Goal: Task Accomplishment & Management: Use online tool/utility

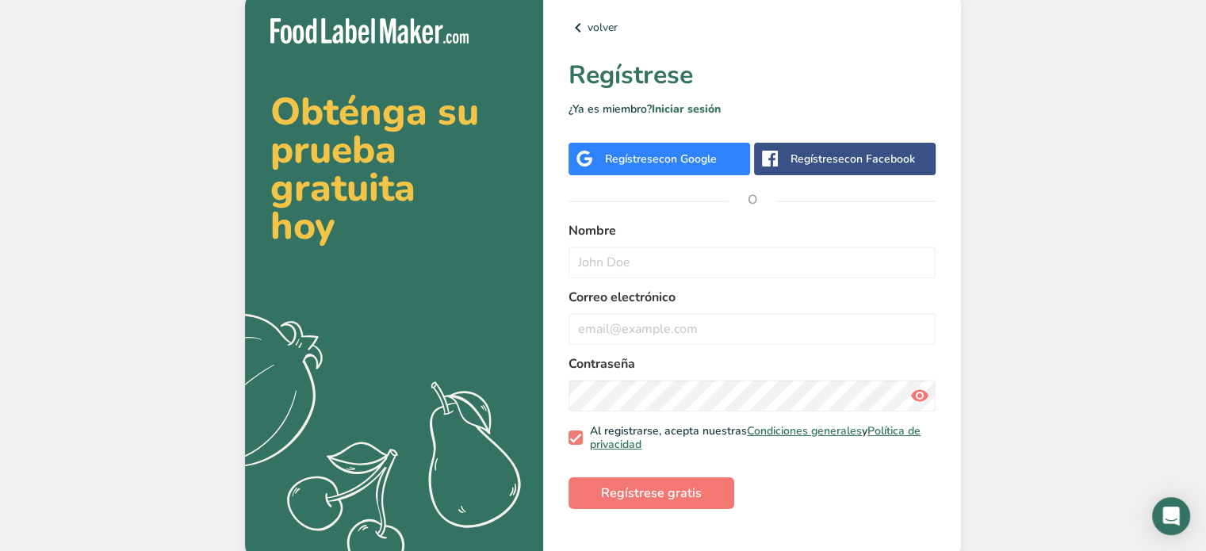
click at [831, 163] on div "Regístrese con Facebook" at bounding box center [853, 159] width 125 height 17
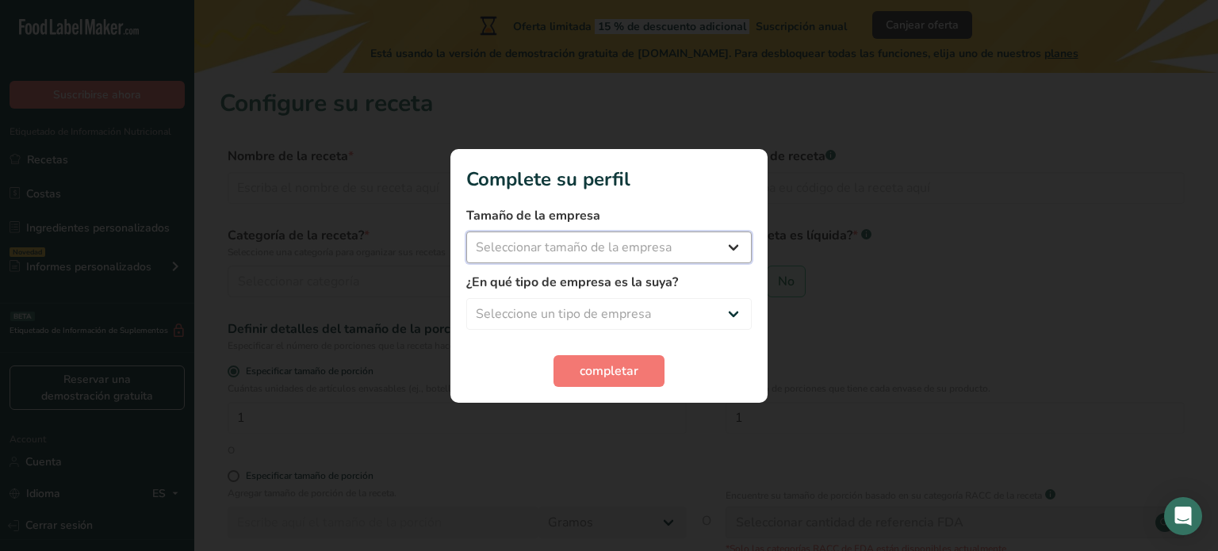
click at [733, 243] on select "Seleccionar tamaño de la empresa Menos de 10 empleados De 10 a 50 empleados De …" at bounding box center [609, 248] width 286 height 32
select select "1"
click at [466, 232] on select "Seleccionar tamaño de la empresa Menos de 10 empleados De 10 a 50 empleados De …" at bounding box center [609, 248] width 286 height 32
click at [736, 321] on select "Seleccione un tipo de empresa Fabricante de alimentos envasados Restaurante y c…" at bounding box center [609, 314] width 286 height 32
select select "1"
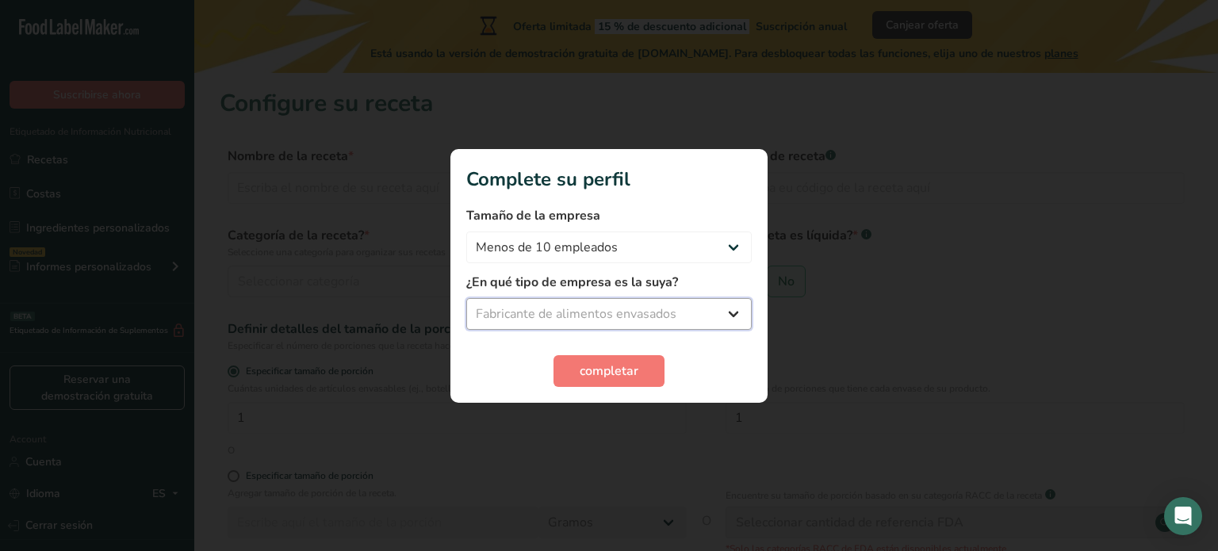
click at [466, 298] on select "Seleccione un tipo de empresa Fabricante de alimentos envasados Restaurante y c…" at bounding box center [609, 314] width 286 height 32
click at [640, 372] on button "completar" at bounding box center [609, 371] width 111 height 32
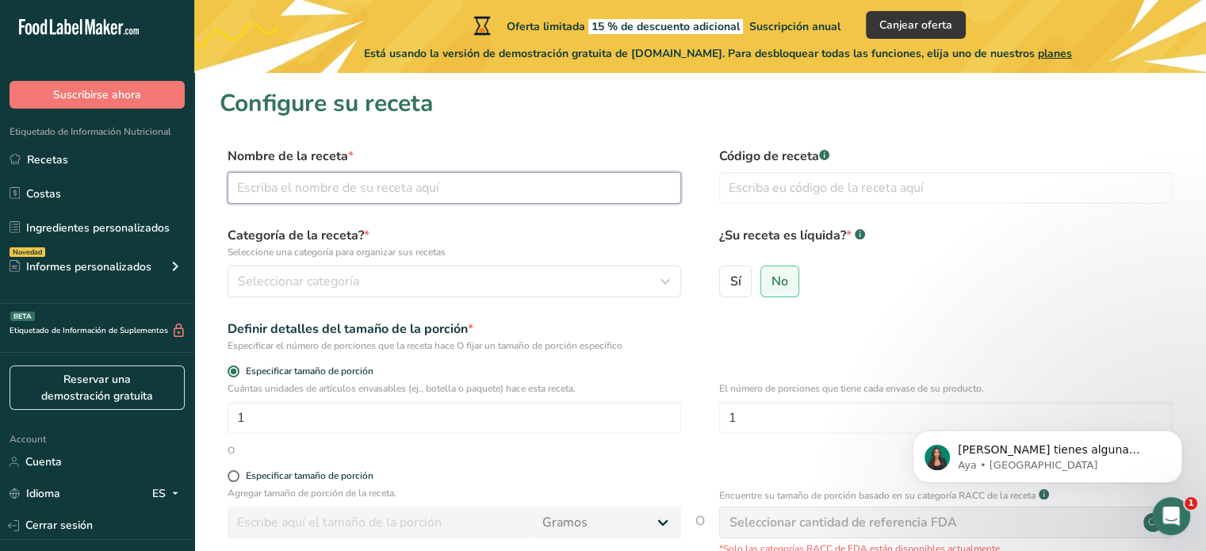
click at [346, 186] on input "text" at bounding box center [455, 188] width 454 height 32
type input "Aceite de cerdo"
click at [820, 196] on input "text" at bounding box center [946, 188] width 454 height 32
type input "00001"
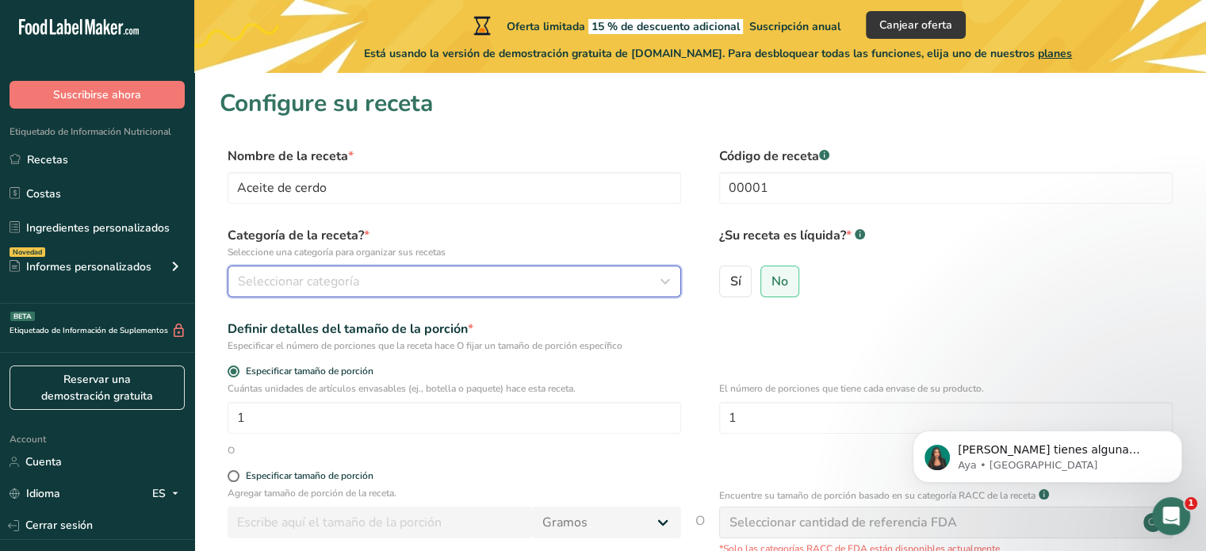
click at [292, 282] on span "Seleccionar categoría" at bounding box center [298, 281] width 121 height 19
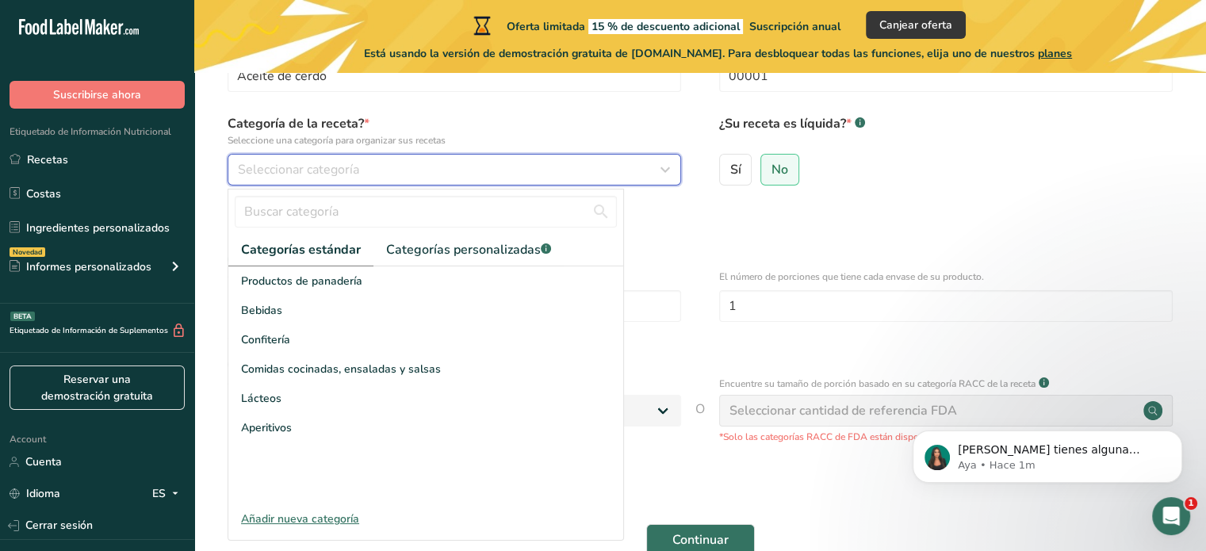
scroll to position [113, 0]
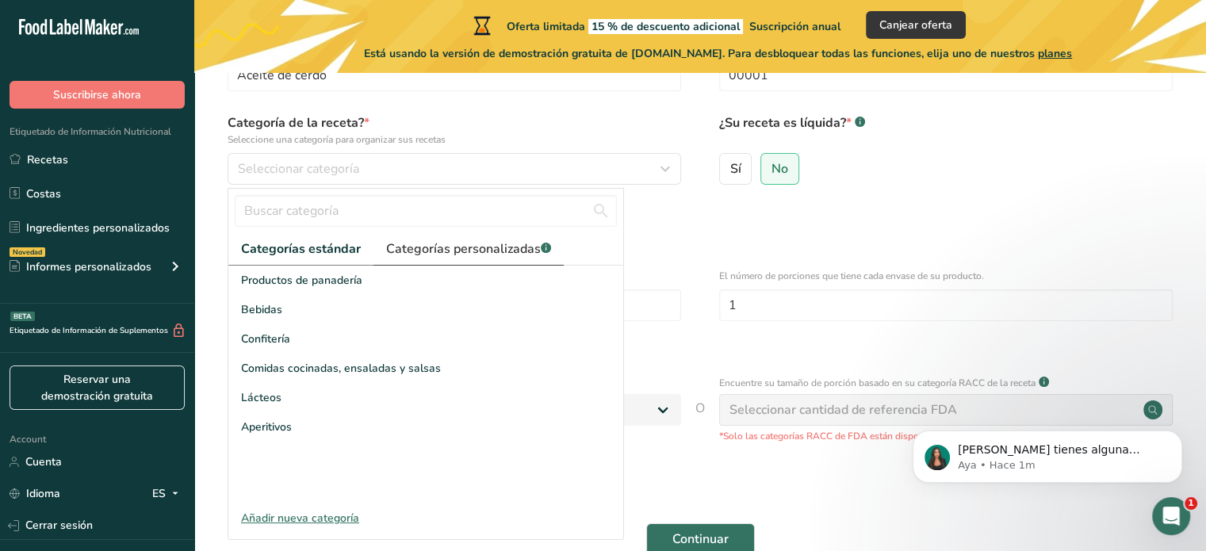
click at [485, 242] on span "Categorías personalizadas .a-a{fill:#347362;}.b-a{fill:#fff;}" at bounding box center [468, 249] width 165 height 19
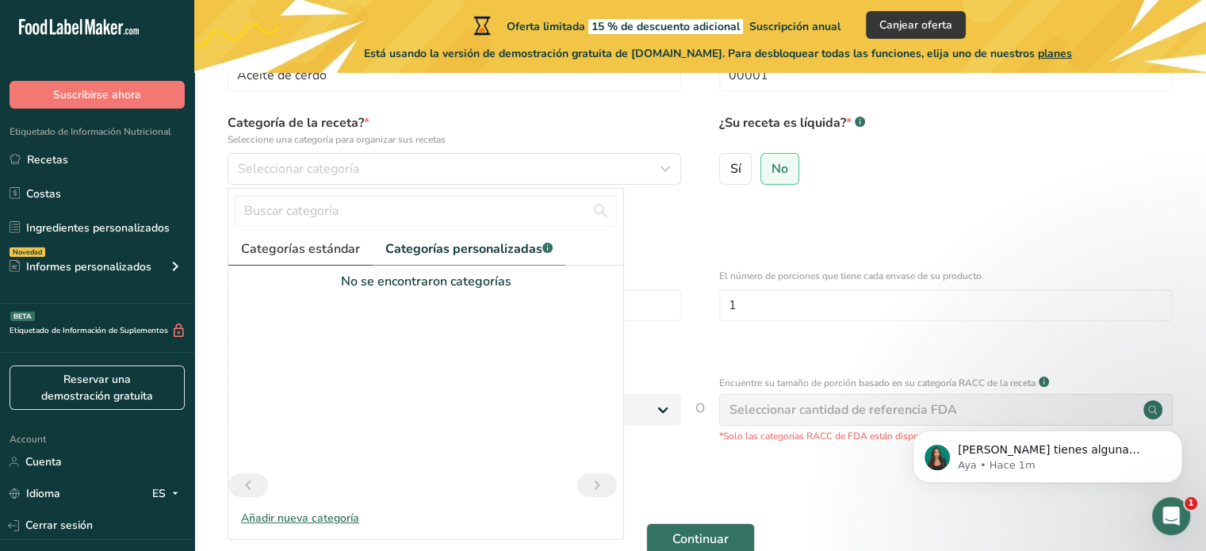
click at [336, 259] on link "Categorías estándar" at bounding box center [300, 249] width 144 height 33
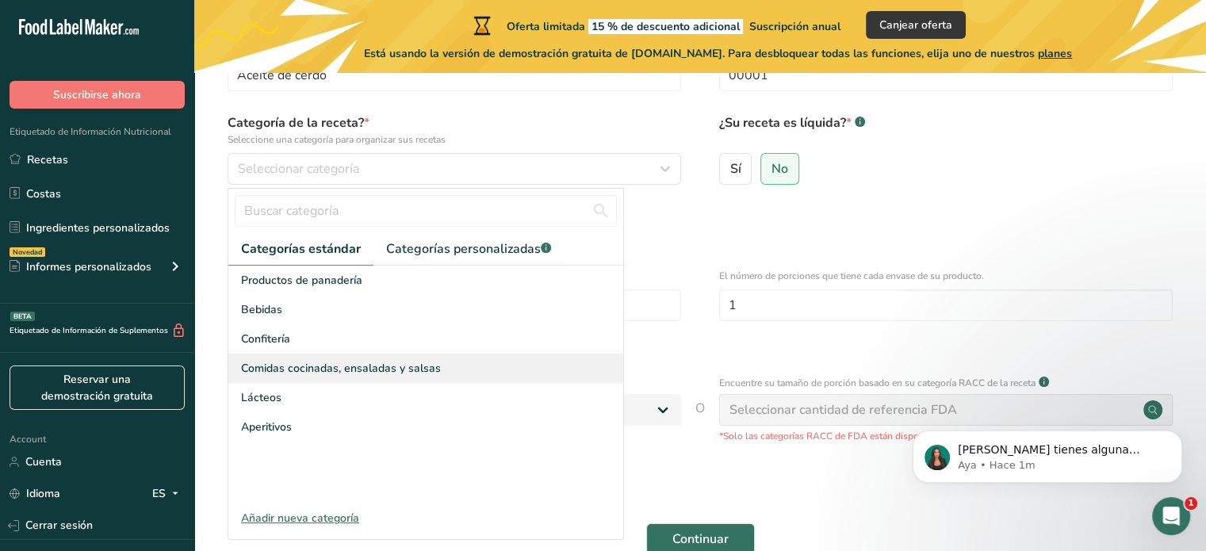
click at [319, 370] on span "Comidas cocinadas, ensaladas y salsas" at bounding box center [341, 368] width 200 height 17
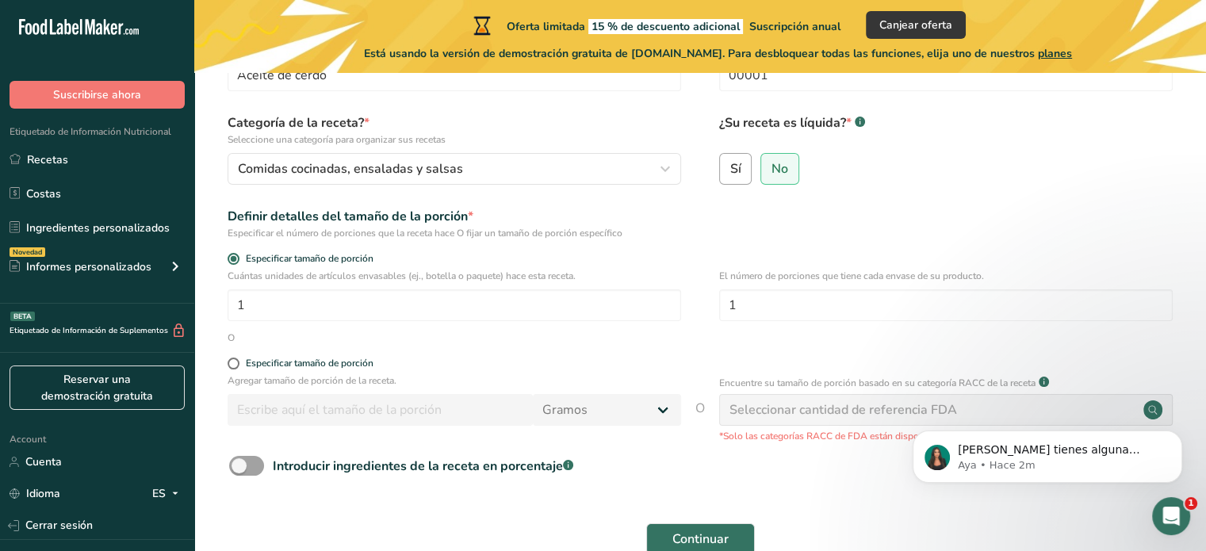
click at [730, 171] on span "Sí" at bounding box center [735, 169] width 11 height 16
click at [730, 171] on input "Sí" at bounding box center [725, 168] width 10 height 10
radio input "true"
radio input "false"
select select "22"
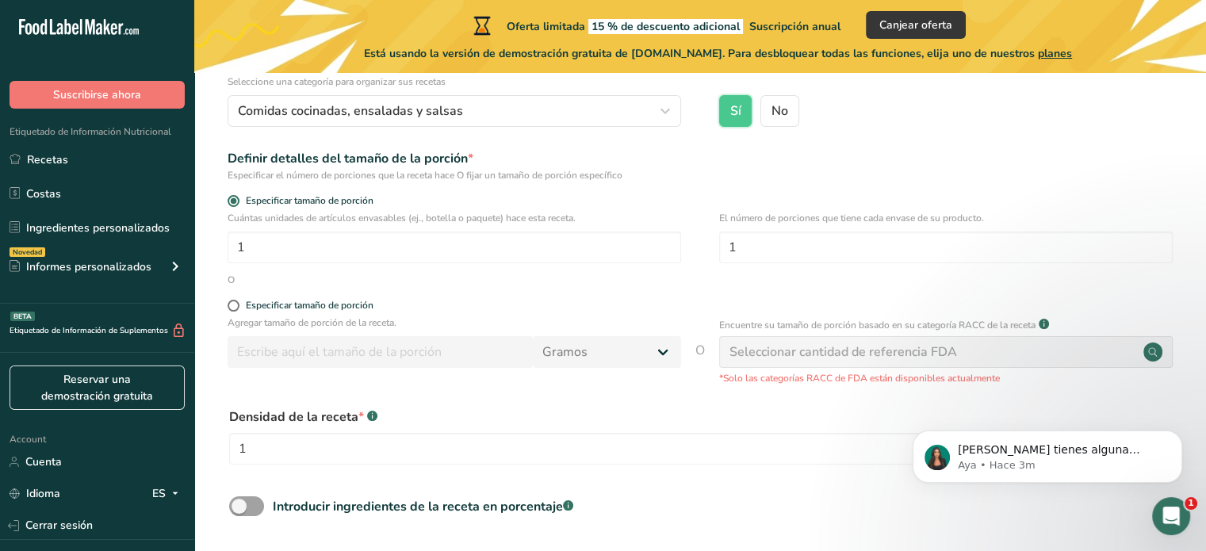
scroll to position [171, 0]
click at [231, 304] on span at bounding box center [234, 305] width 12 height 12
click at [231, 304] on input "Especificar tamaño de porción" at bounding box center [233, 305] width 10 height 10
radio input "true"
radio input "false"
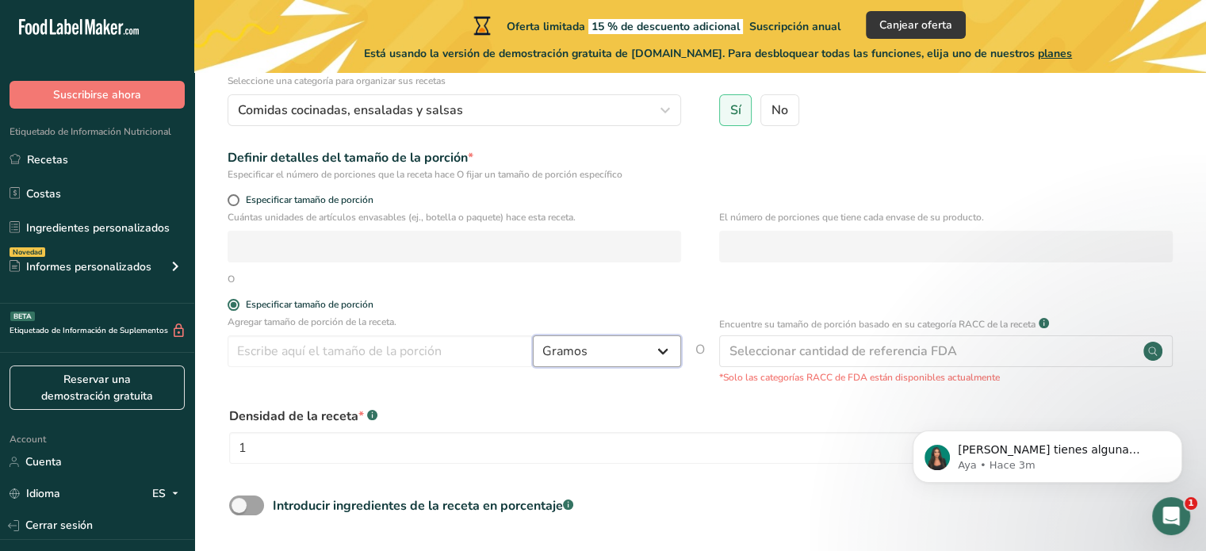
click at [672, 354] on select "Gramos kg mg mcg libras onza litro mL onza líquida cucharada cucharadita taza C…" at bounding box center [607, 351] width 148 height 32
select select "17"
click at [533, 335] on select "Gramos kg mg mcg libras onza litro mL onza líquida cucharada cucharadita taza C…" at bounding box center [607, 351] width 148 height 32
click at [327, 360] on input "number" at bounding box center [380, 351] width 305 height 32
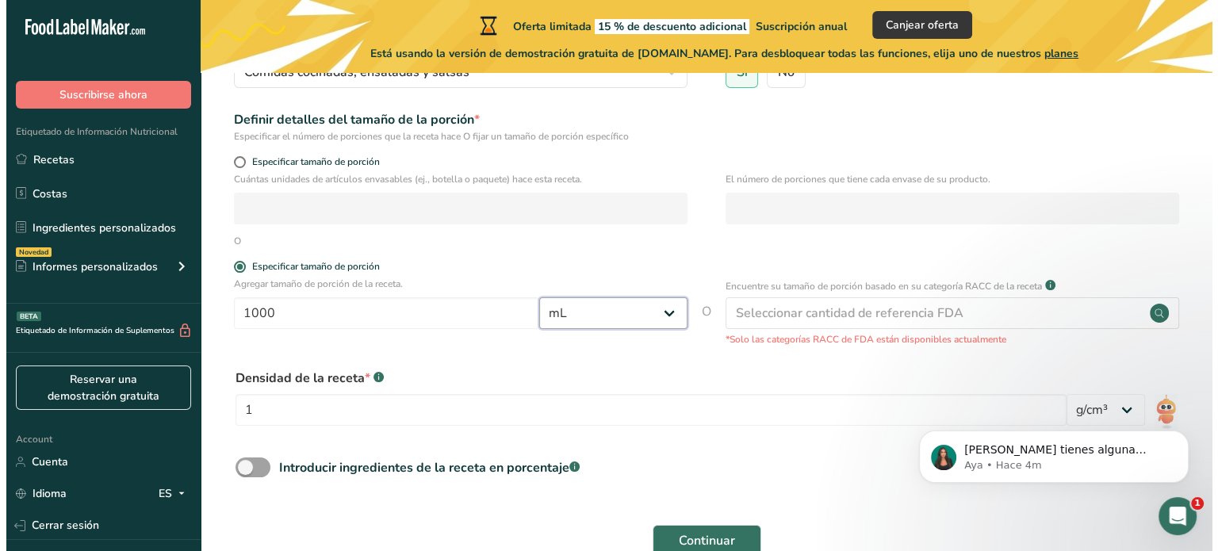
scroll to position [209, 0]
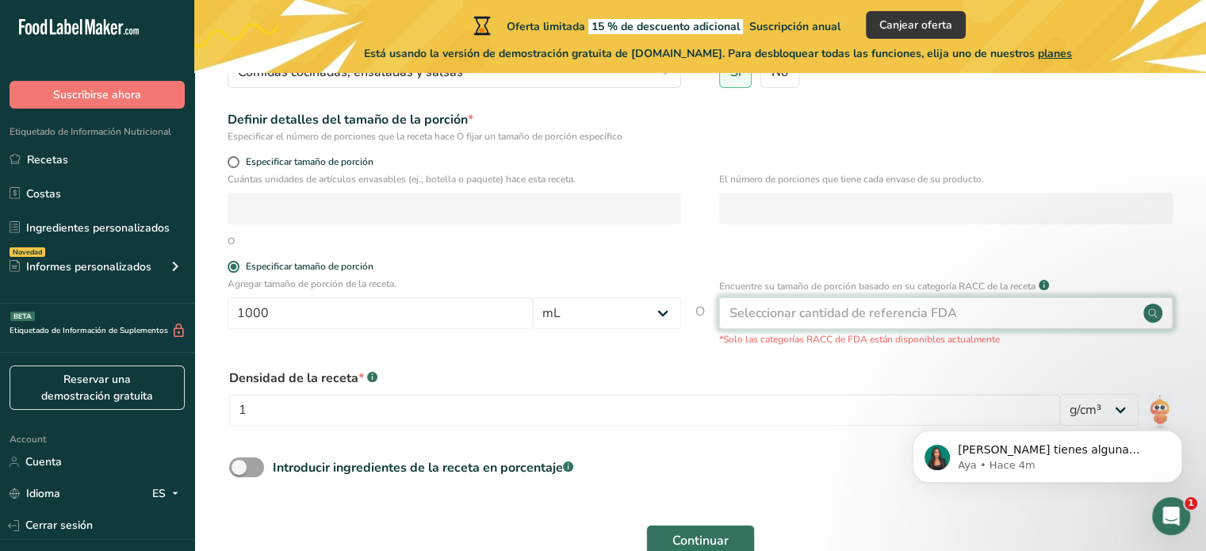
click at [1014, 326] on div "Seleccionar cantidad de referencia FDA" at bounding box center [946, 313] width 454 height 32
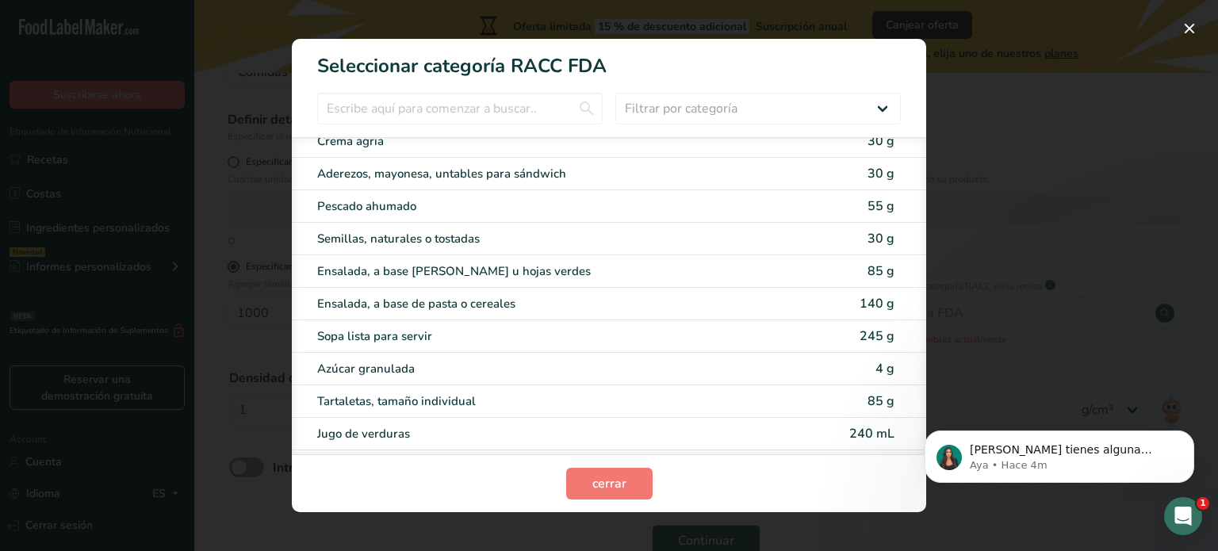
scroll to position [3115, 0]
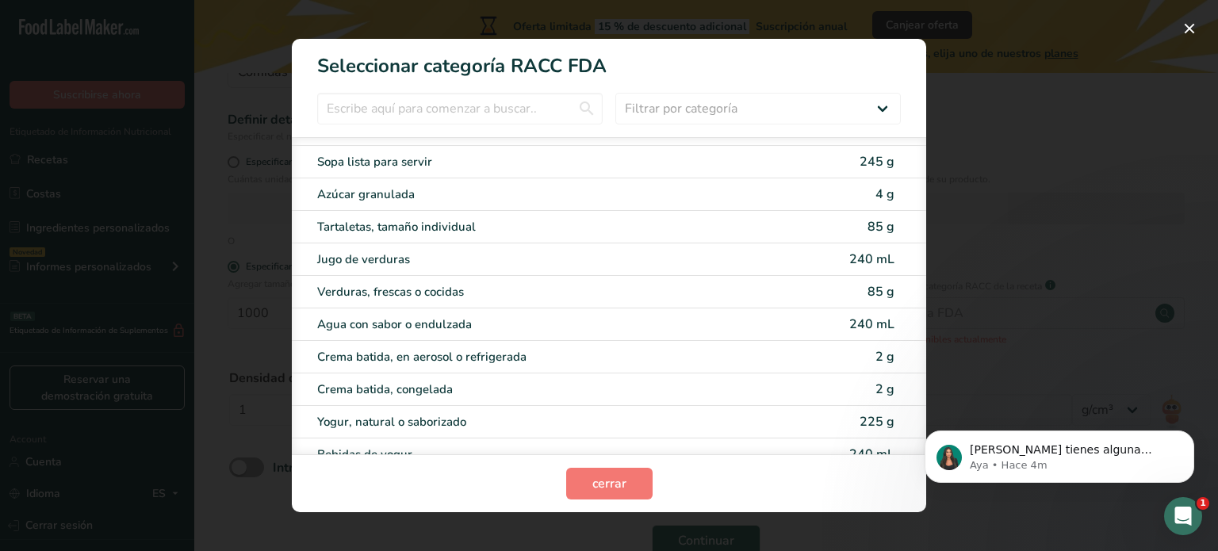
click at [914, 431] on body "Si tienes alguna pregunta no dudes en consultarnos. ¡Estamos aquí para ayudarte…" at bounding box center [1059, 453] width 305 height 98
drag, startPoint x: 914, startPoint y: 430, endPoint x: 914, endPoint y: 420, distance: 9.5
click at [914, 420] on body "Si tienes alguna pregunta no dudes en consultarnos. ¡Estamos aquí para ayudarte…" at bounding box center [1059, 453] width 305 height 98
drag, startPoint x: 914, startPoint y: 420, endPoint x: 914, endPoint y: 401, distance: 19.8
click html "Si tienes alguna pregunta no dudes en consultarnos. ¡Estamos aquí para ayudarte…"
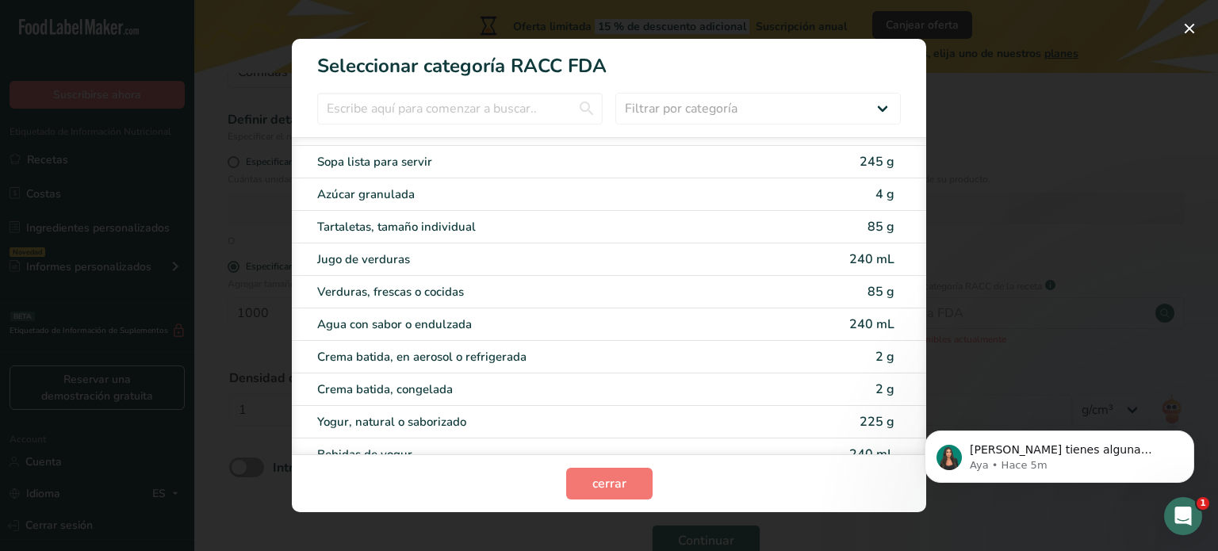
drag, startPoint x: 911, startPoint y: 423, endPoint x: 913, endPoint y: 385, distance: 37.3
click html "Si tienes alguna pregunta no dudes en consultarnos. ¡Estamos aquí para ayudarte…"
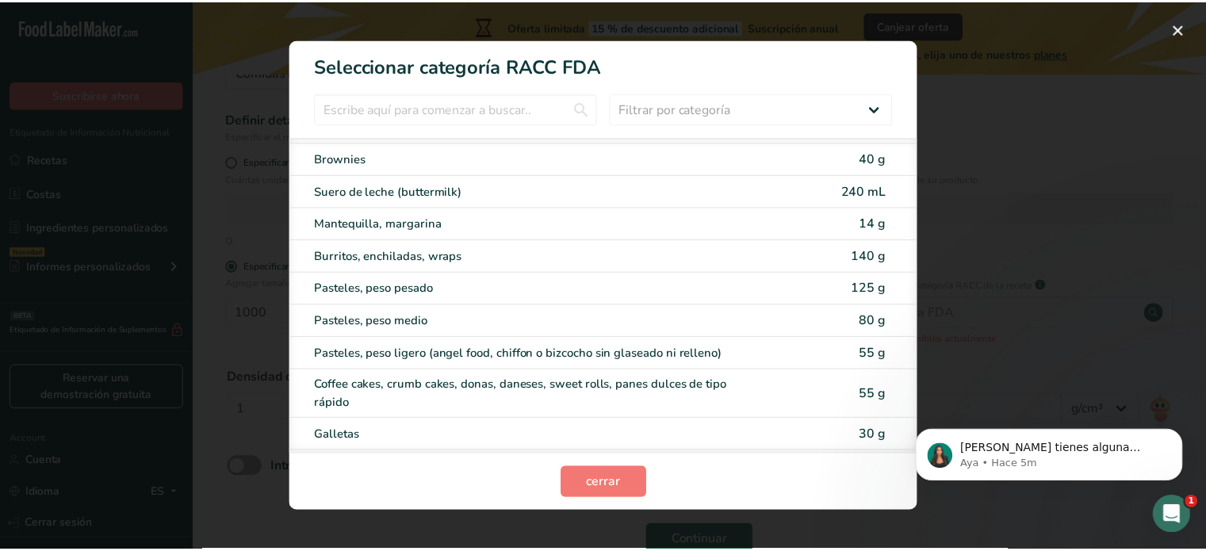
scroll to position [78, 0]
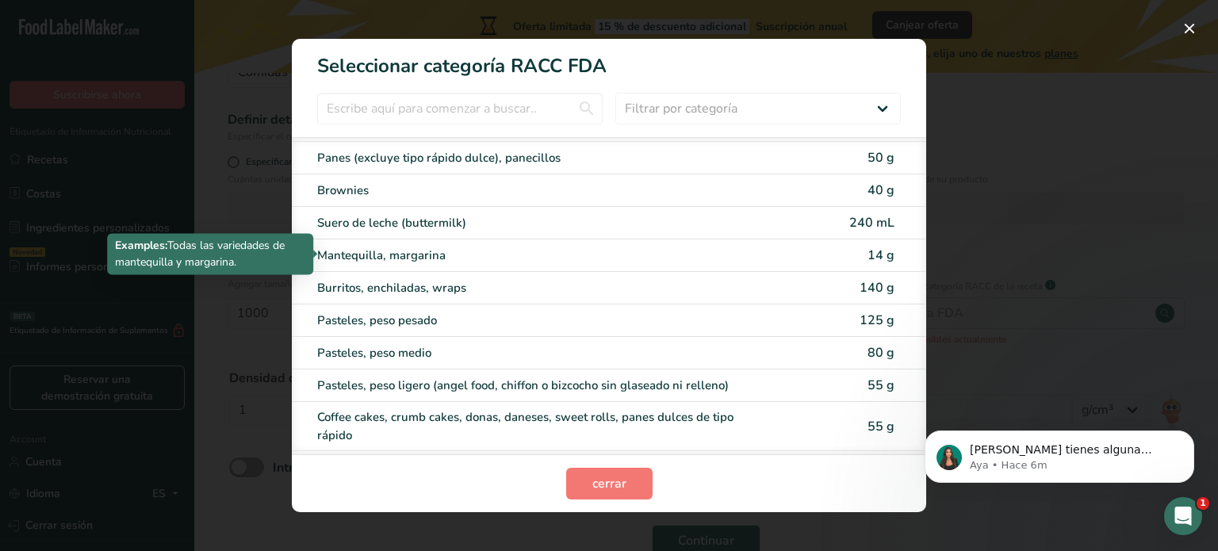
click at [545, 247] on div "Mantequilla, margarina" at bounding box center [542, 256] width 450 height 18
type input "14"
select select "0"
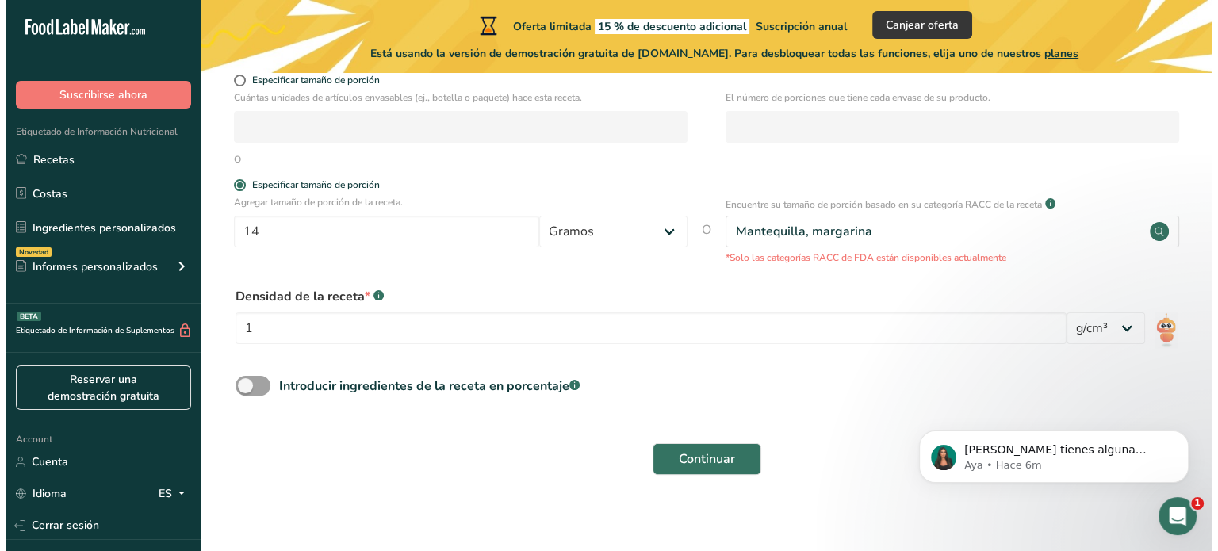
scroll to position [301, 0]
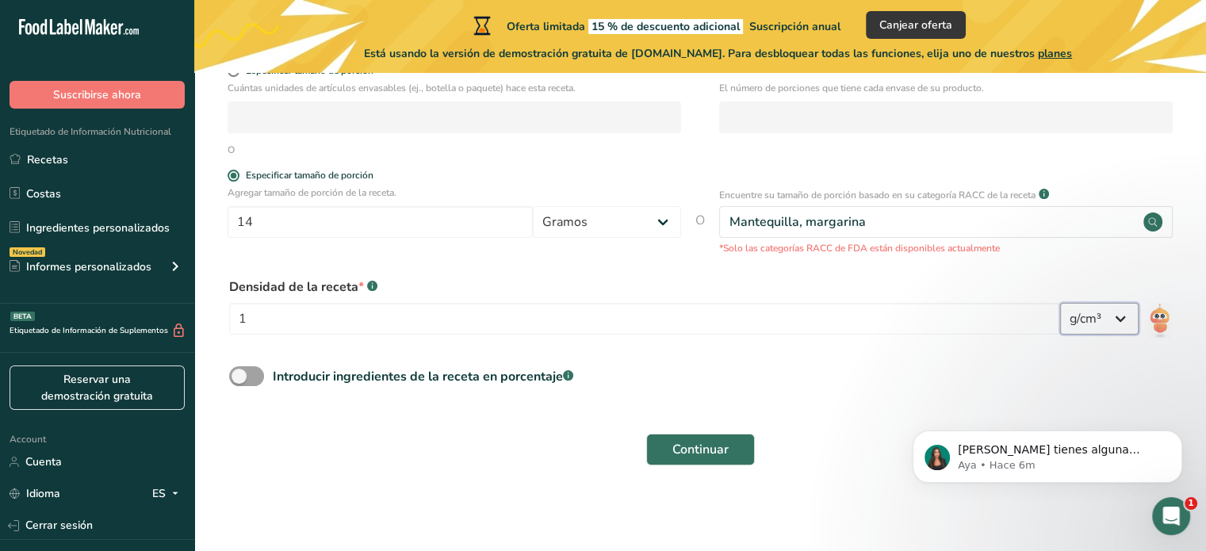
click at [1117, 327] on select "lb/pie³ g/cm³" at bounding box center [1099, 319] width 79 height 32
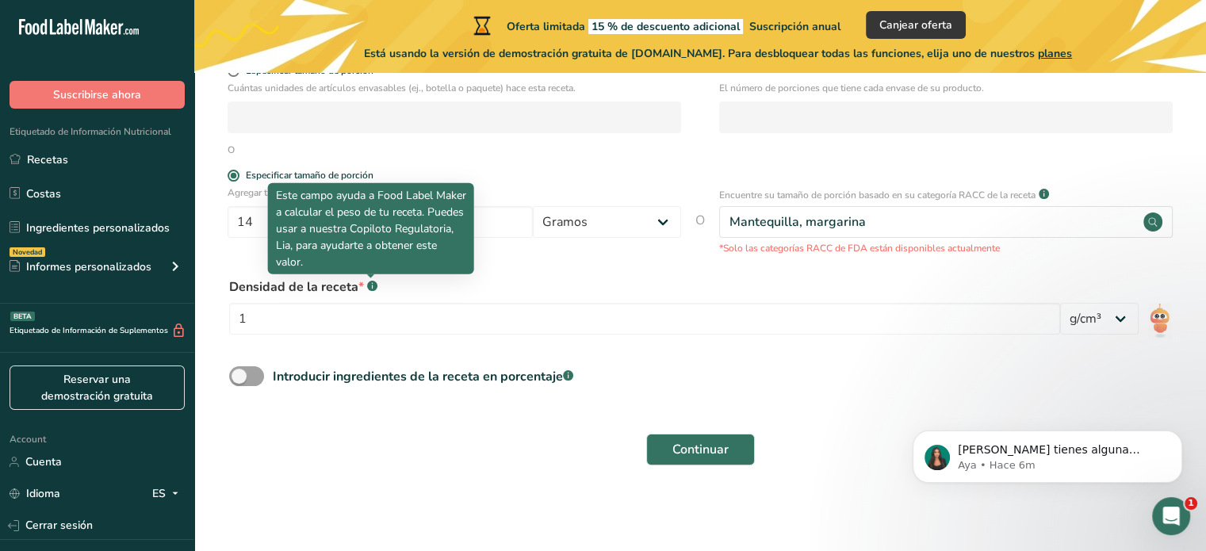
click at [372, 284] on rect at bounding box center [372, 286] width 10 height 10
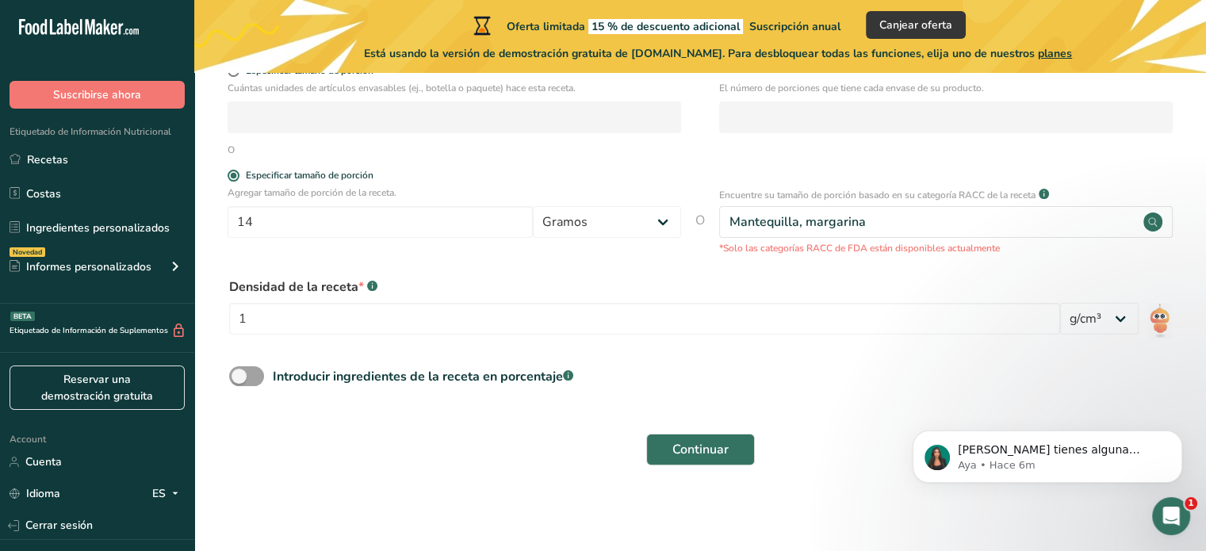
click at [372, 284] on rect at bounding box center [372, 286] width 10 height 10
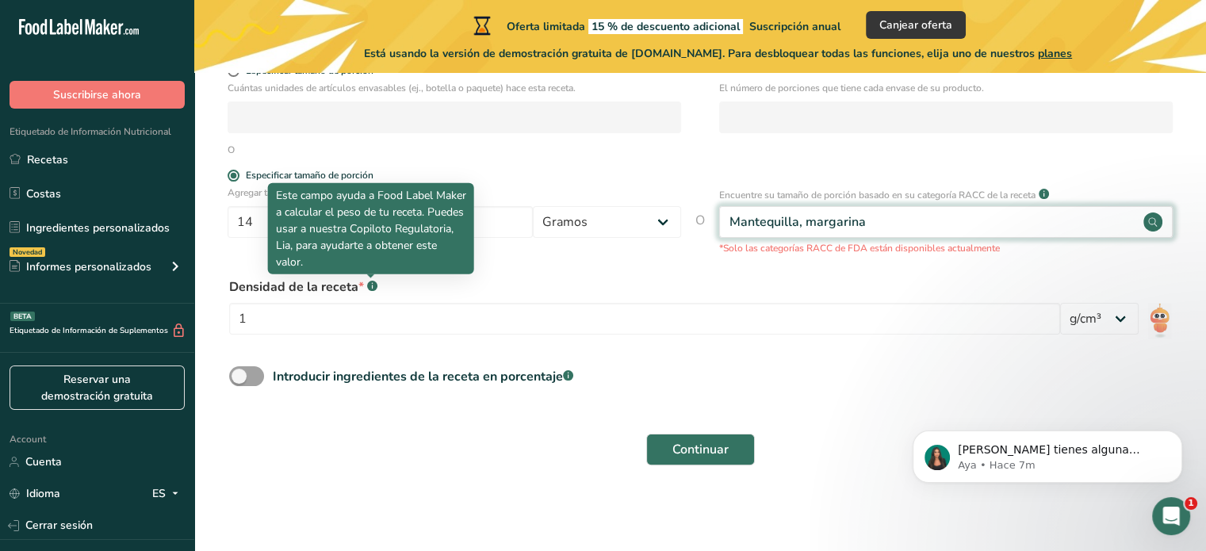
click at [1155, 218] on circle at bounding box center [1153, 222] width 19 height 19
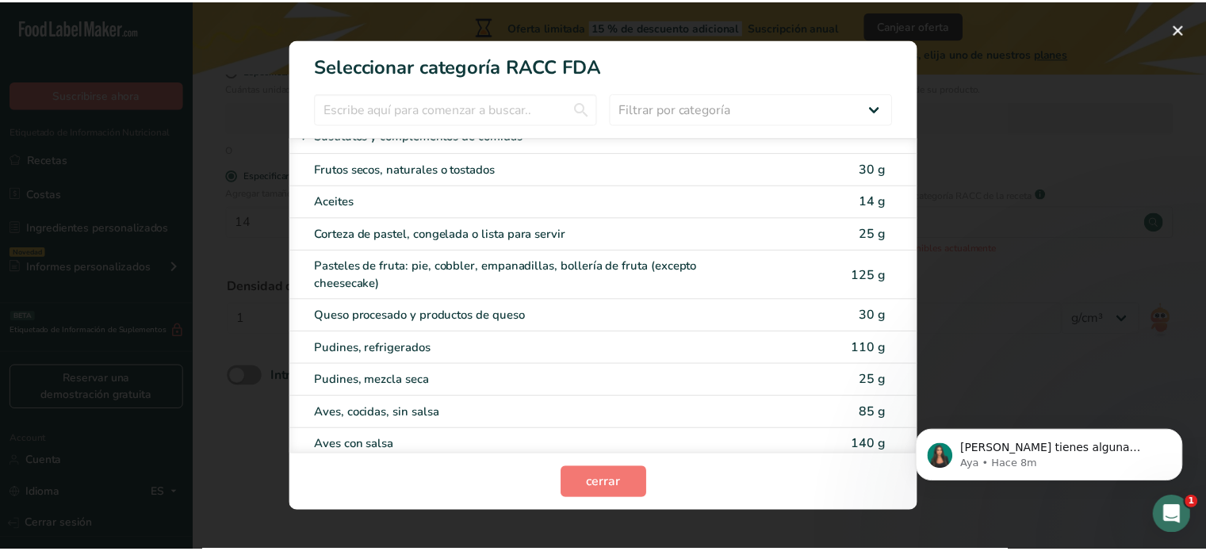
scroll to position [2205, 0]
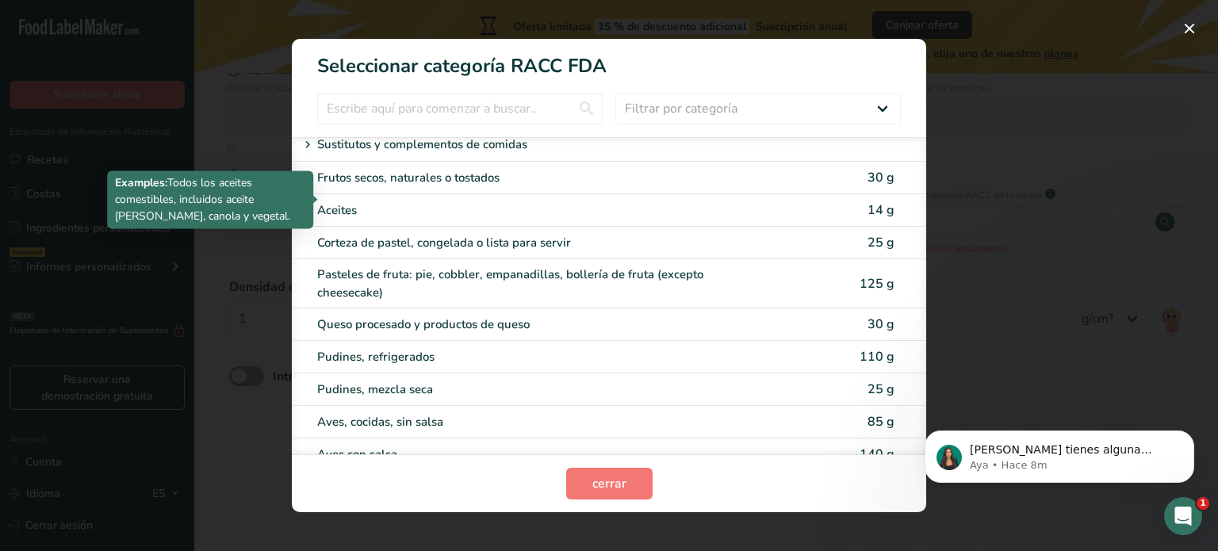
click at [613, 201] on div "Aceites" at bounding box center [542, 210] width 450 height 18
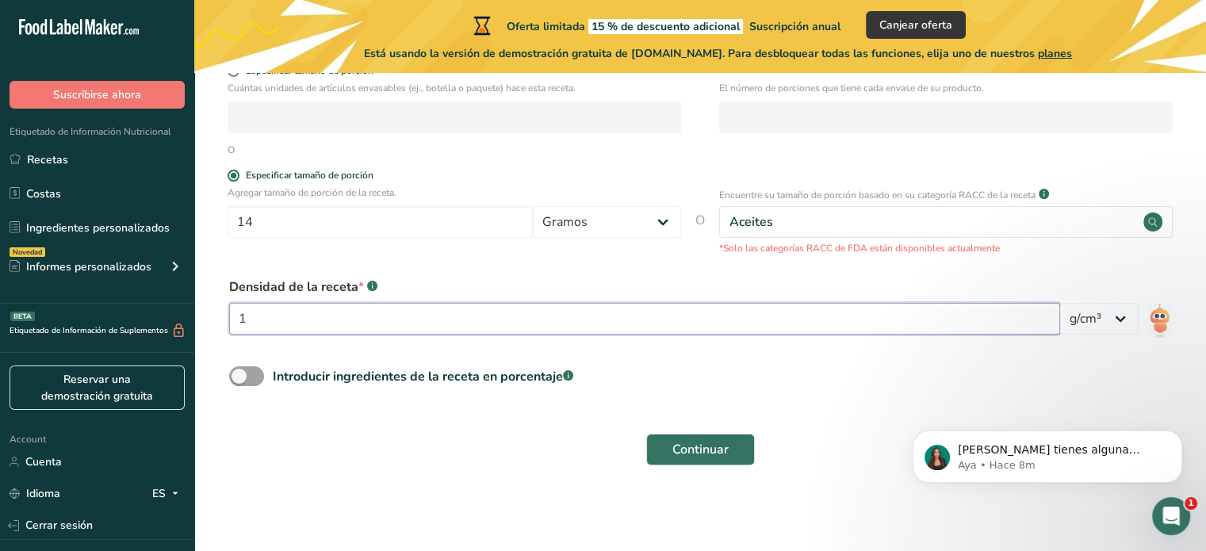
click at [276, 319] on input "1" at bounding box center [644, 319] width 831 height 32
type input "0"
click at [1129, 326] on select "lb/pie³ g/cm³" at bounding box center [1099, 319] width 79 height 32
click html "Si tienes alguna pregunta no dudes en consultarnos. ¡Estamos aquí para ayudarte…"
click at [314, 321] on input "0.92" at bounding box center [644, 319] width 831 height 32
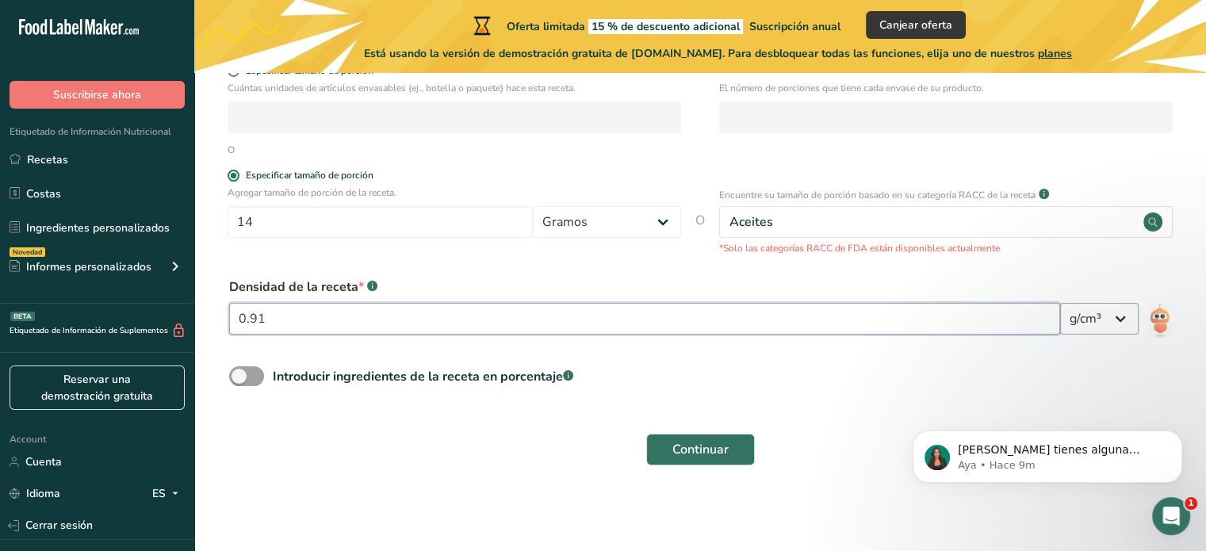
type input "0.91"
click at [1123, 326] on select "lb/pie³ g/cm³" at bounding box center [1099, 319] width 79 height 32
click at [734, 456] on button "Continuar" at bounding box center [700, 450] width 109 height 32
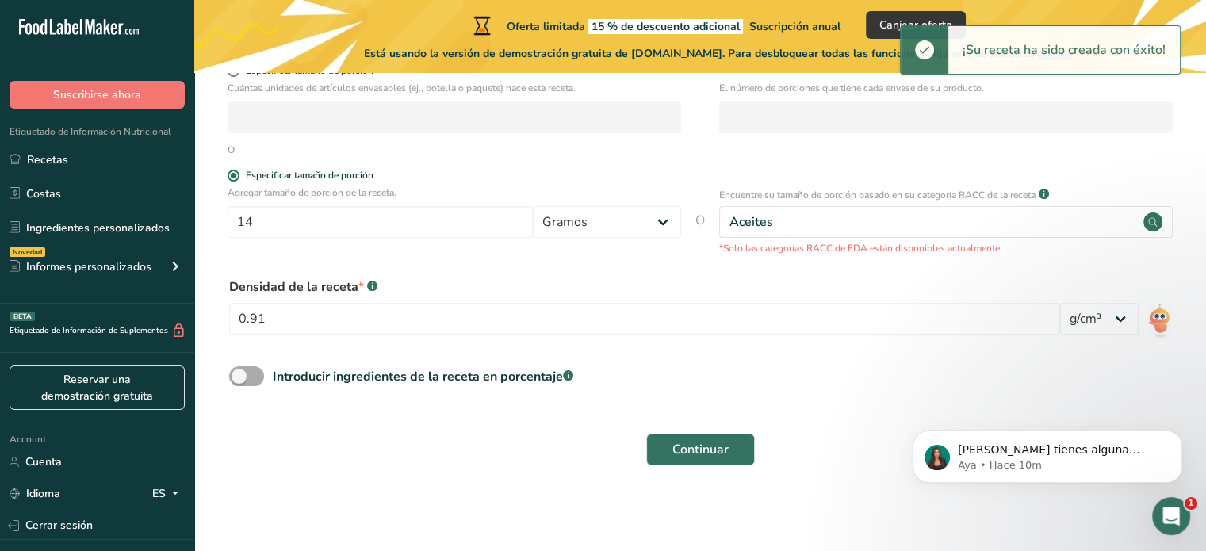
click at [246, 375] on span at bounding box center [246, 376] width 35 height 20
click at [240, 375] on input "Introducir ingredientes de la receta en porcentaje .a-a{fill:#347362;}.b-a{fill…" at bounding box center [234, 376] width 10 height 10
checkbox input "true"
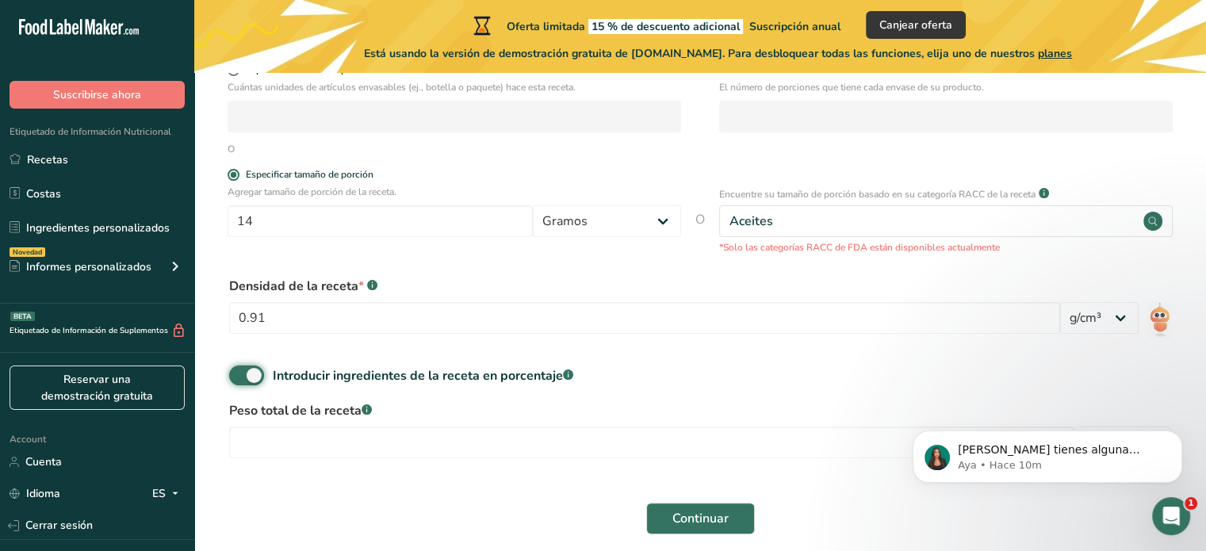
scroll to position [371, 0]
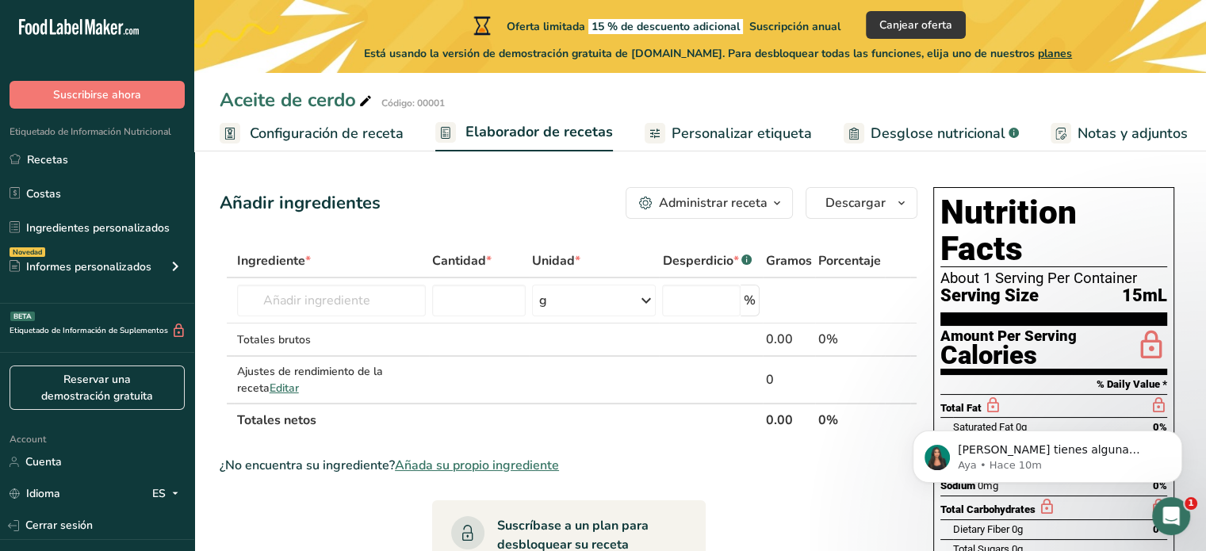
click at [368, 99] on icon at bounding box center [365, 101] width 14 height 22
click at [318, 146] on link "Configuración de receta" at bounding box center [312, 134] width 184 height 36
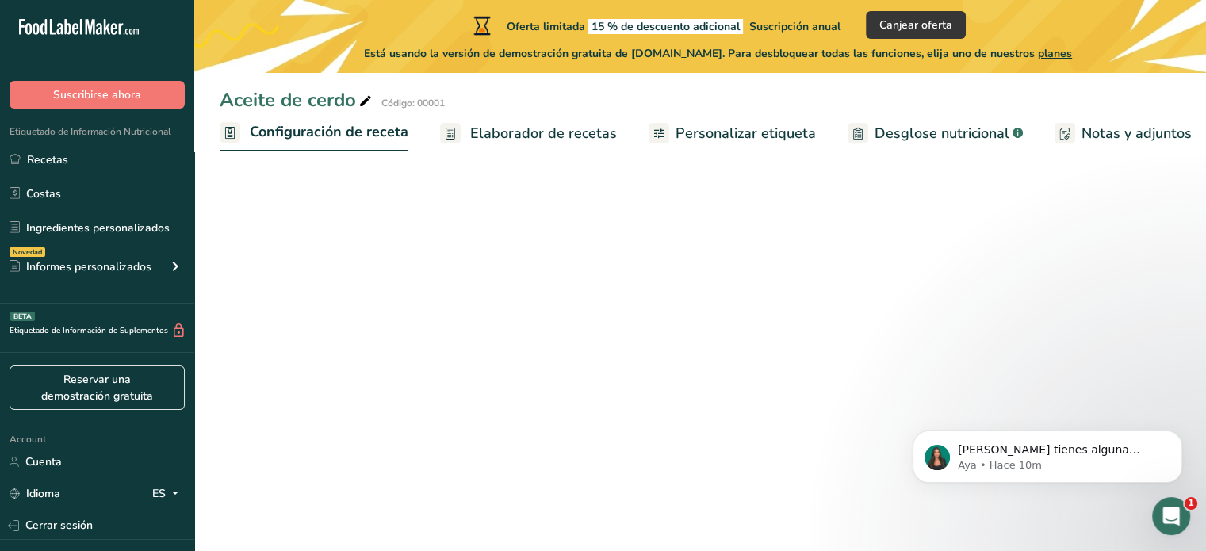
scroll to position [0, 6]
select select "22"
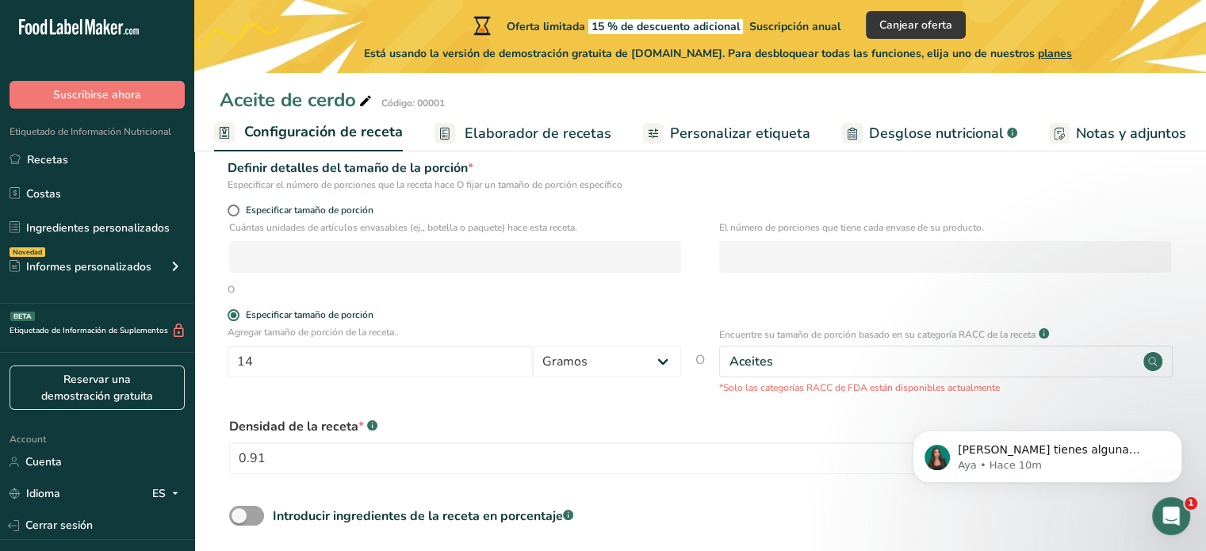
scroll to position [278, 0]
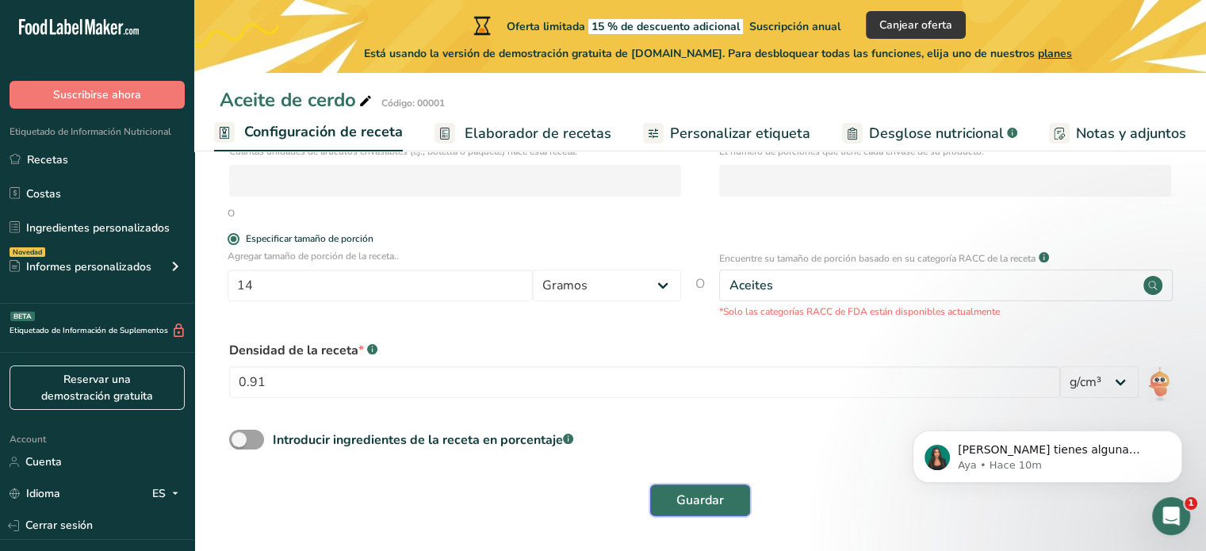
click at [685, 504] on span "Guardar" at bounding box center [701, 500] width 48 height 19
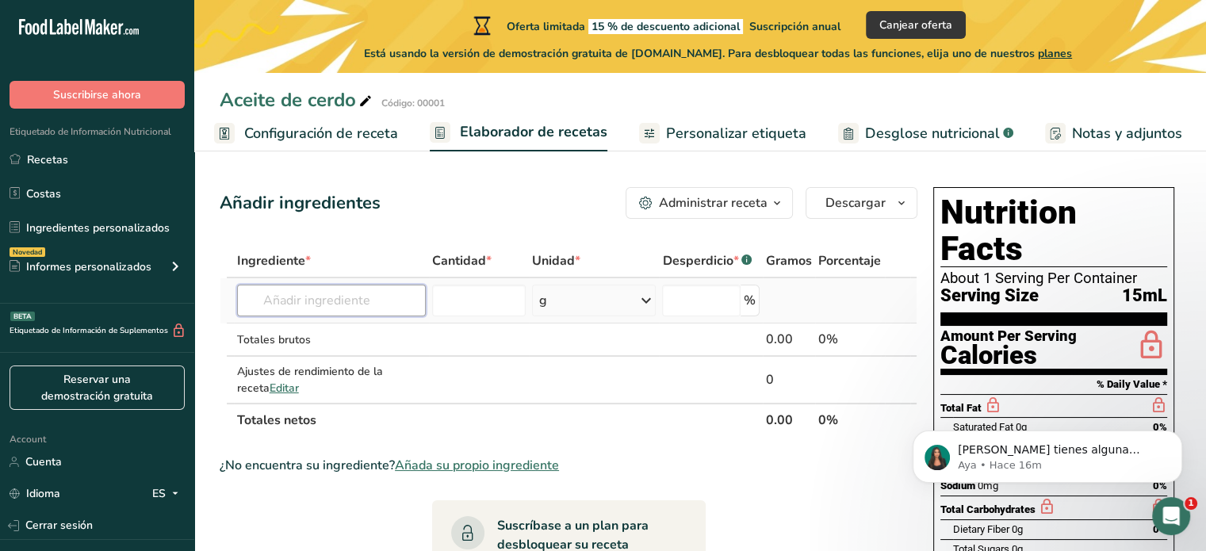
click at [311, 297] on input "text" at bounding box center [331, 301] width 189 height 32
paste input "Grasa 100% animal"
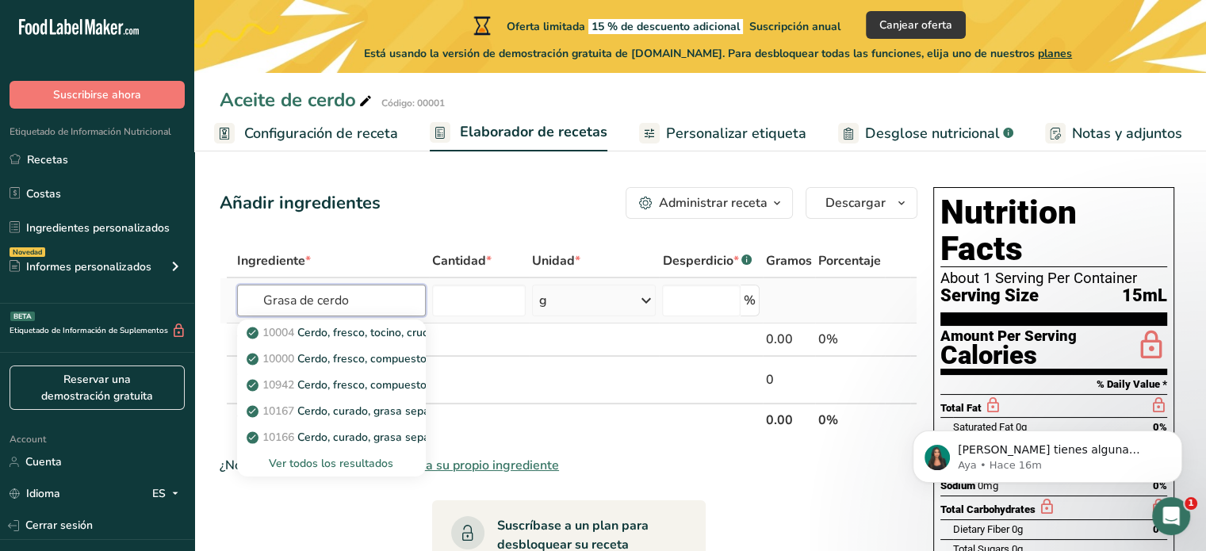
type input "Grasa de cerdo"
click at [327, 469] on div "Ver todos los resultados" at bounding box center [331, 463] width 163 height 17
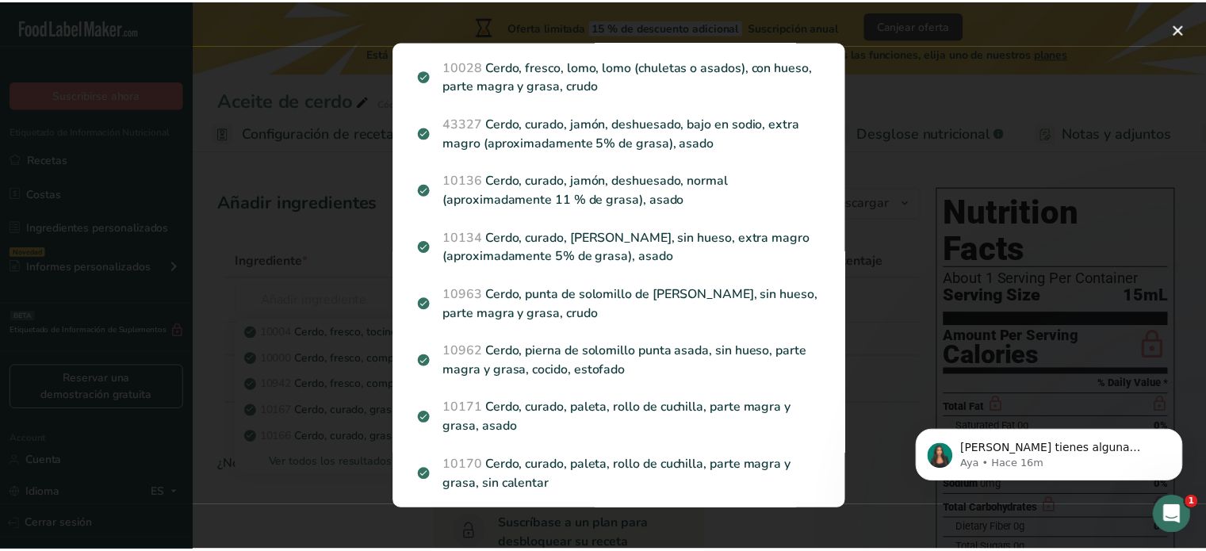
scroll to position [1625, 0]
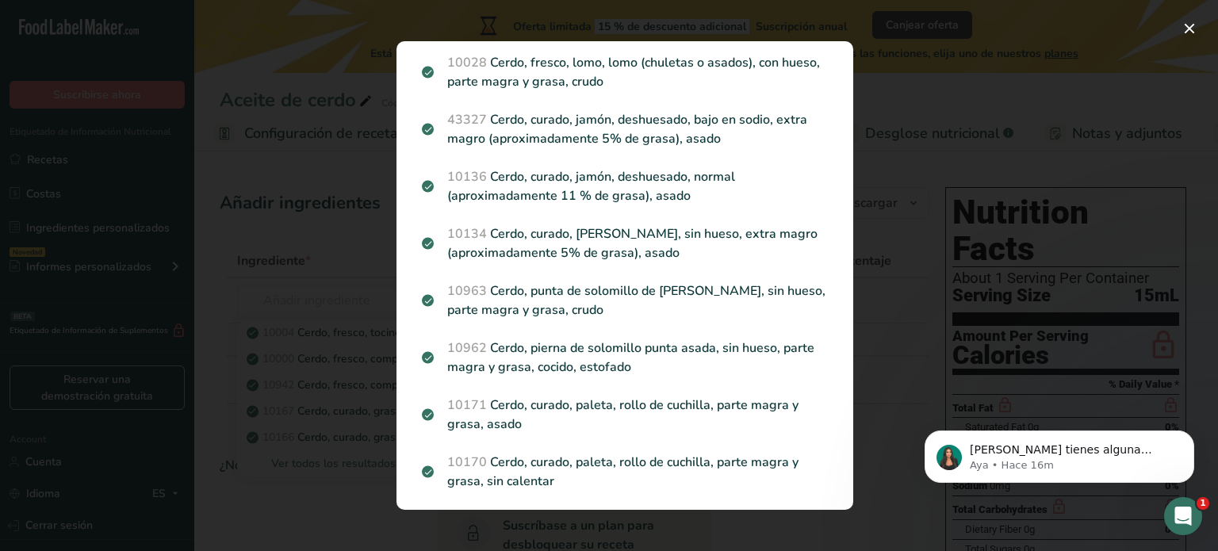
click at [911, 409] on body "Si tienes alguna pregunta no dudes en consultarnos. ¡Estamos aquí para ayudarte…" at bounding box center [1059, 453] width 305 height 98
click at [293, 498] on div "Search results modal" at bounding box center [609, 275] width 1218 height 551
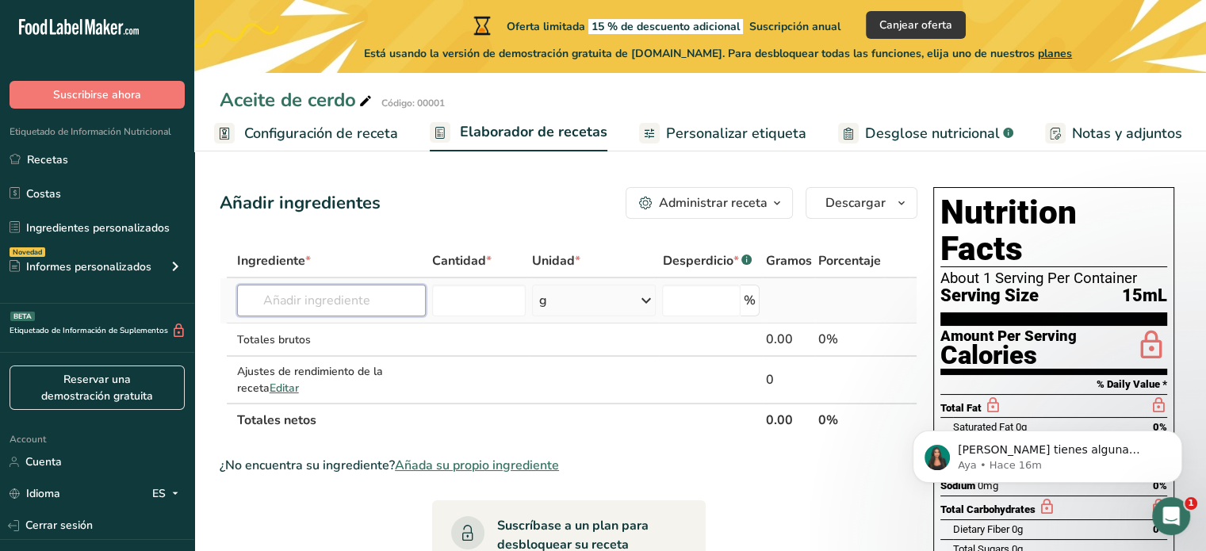
click at [323, 301] on input "text" at bounding box center [331, 301] width 189 height 32
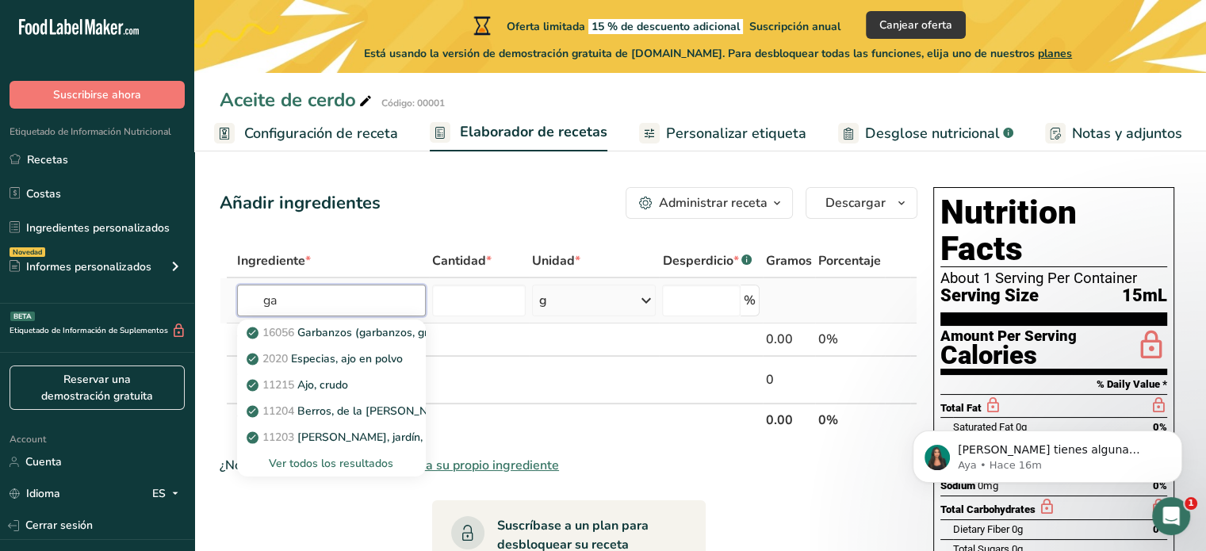
type input "g"
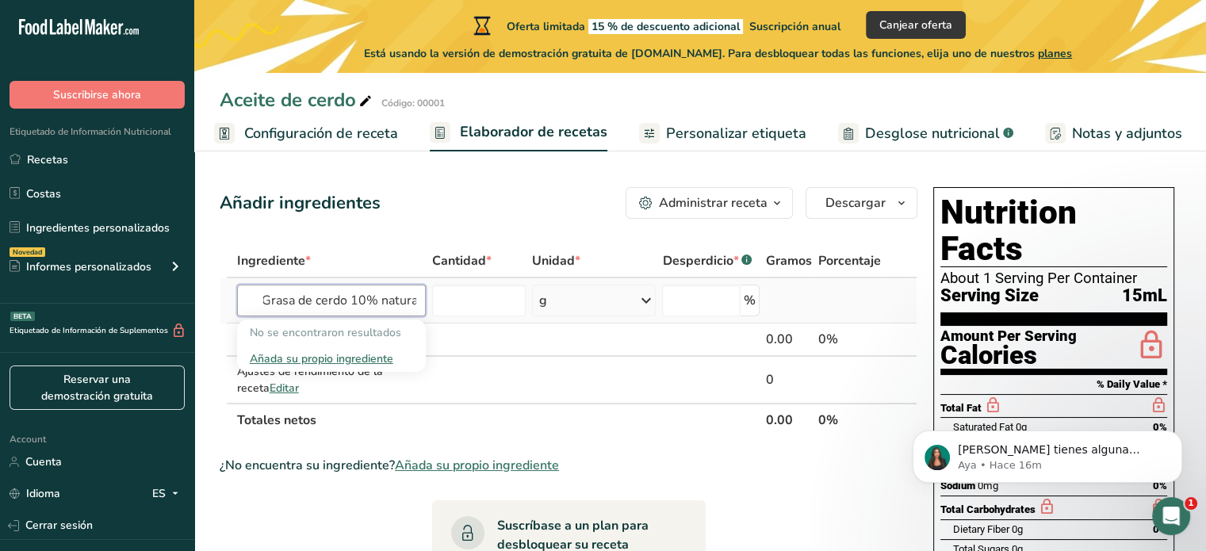
scroll to position [0, 6]
type input "Grasa de cerdo 10% natural"
click at [332, 361] on div "Añada su propio ingrediente" at bounding box center [331, 359] width 163 height 17
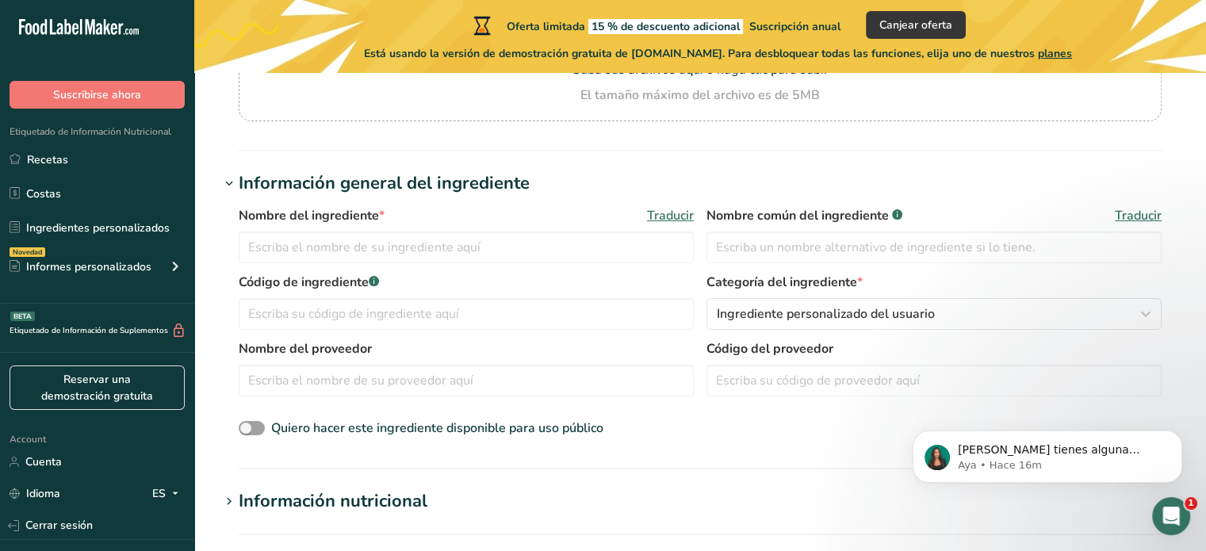
scroll to position [216, 0]
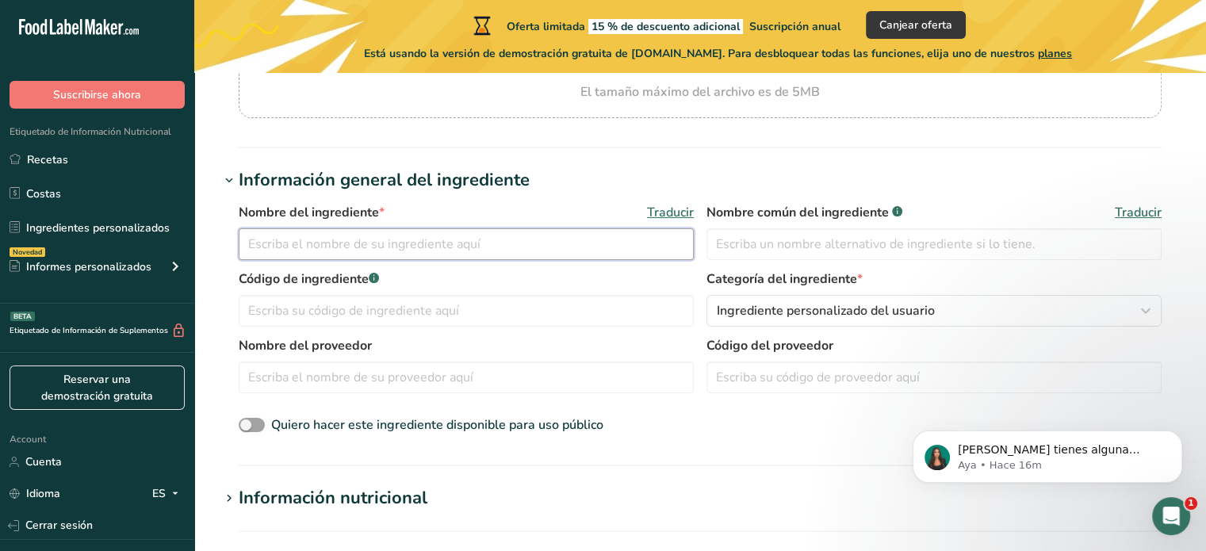
click at [349, 252] on input "text" at bounding box center [466, 244] width 455 height 32
type input "Grasa de cerdo 100% natural"
click at [553, 316] on input "text" at bounding box center [466, 311] width 455 height 32
type input "1"
click at [750, 251] on input "text" at bounding box center [934, 244] width 455 height 32
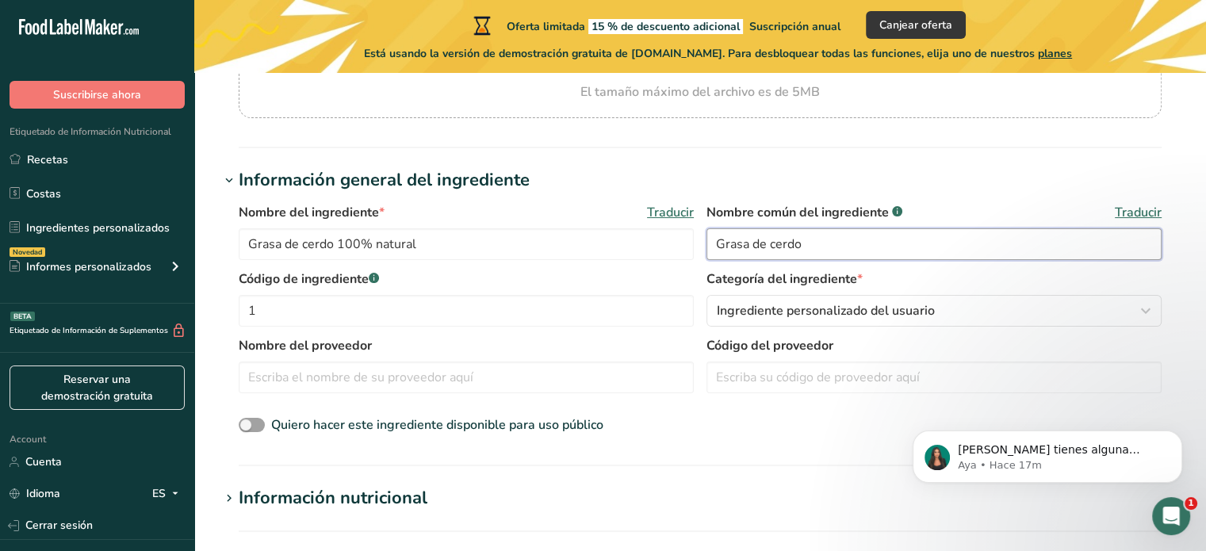
type input "Grasa de cerdo"
click at [881, 316] on span "Ingrediente personalizado del usuario" at bounding box center [826, 310] width 218 height 19
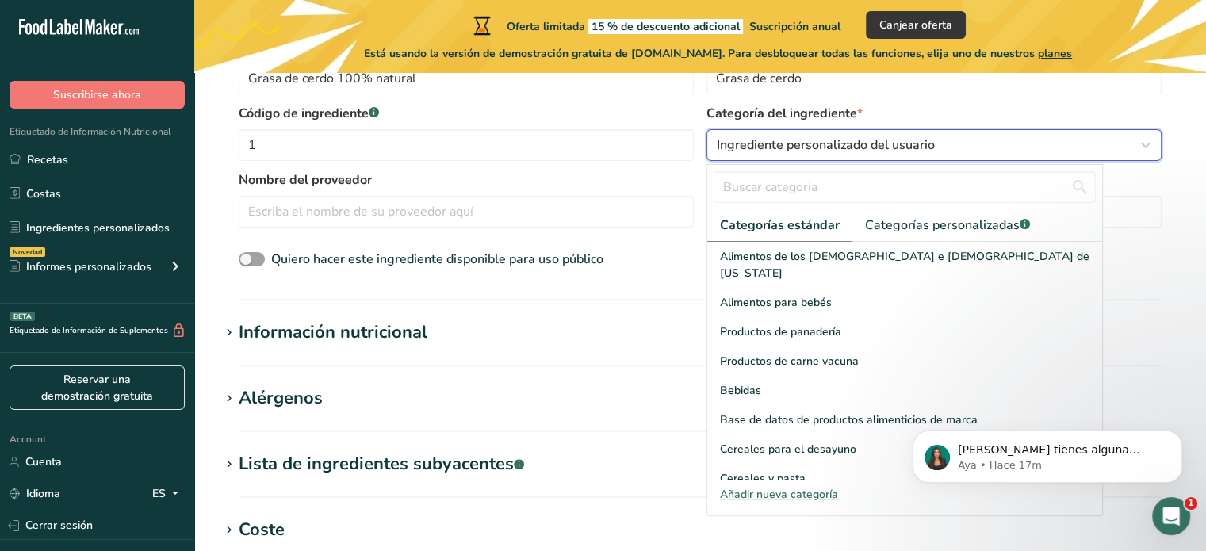
scroll to position [375, 0]
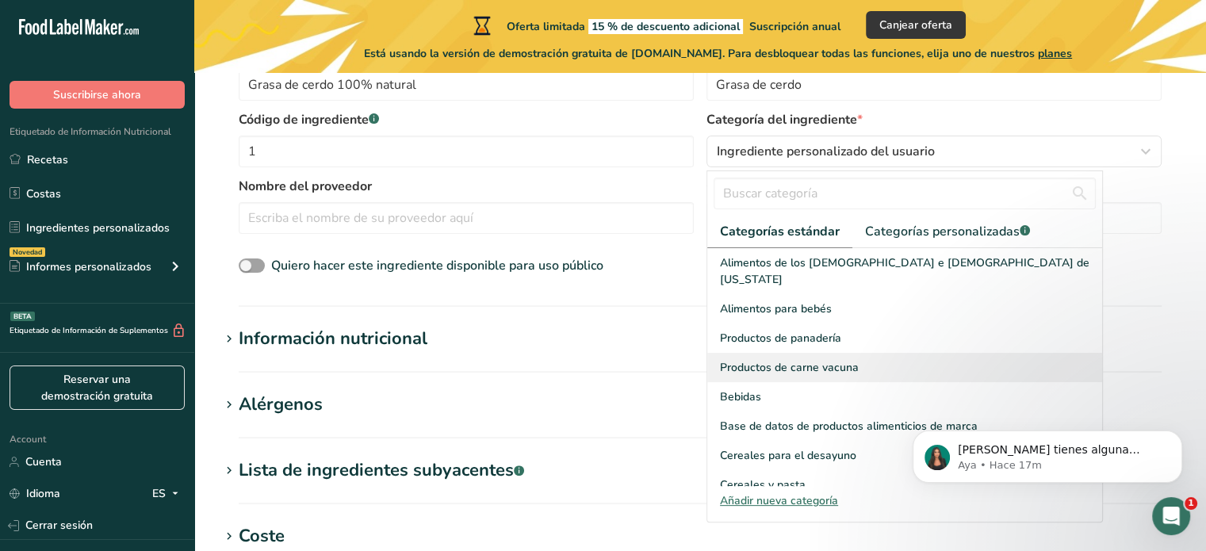
click at [854, 359] on span "Productos de carne vacuna" at bounding box center [789, 367] width 139 height 17
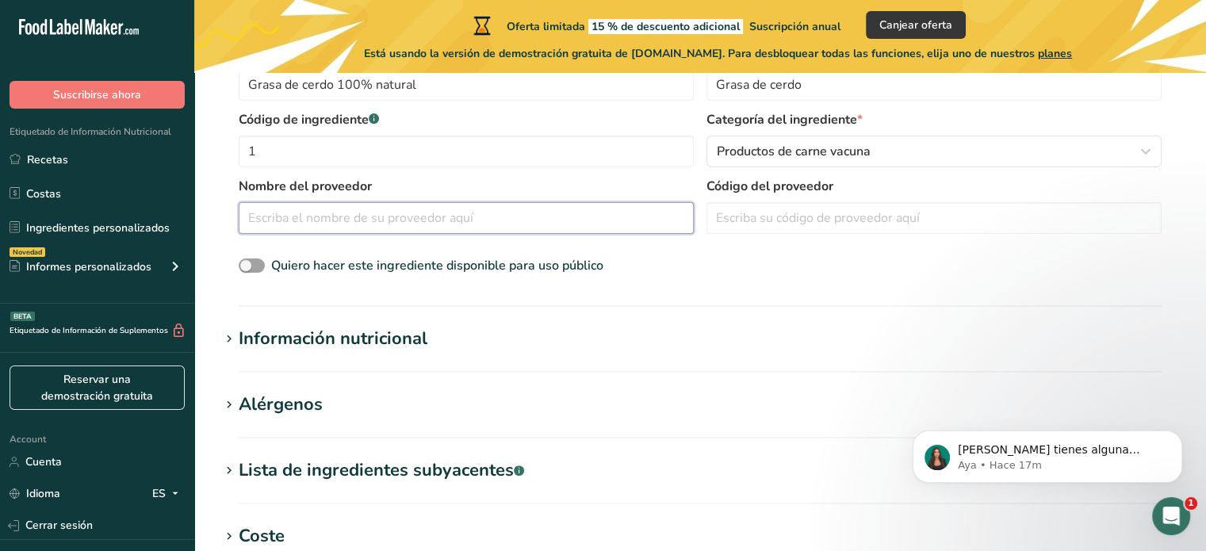
click at [305, 224] on input "text" at bounding box center [466, 218] width 455 height 32
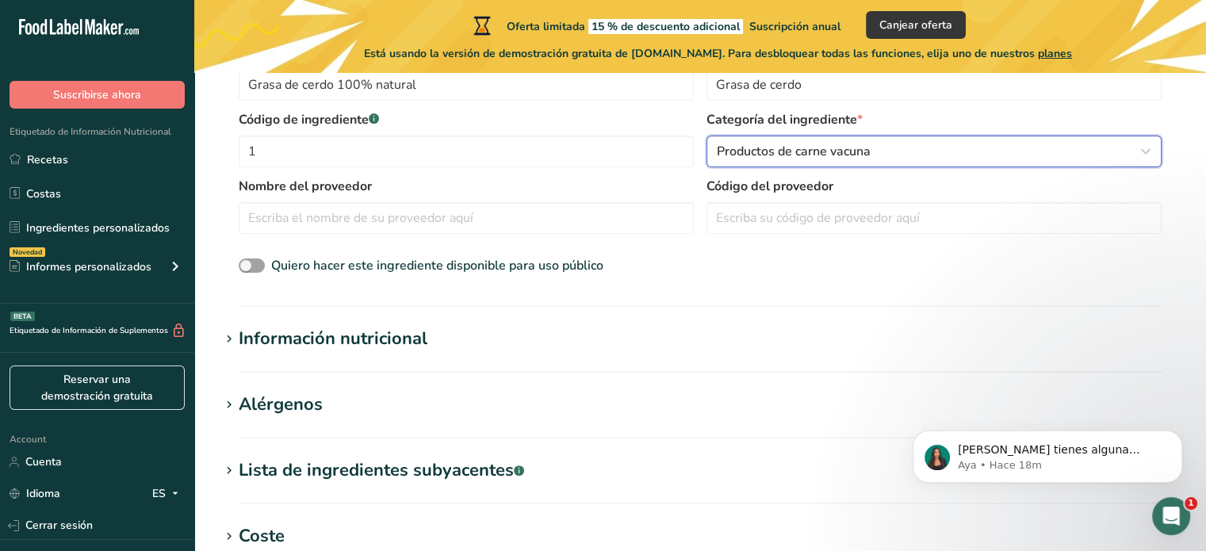
click at [1110, 142] on div "Productos de carne vacuna" at bounding box center [929, 151] width 425 height 19
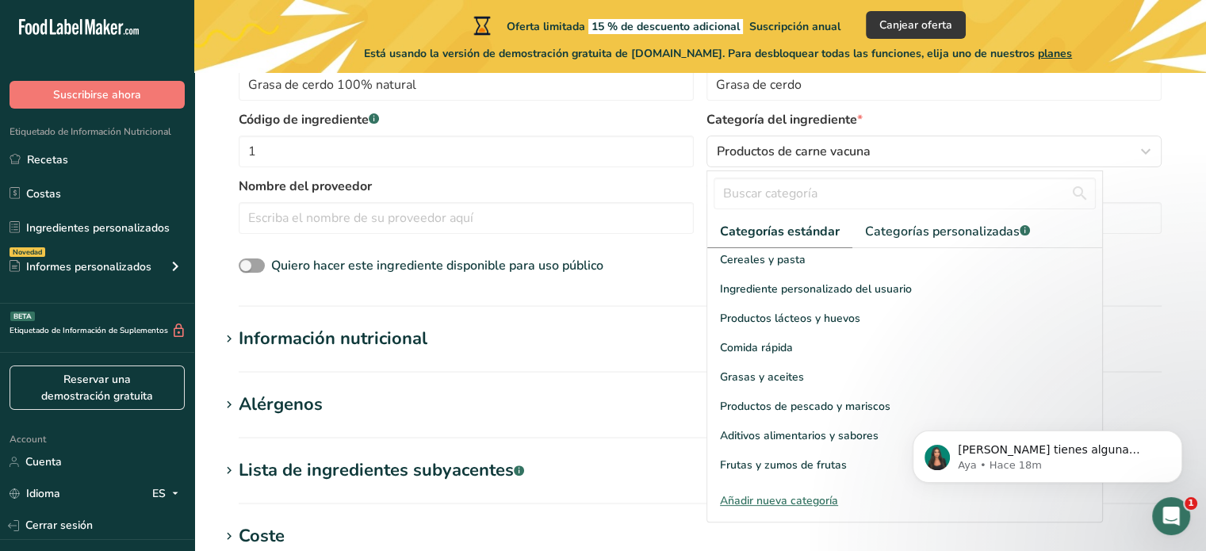
scroll to position [228, 0]
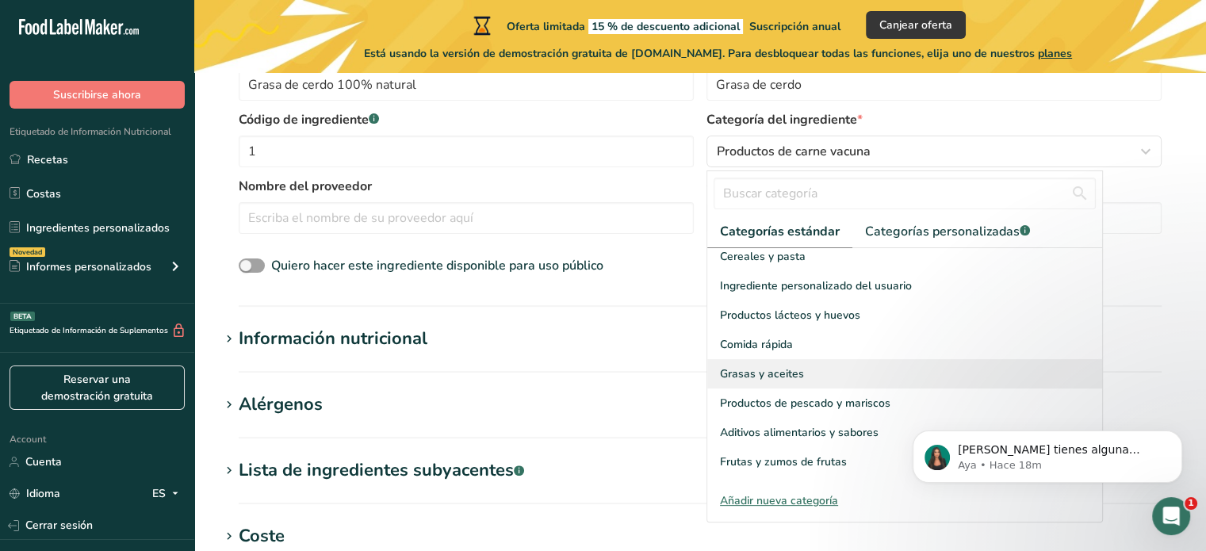
click at [818, 362] on div "Grasas y aceites" at bounding box center [904, 373] width 395 height 29
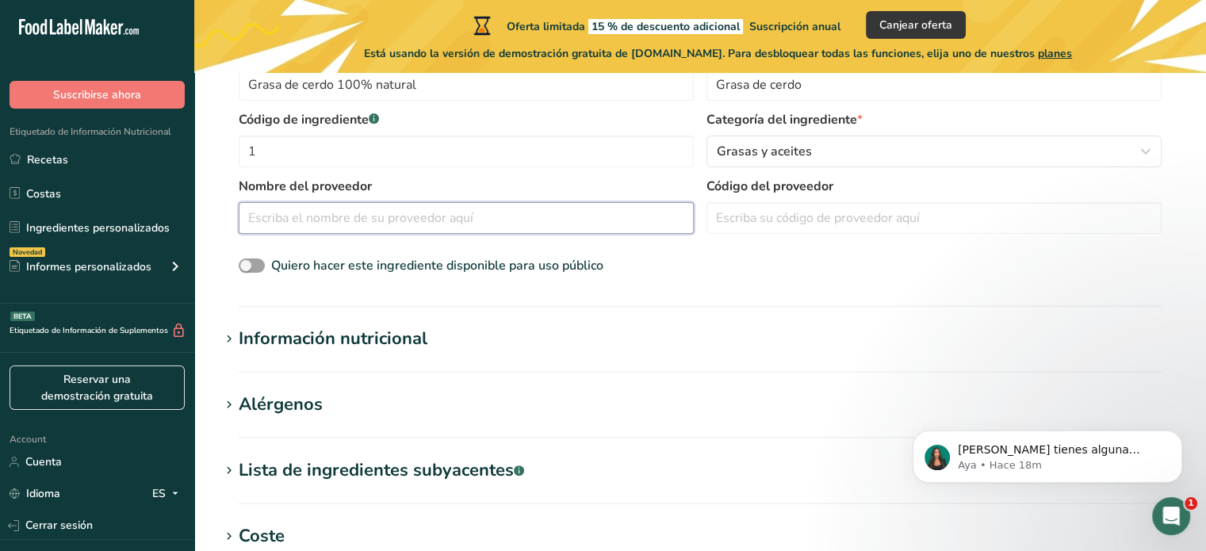
click at [365, 220] on input "text" at bounding box center [466, 218] width 455 height 32
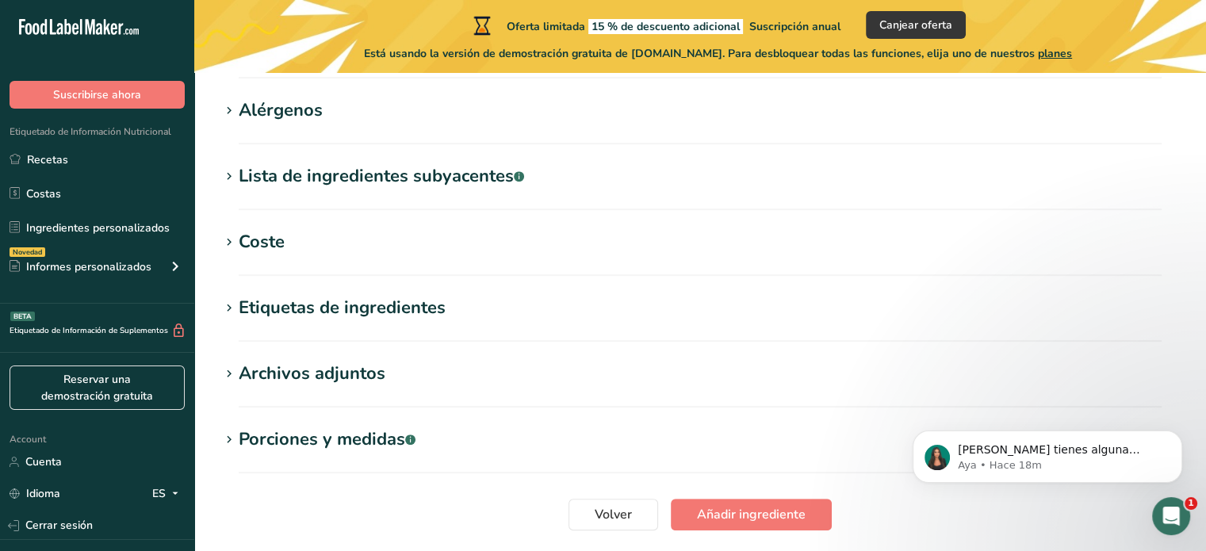
scroll to position [784, 0]
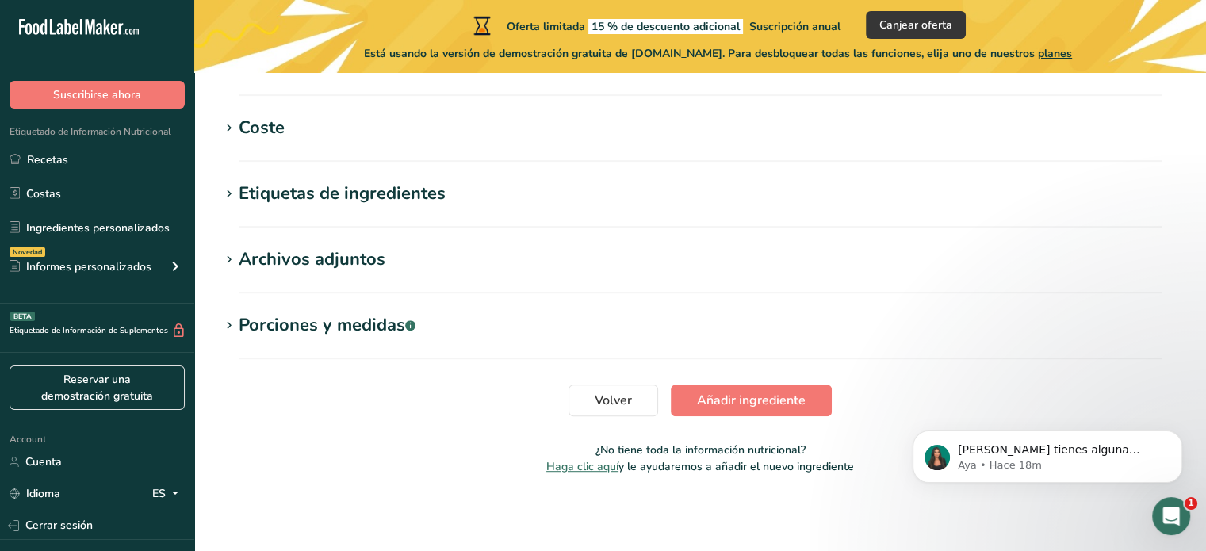
drag, startPoint x: 1217, startPoint y: 220, endPoint x: 30, endPoint y: 138, distance: 1190.1
type input "Manteca de oro"
click at [743, 407] on span "Añadir ingrediente" at bounding box center [751, 400] width 109 height 19
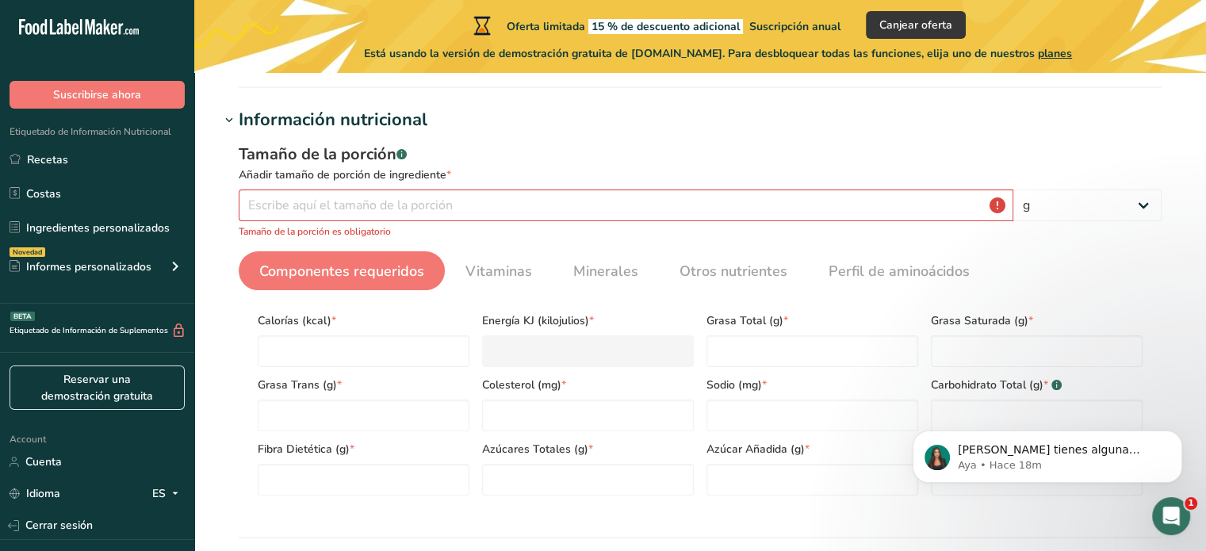
scroll to position [182, 0]
click at [409, 211] on input "number" at bounding box center [626, 208] width 775 height 32
type input "0"
click at [457, 207] on input "number" at bounding box center [626, 208] width 775 height 32
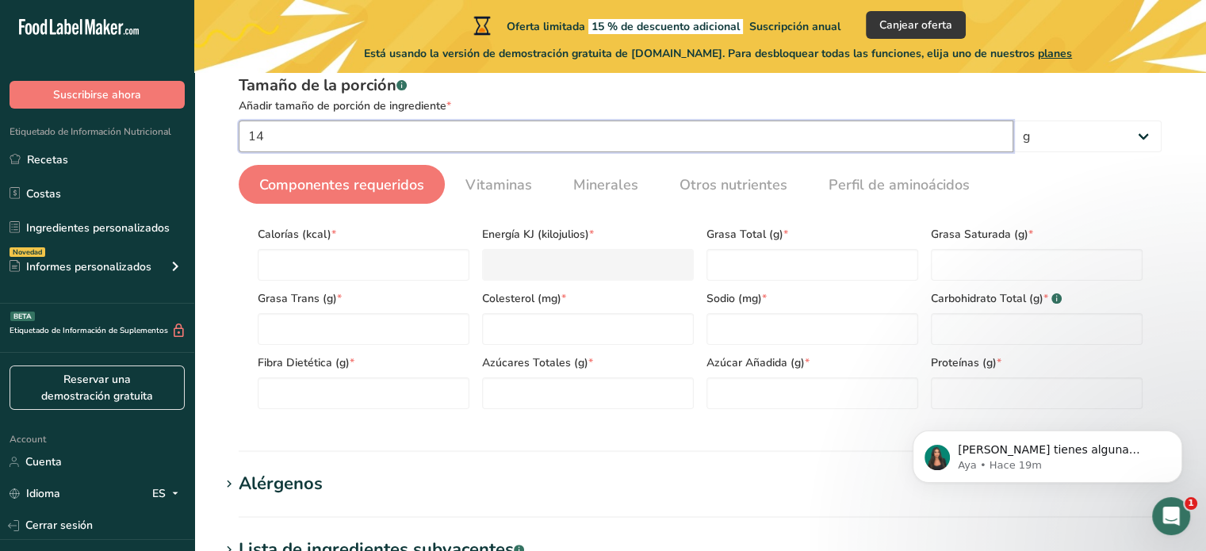
scroll to position [251, 0]
type input "14"
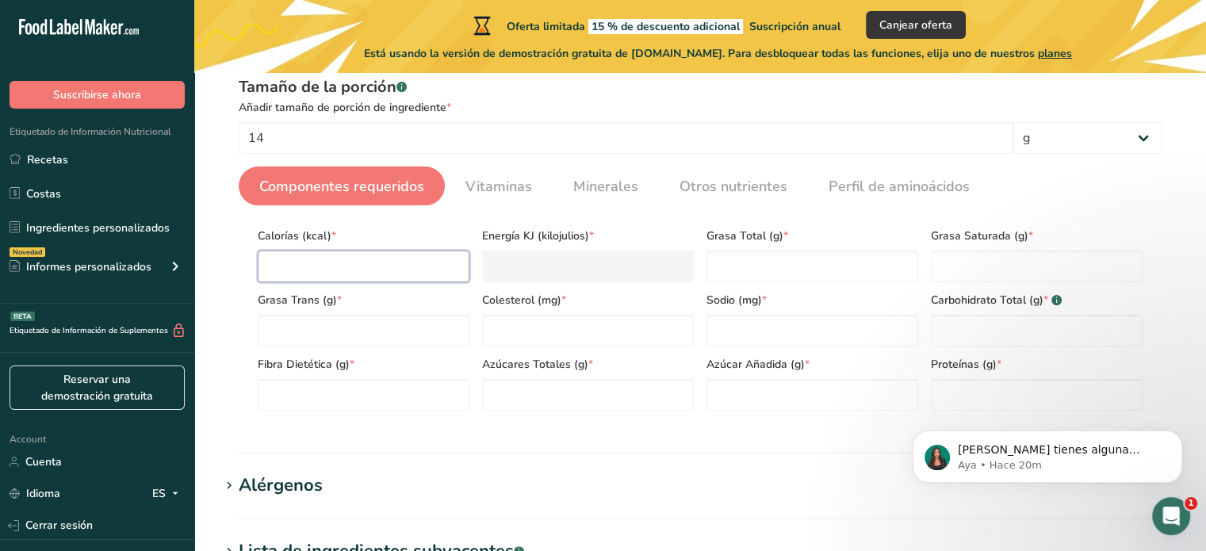
click at [314, 259] on input "number" at bounding box center [364, 267] width 212 height 32
type input "9"
type KJ "37.7"
type input "90"
type KJ "376.6"
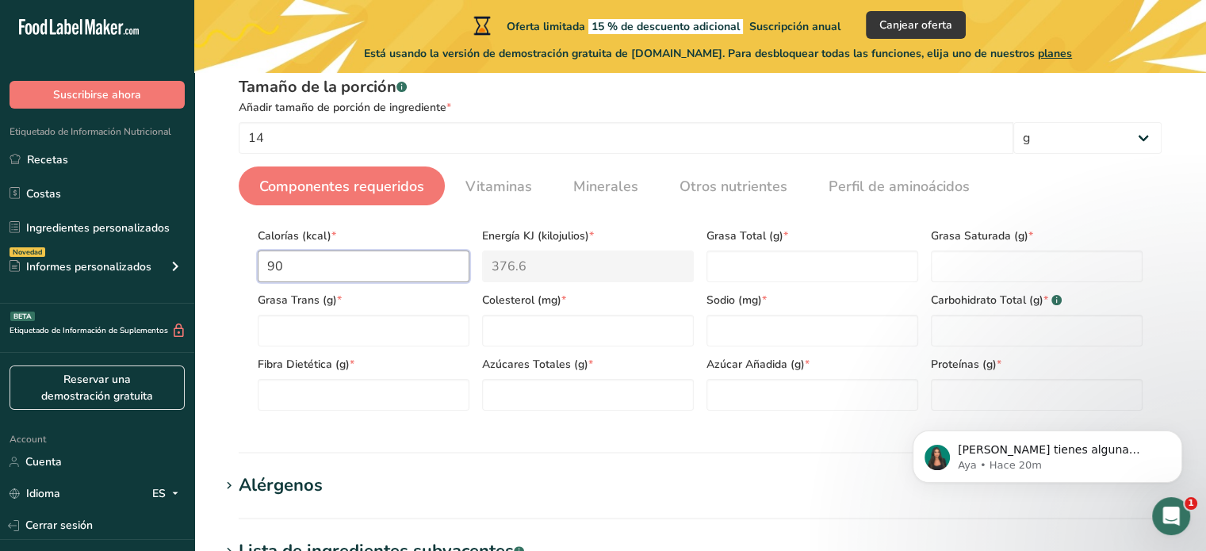
type input "902"
type KJ "3774"
type input "902"
click at [730, 253] on Fat "number" at bounding box center [813, 267] width 212 height 32
type Fat "100"
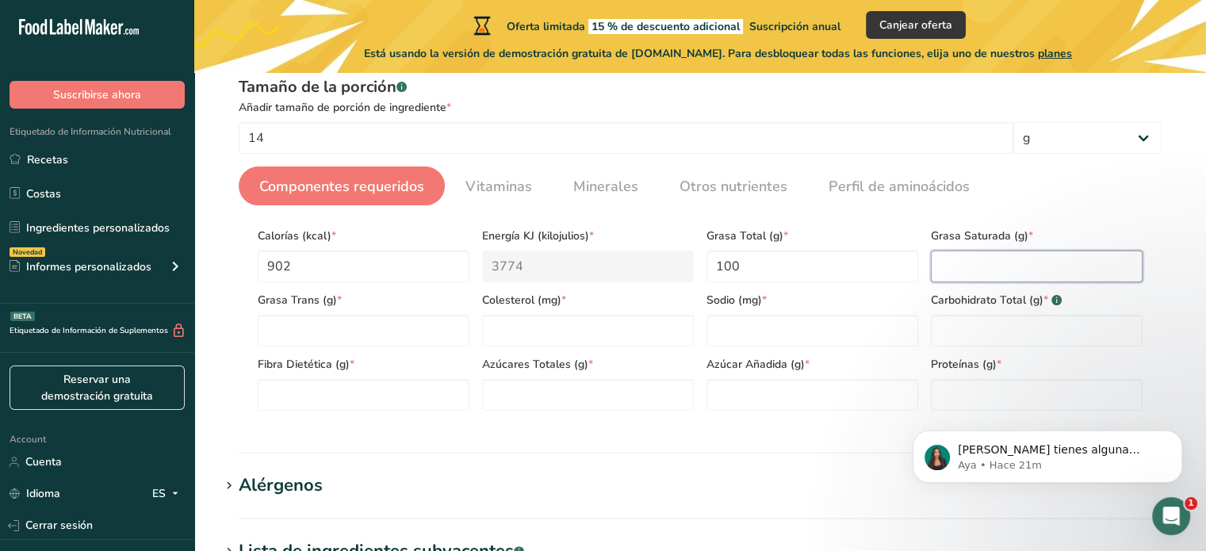
click at [960, 265] on Fat "number" at bounding box center [1037, 267] width 212 height 32
type Fat "39"
drag, startPoint x: 254, startPoint y: 235, endPoint x: 1062, endPoint y: 377, distance: 820.6
click at [1062, 377] on div "Calorías (kcal) * 902 Energía KJ (kilojulios) * 3774 Grasa Total (g) * 100 Gras…" at bounding box center [700, 314] width 898 height 193
click at [339, 334] on Fat "number" at bounding box center [364, 331] width 212 height 32
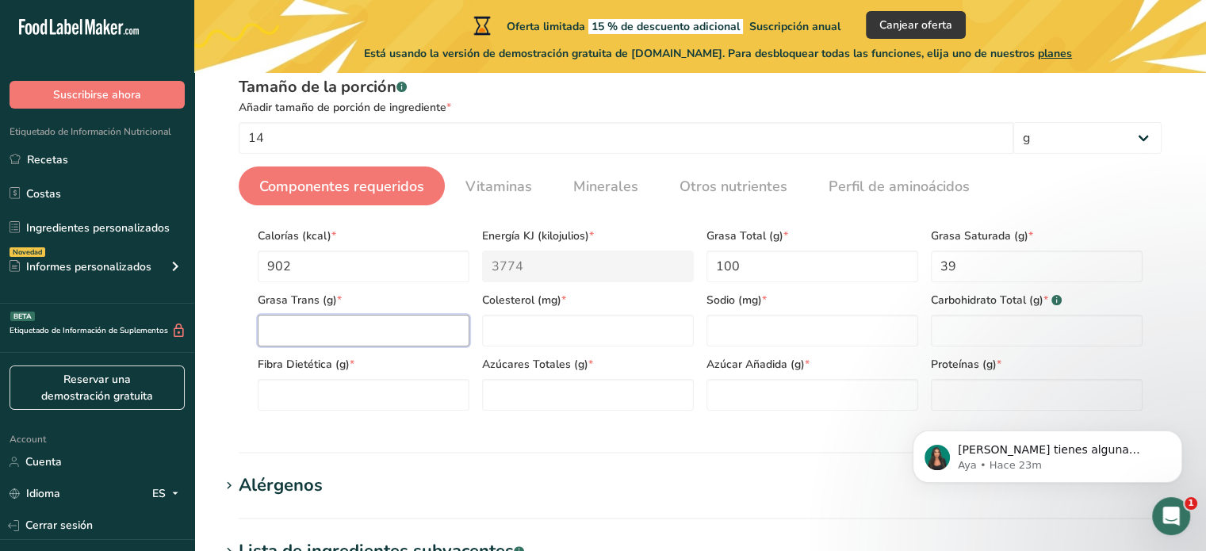
type Fat "0"
click at [527, 336] on input "number" at bounding box center [588, 331] width 212 height 32
click at [294, 334] on Fat "0.01" at bounding box center [364, 331] width 212 height 32
type Fat "0"
type Fat "00"
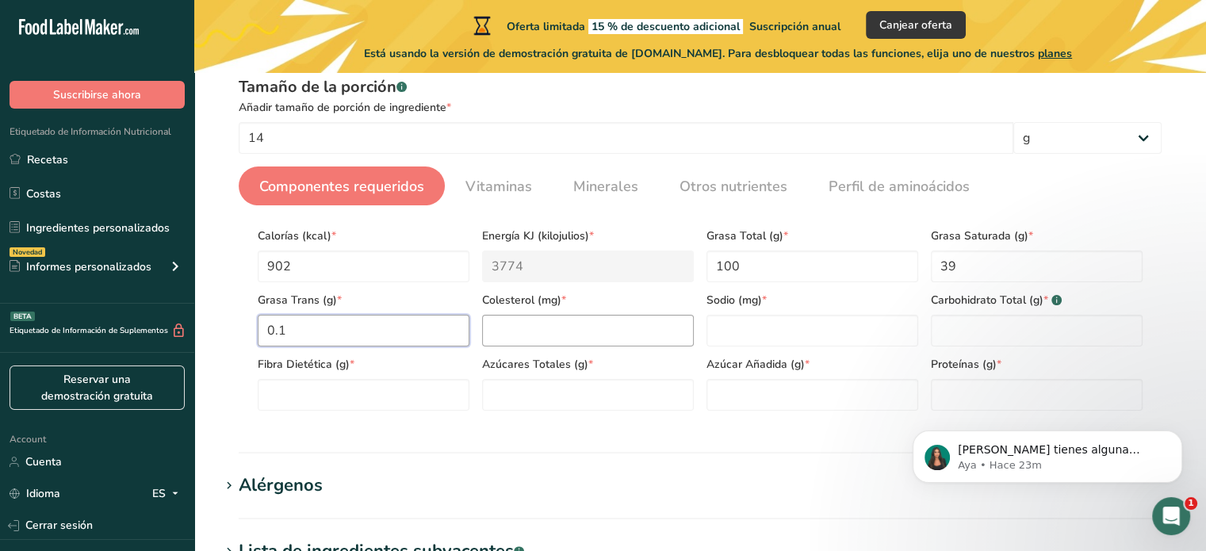
type Fat "0.1"
click at [560, 319] on input "number" at bounding box center [588, 331] width 212 height 32
type input "95"
click at [761, 332] on input "number" at bounding box center [813, 331] width 212 height 32
type input "0"
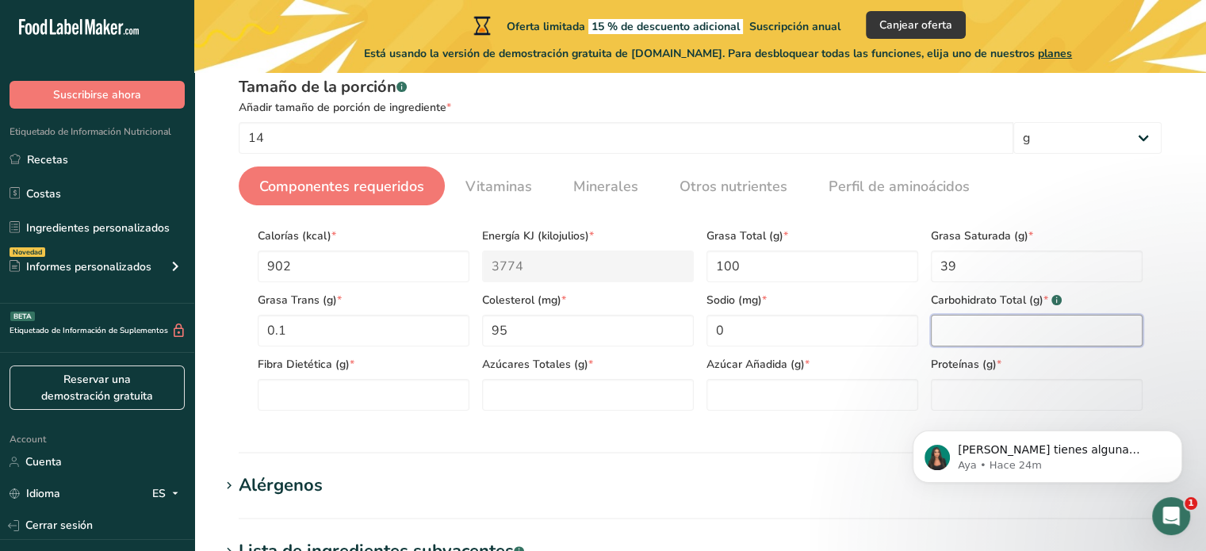
click at [999, 342] on Carbohydrates "number" at bounding box center [1037, 331] width 212 height 32
type Carbohydrates "0"
click at [305, 388] on Fiber "number" at bounding box center [364, 395] width 212 height 32
type Fiber "0"
click at [538, 399] on Sugars "number" at bounding box center [588, 395] width 212 height 32
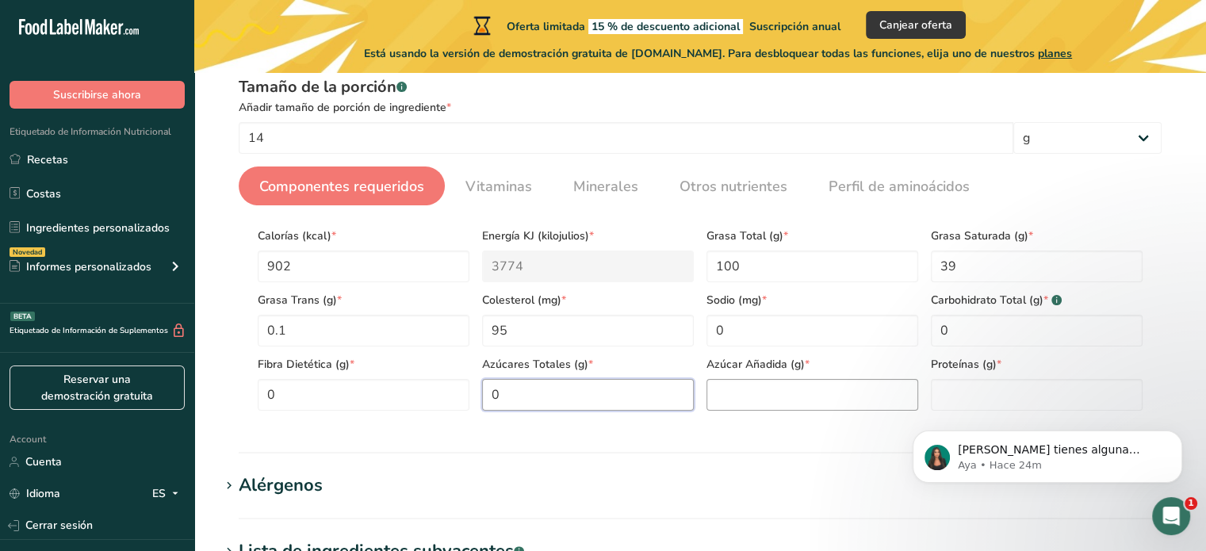
type Sugars "0"
click at [769, 395] on Sugars "number" at bounding box center [813, 395] width 212 height 32
type Sugars "0"
click at [1009, 385] on input "number" at bounding box center [1037, 395] width 212 height 32
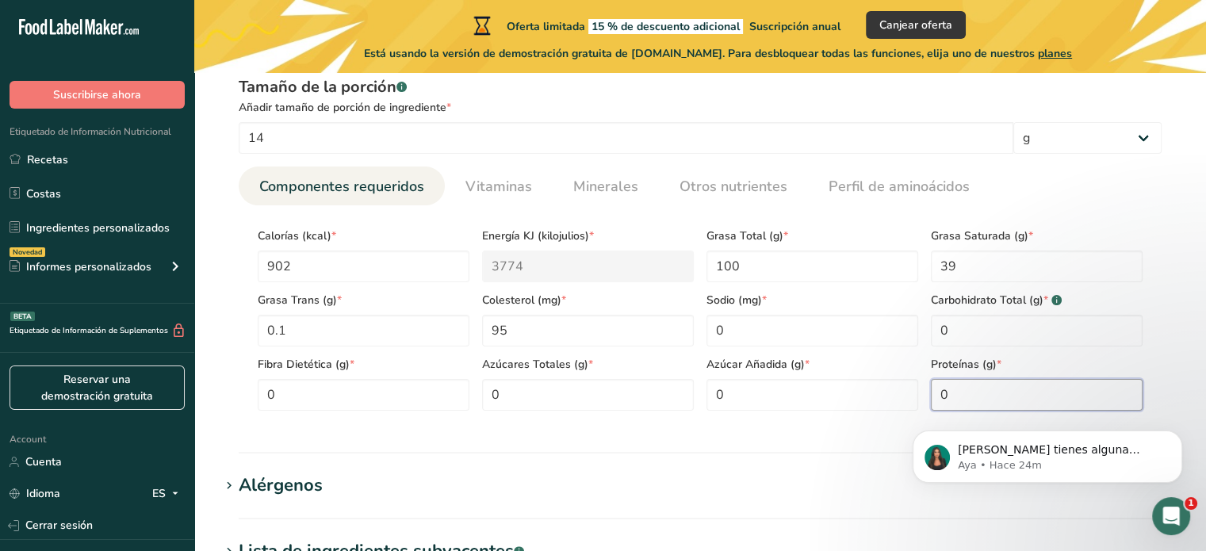
type input "0"
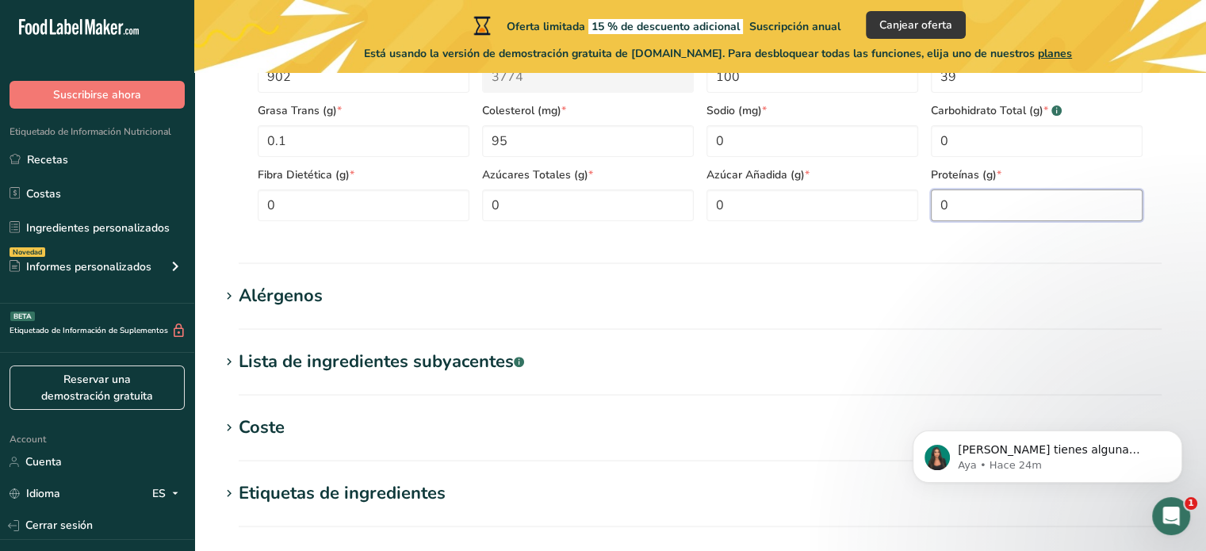
scroll to position [203, 0]
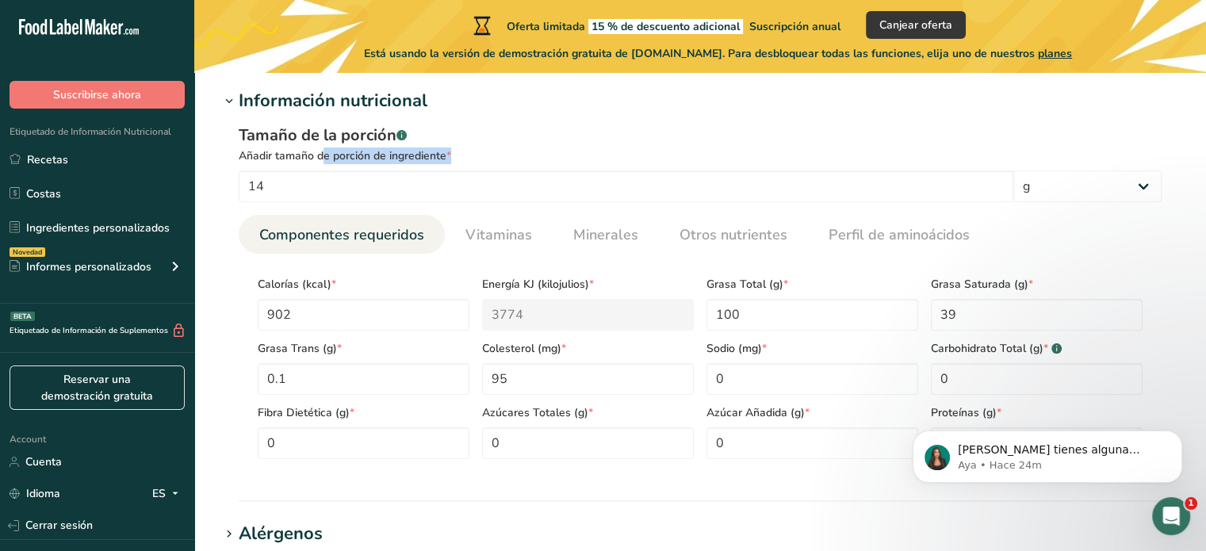
drag, startPoint x: 463, startPoint y: 161, endPoint x: 232, endPoint y: 154, distance: 230.9
click at [232, 154] on div "Tamaño de la porción .a-a{fill:#347362;}.b-a{fill:#fff;} Añadir tamaño de porci…" at bounding box center [700, 297] width 961 height 367
copy div "Añadir tamaño de porción de ingrediente *"
click at [1087, 119] on div "Tamaño de la porción .a-a{fill:#347362;}.b-a{fill:#fff;} Añadir tamaño de porci…" at bounding box center [700, 297] width 961 height 367
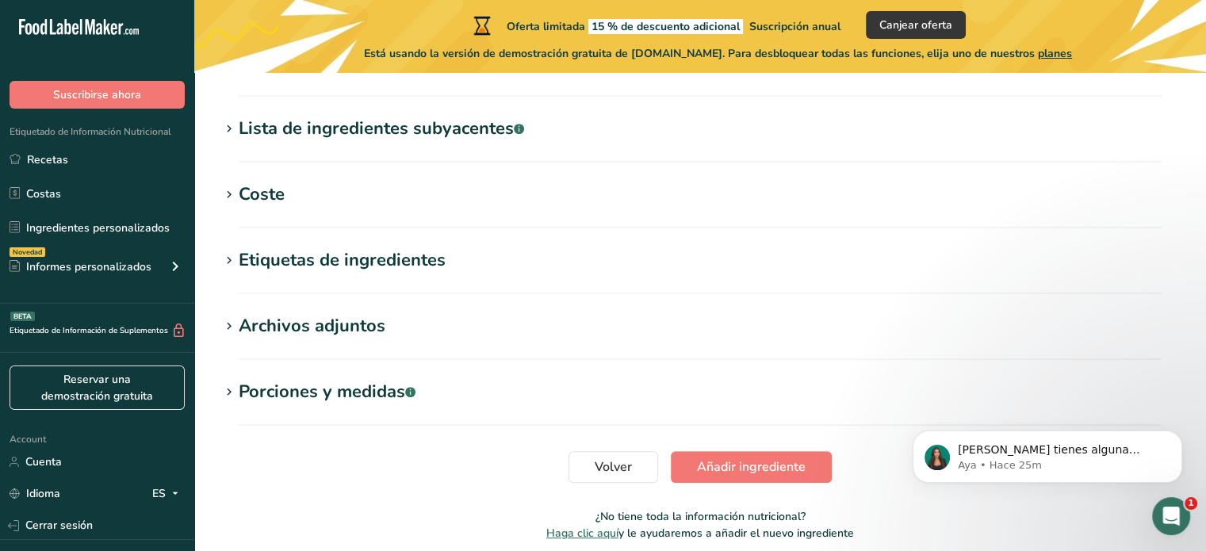
scroll to position [684, 0]
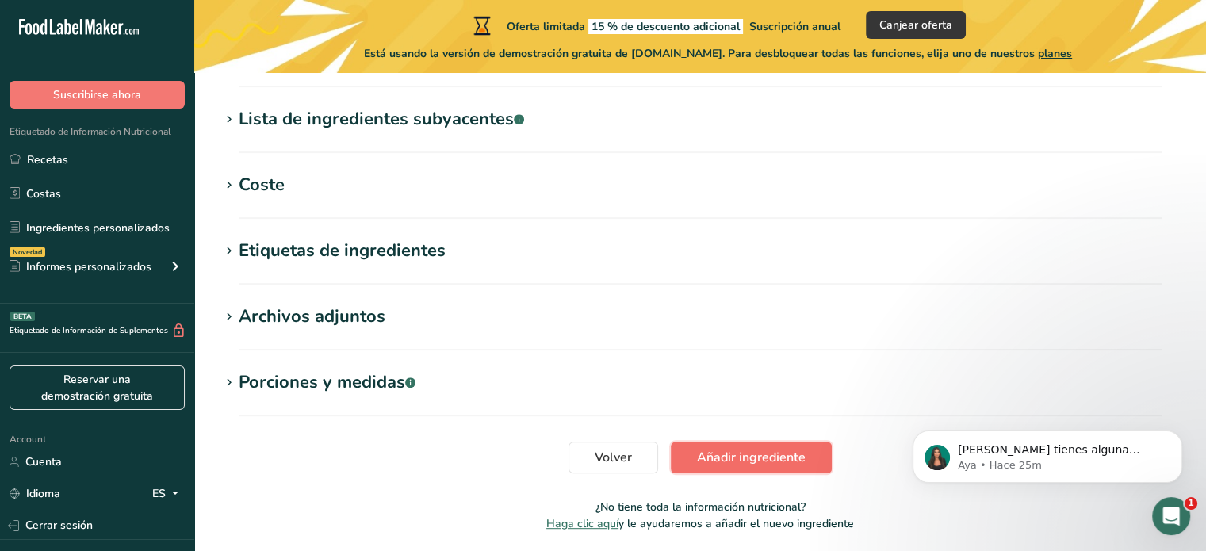
click at [741, 456] on span "Añadir ingrediente" at bounding box center [751, 457] width 109 height 19
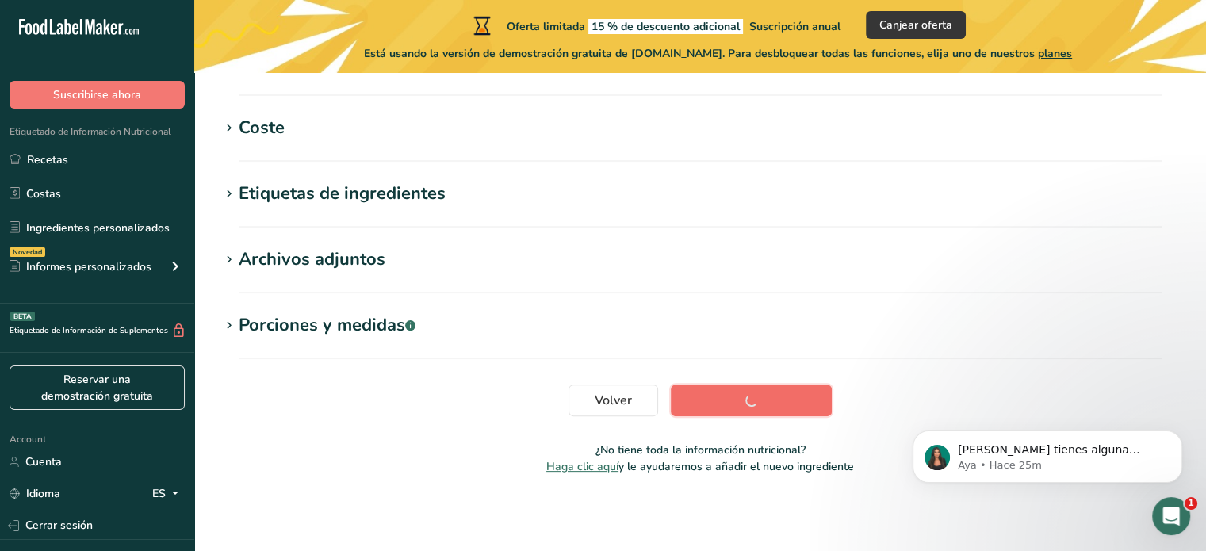
scroll to position [374, 0]
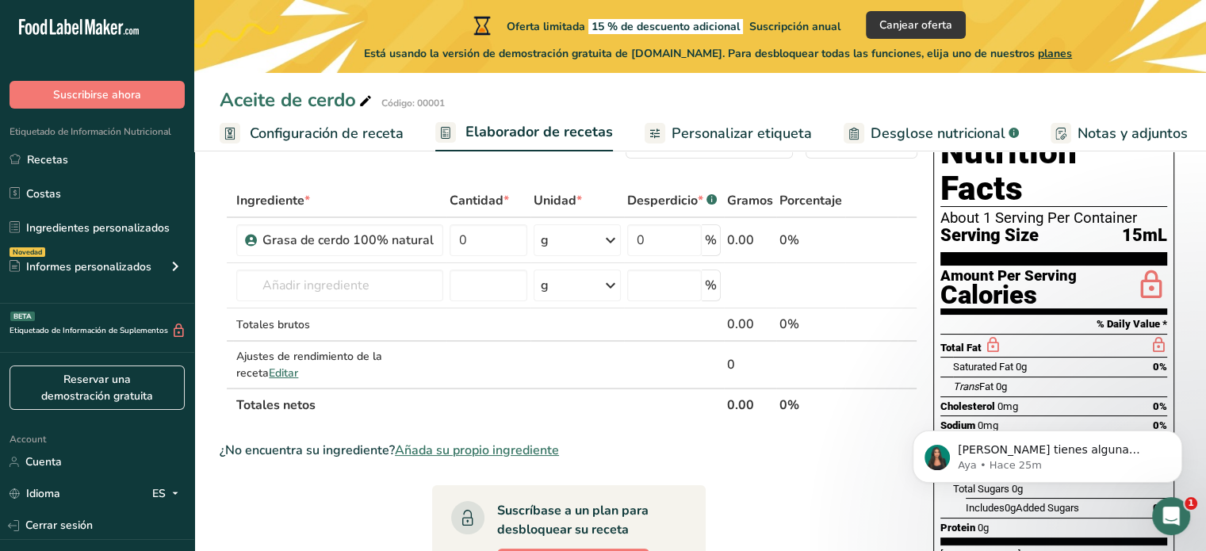
scroll to position [63, 0]
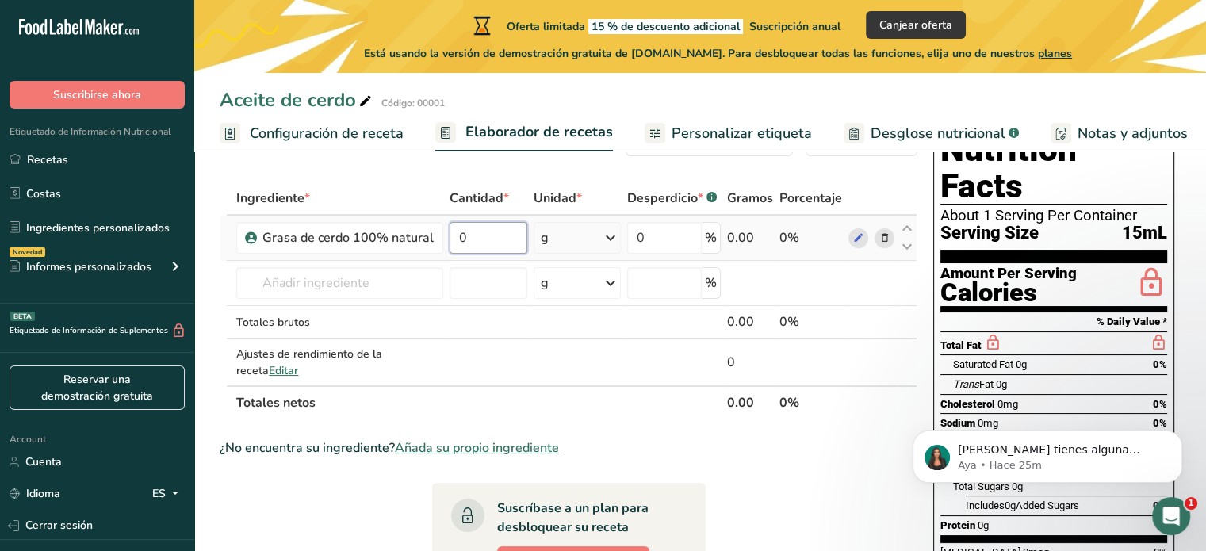
click at [475, 237] on input "0" at bounding box center [488, 238] width 77 height 32
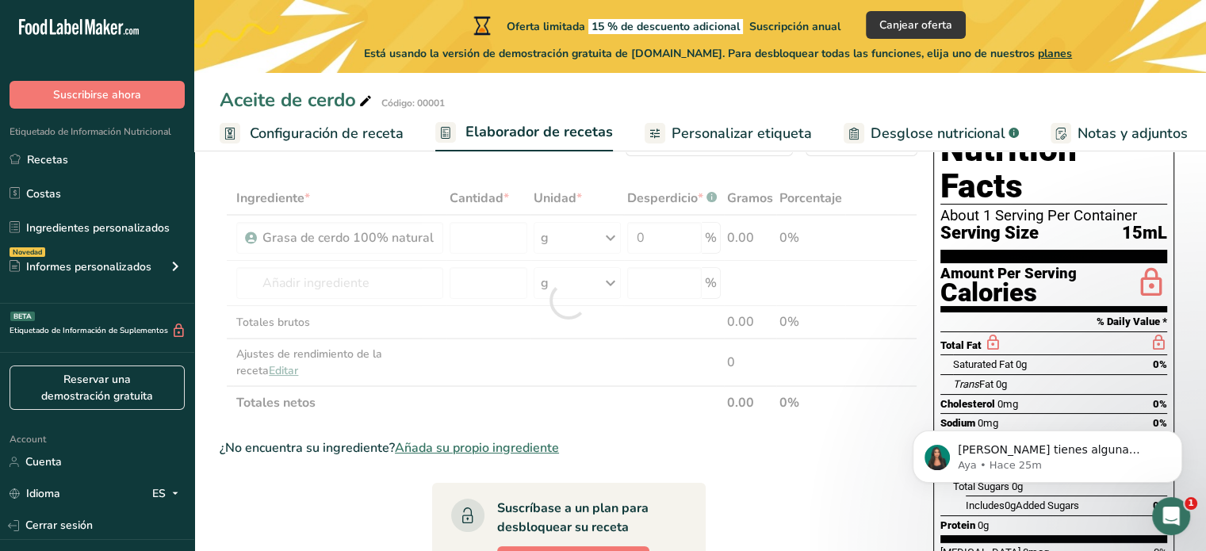
type input "0"
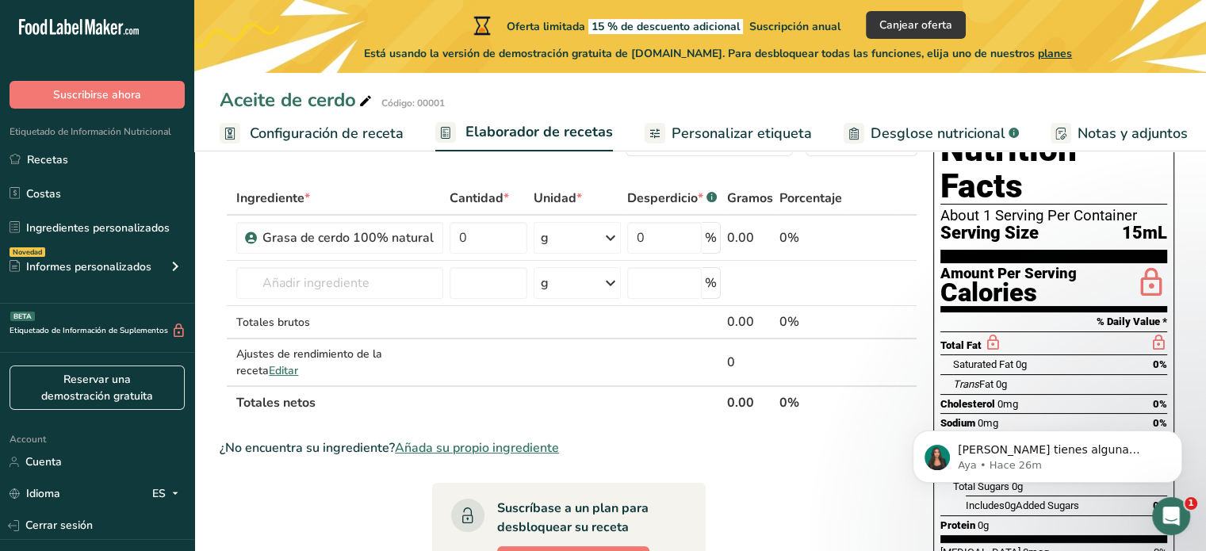
click at [349, 135] on span "Configuración de receta" at bounding box center [327, 133] width 154 height 21
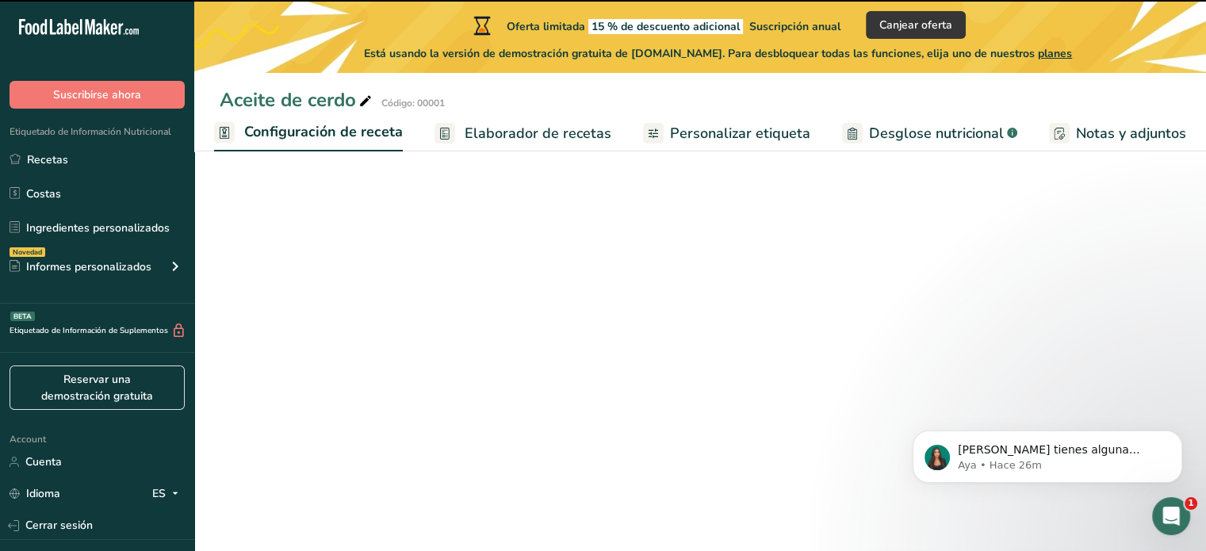
select select "22"
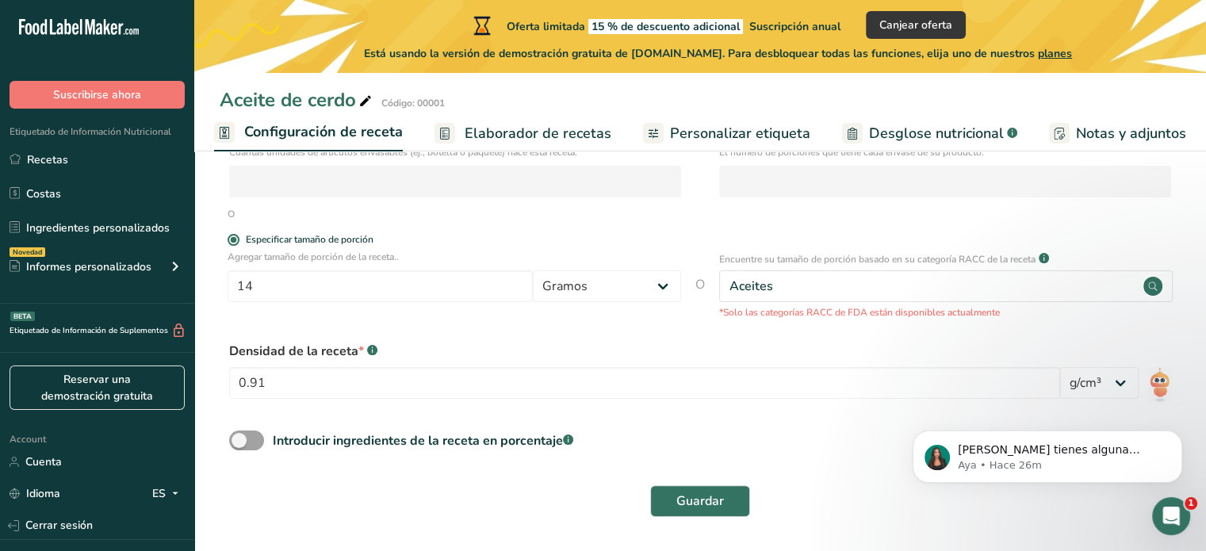
scroll to position [278, 0]
click at [500, 132] on span "Elaborador de recetas" at bounding box center [538, 133] width 147 height 21
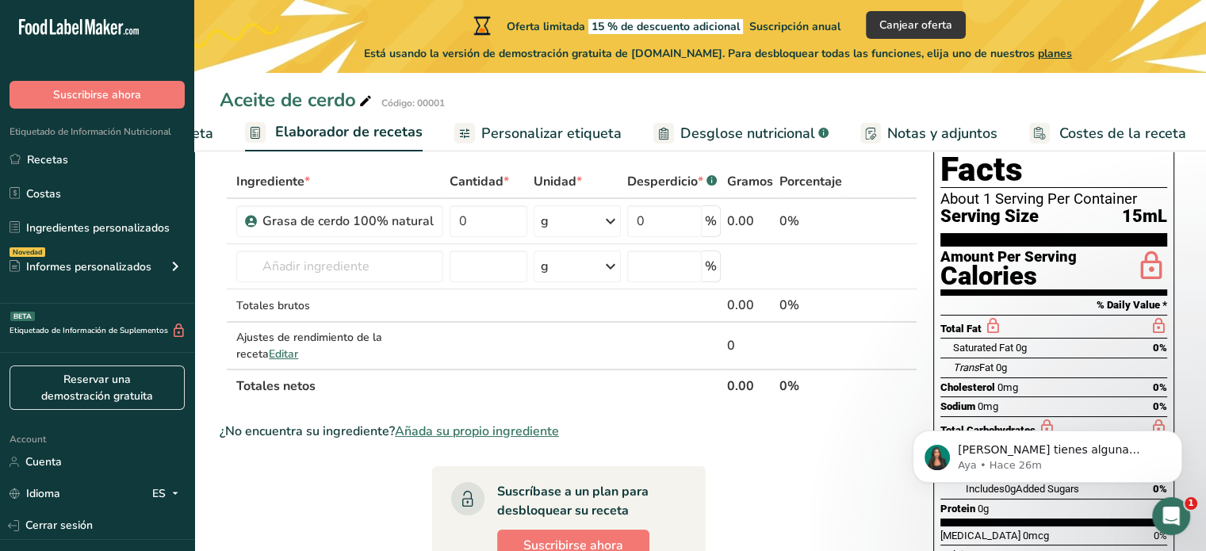
scroll to position [81, 0]
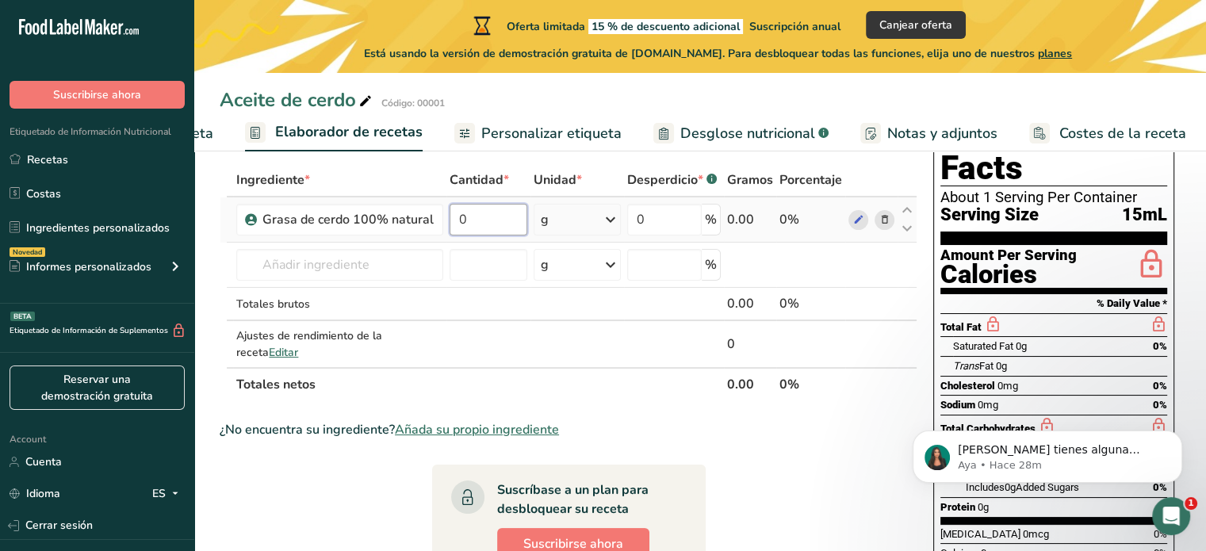
click at [506, 228] on input "0" at bounding box center [488, 220] width 77 height 32
type input "250"
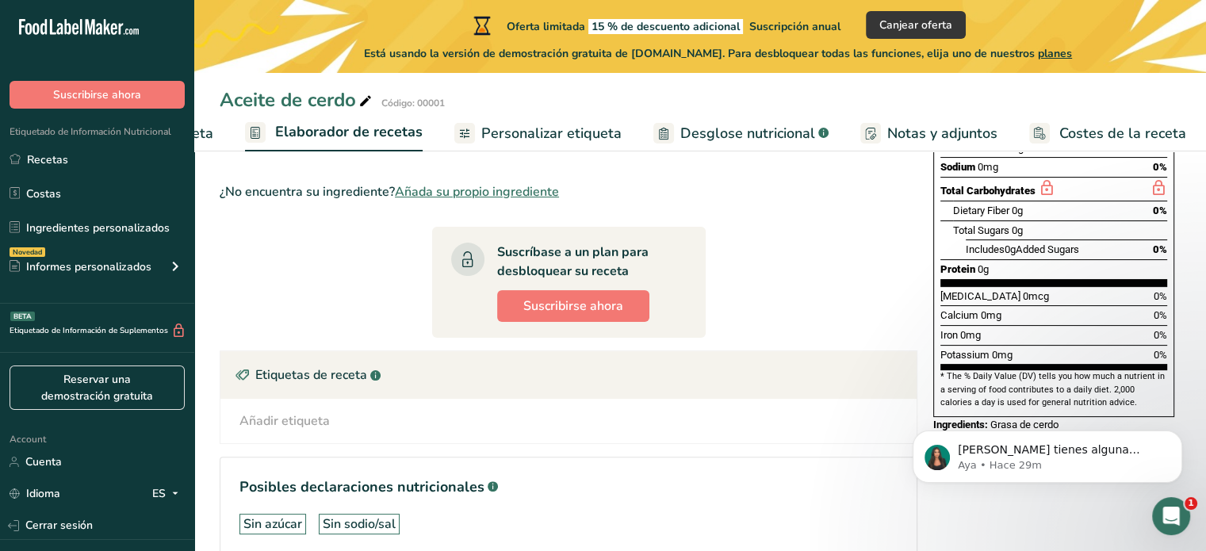
scroll to position [0, 0]
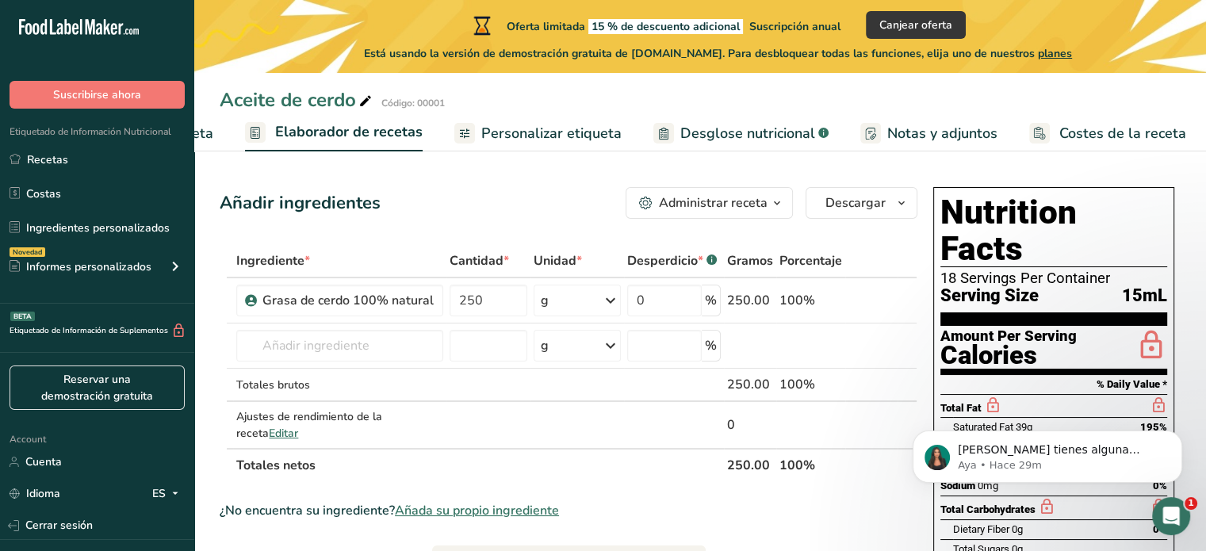
click at [546, 144] on link "Personalizar etiqueta" at bounding box center [537, 134] width 167 height 36
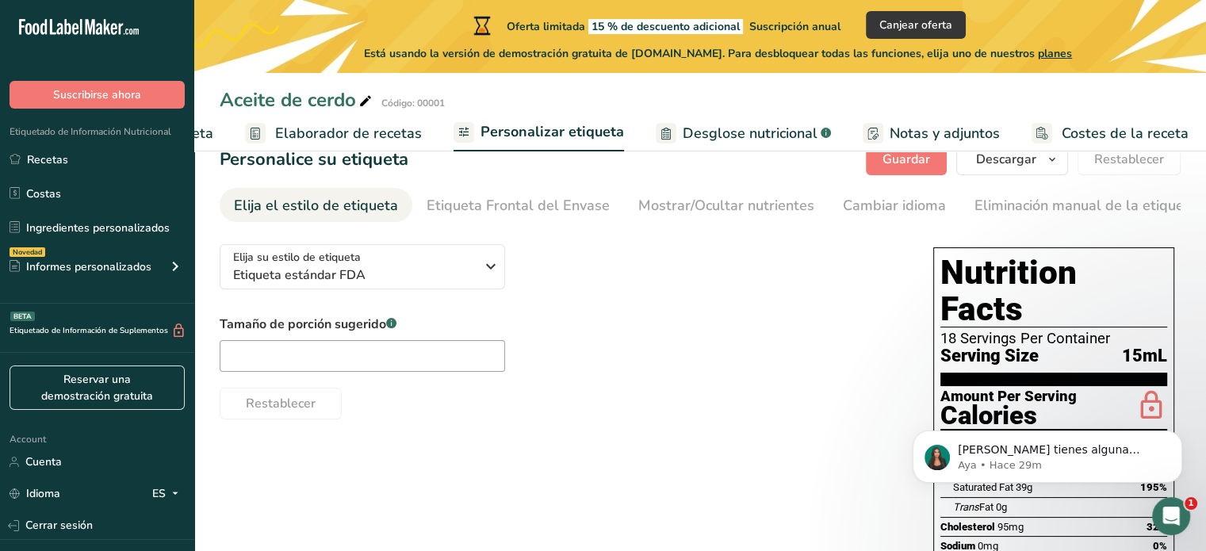
scroll to position [35, 0]
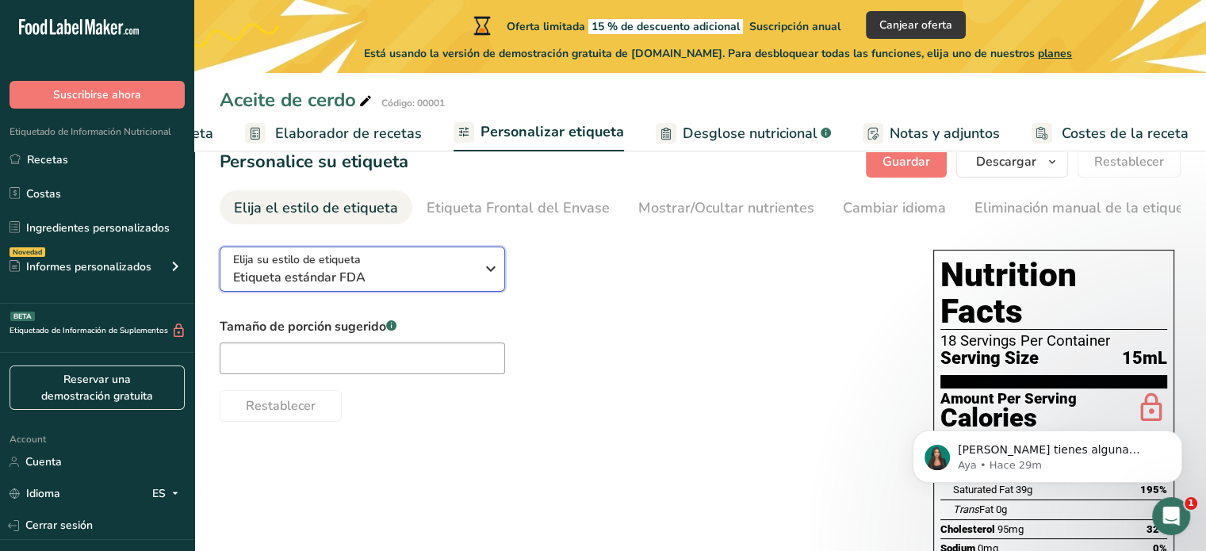
click at [488, 270] on icon "button" at bounding box center [490, 269] width 19 height 29
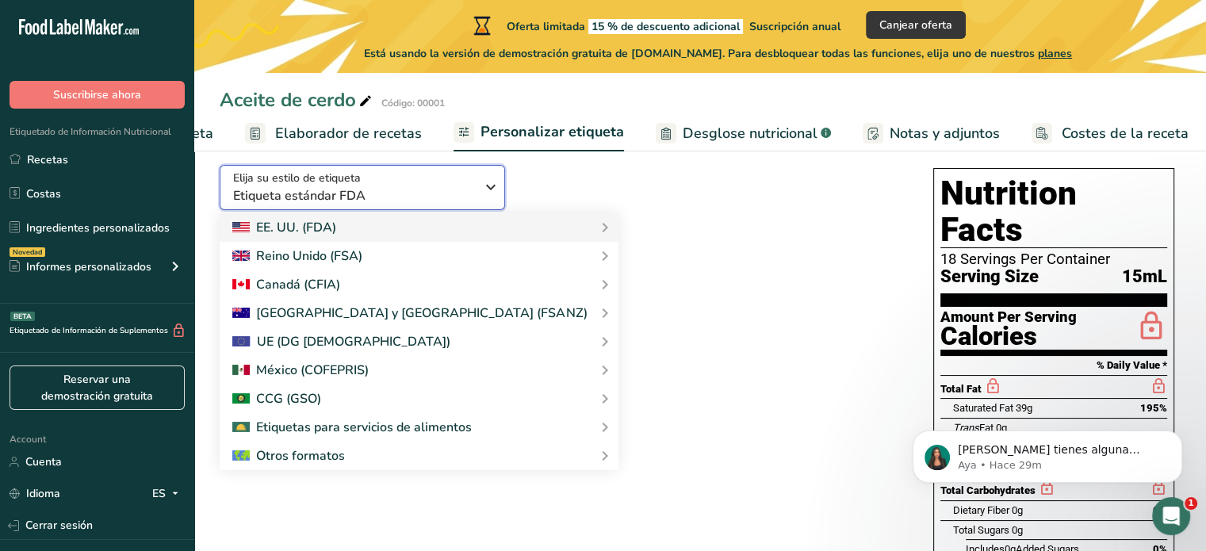
scroll to position [120, 0]
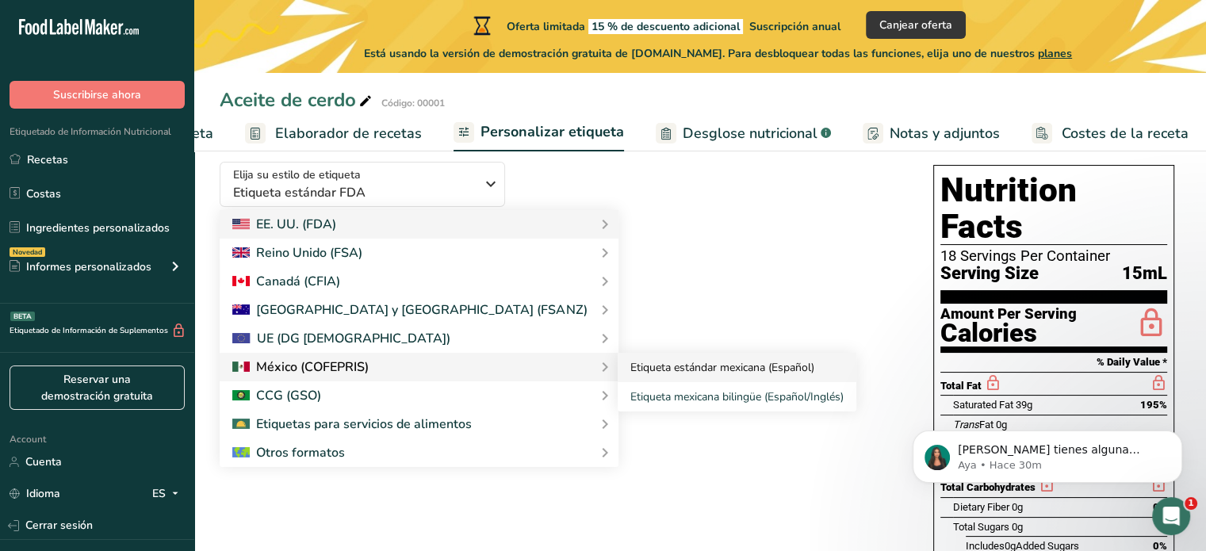
click at [618, 367] on link "Etiqueta estándar mexicana (Español)" at bounding box center [737, 367] width 239 height 29
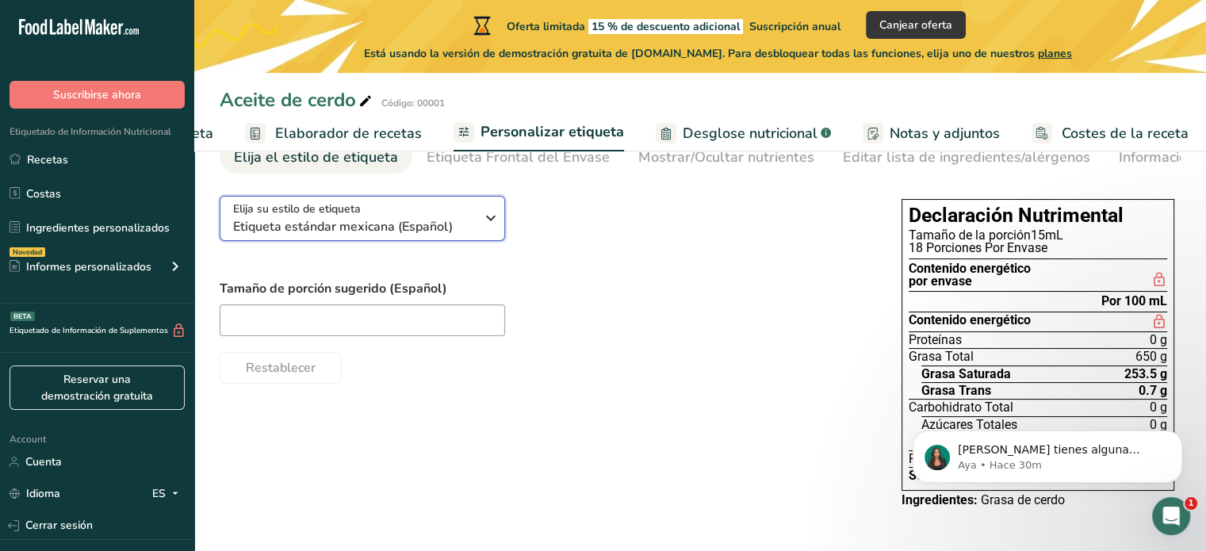
click at [470, 235] on span "Etiqueta estándar mexicana (Español)" at bounding box center [354, 226] width 242 height 19
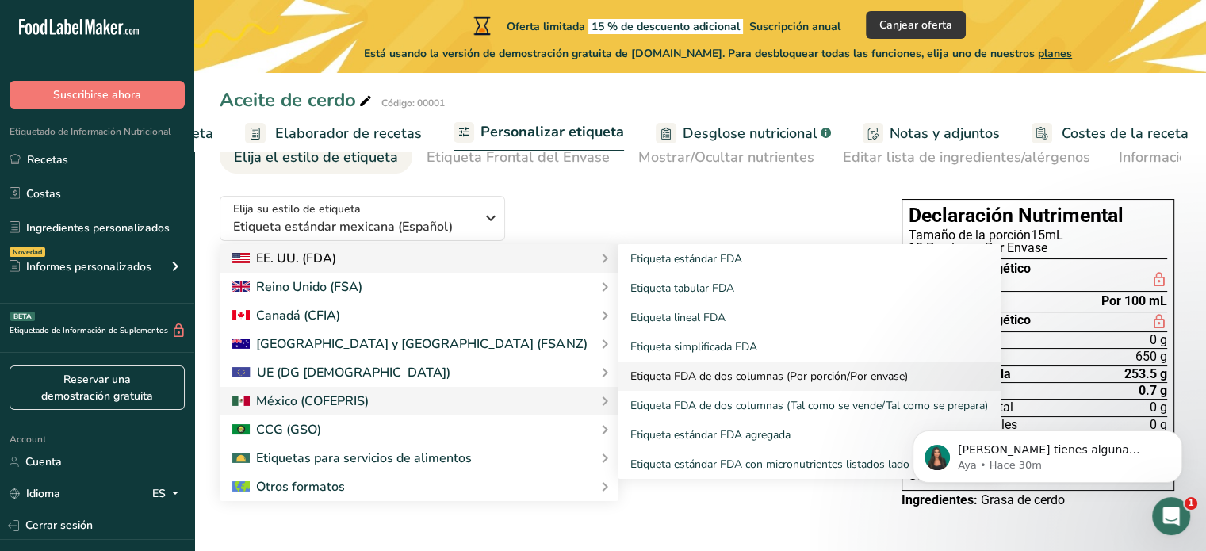
click at [618, 370] on link "Etiqueta FDA de dos columnas (Por porción/Por envase)" at bounding box center [809, 376] width 383 height 29
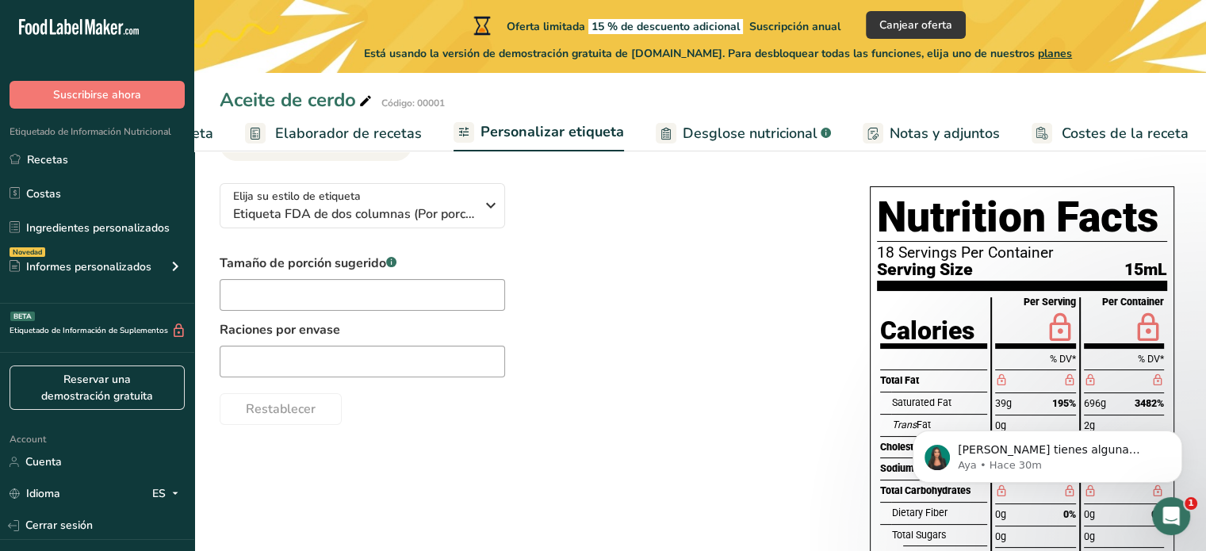
scroll to position [58, 0]
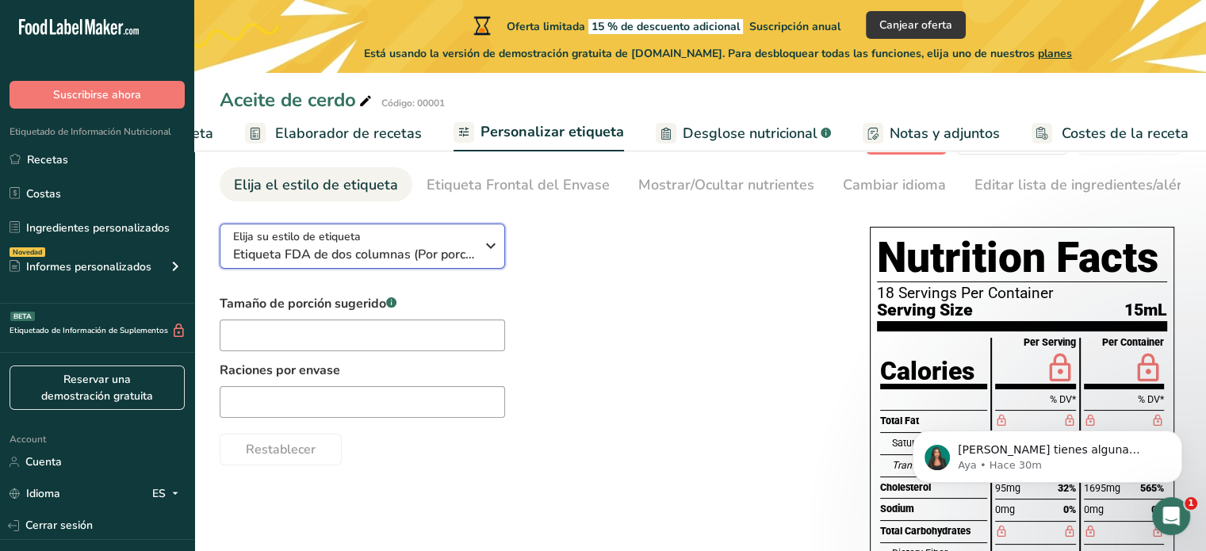
click at [496, 260] on icon "button" at bounding box center [490, 246] width 19 height 29
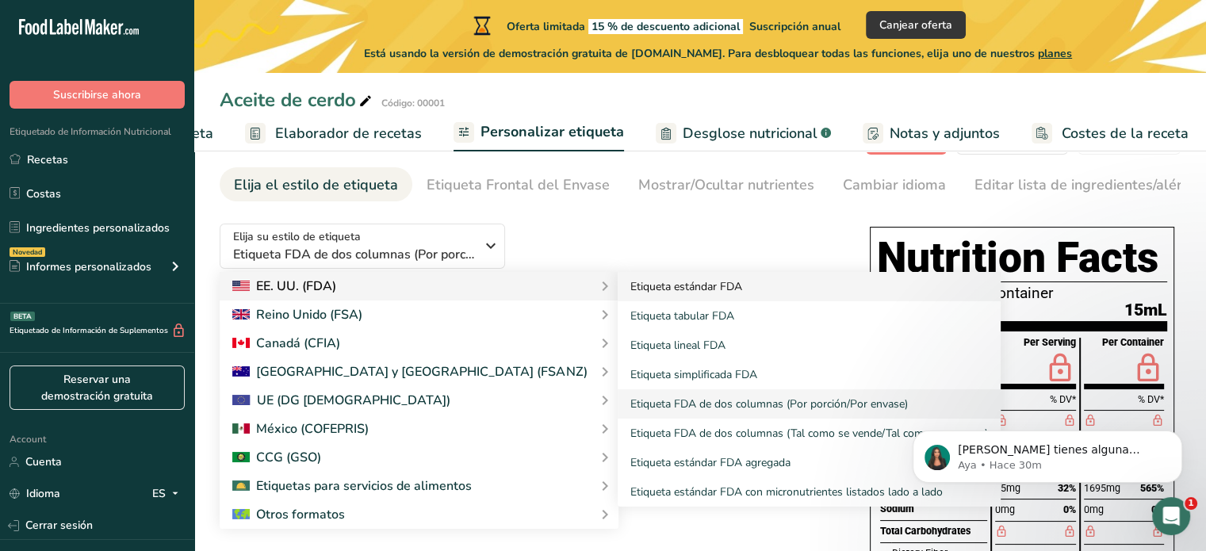
click at [618, 293] on link "Etiqueta estándar FDA" at bounding box center [809, 286] width 383 height 29
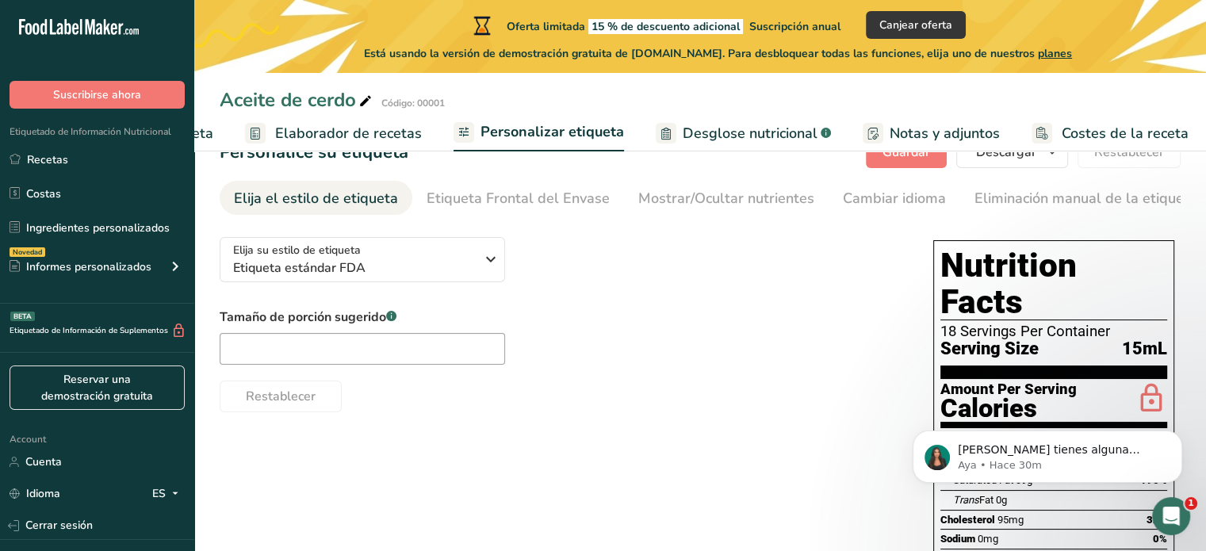
scroll to position [29, 0]
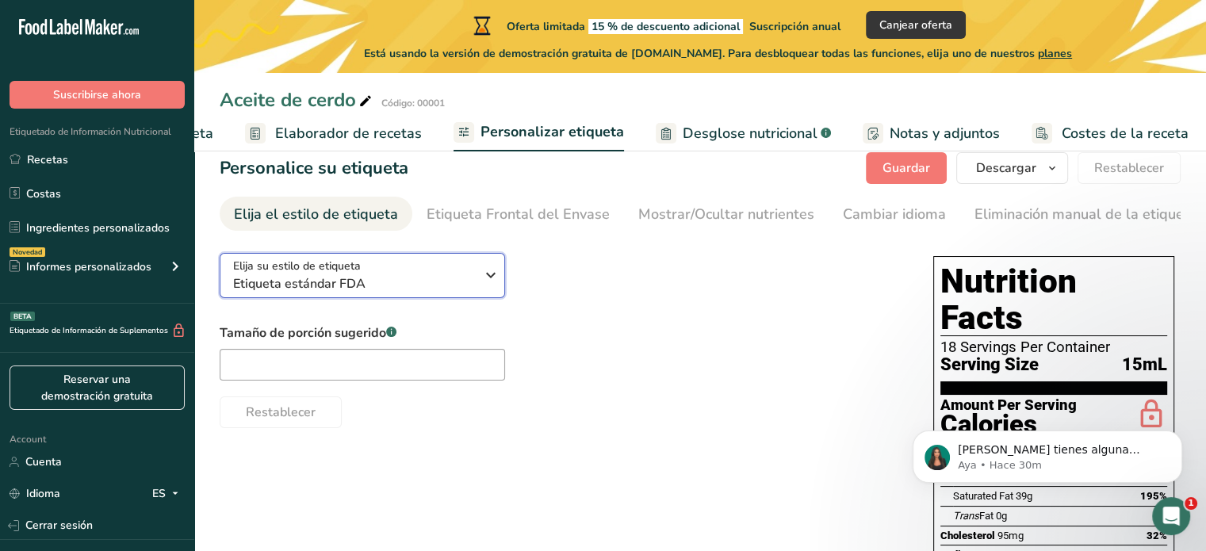
click at [473, 275] on div "Elija su estilo de etiqueta Etiqueta estándar FDA" at bounding box center [354, 276] width 242 height 36
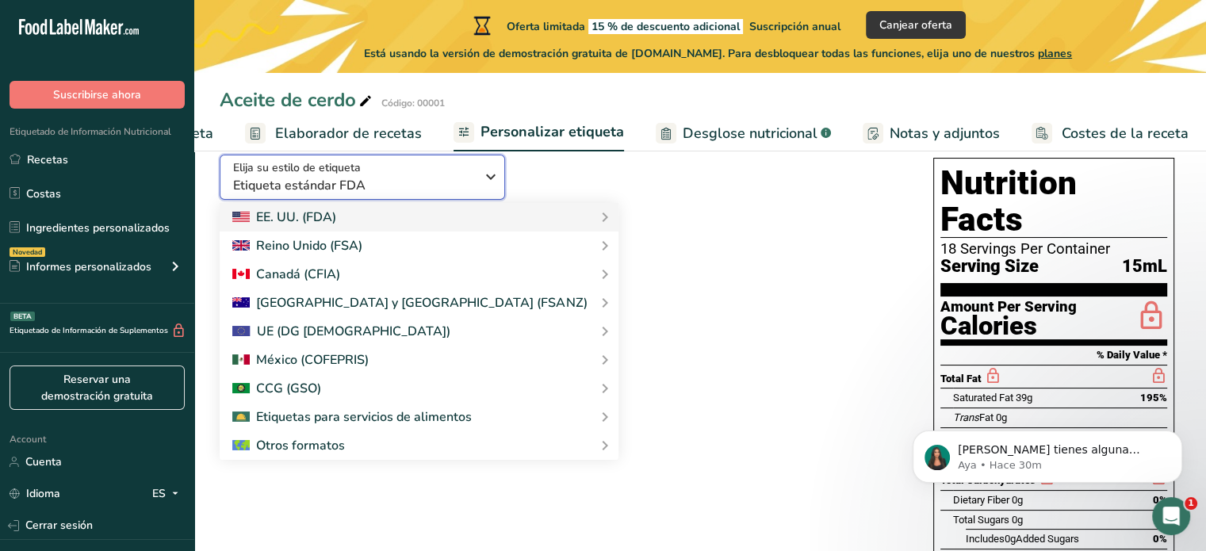
scroll to position [125, 0]
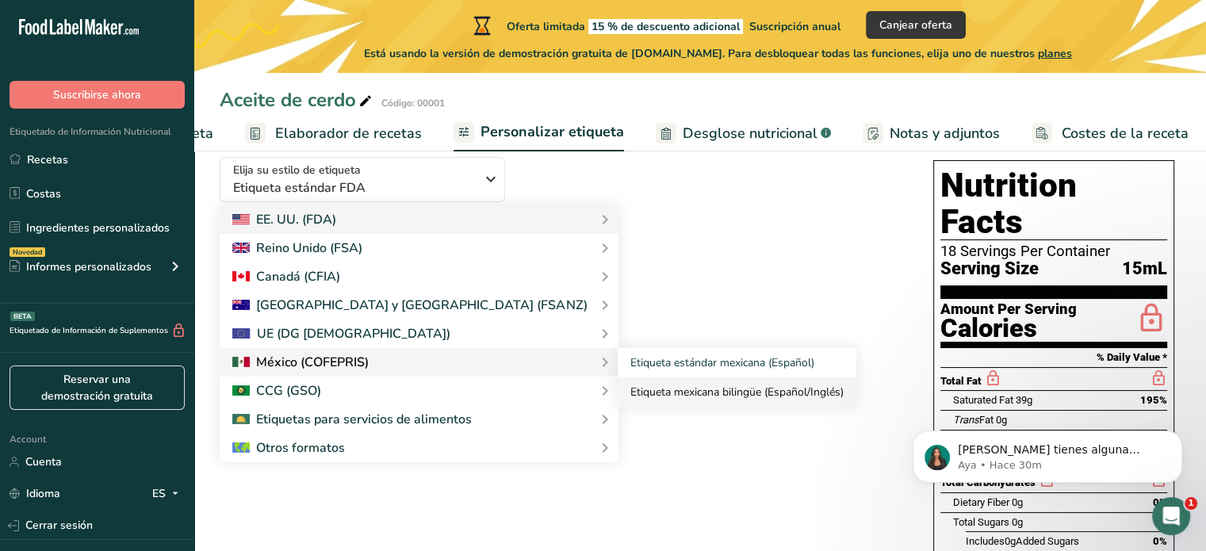
click at [618, 396] on link "Etiqueta mexicana bilingüe (Español/Inglés)" at bounding box center [737, 392] width 239 height 29
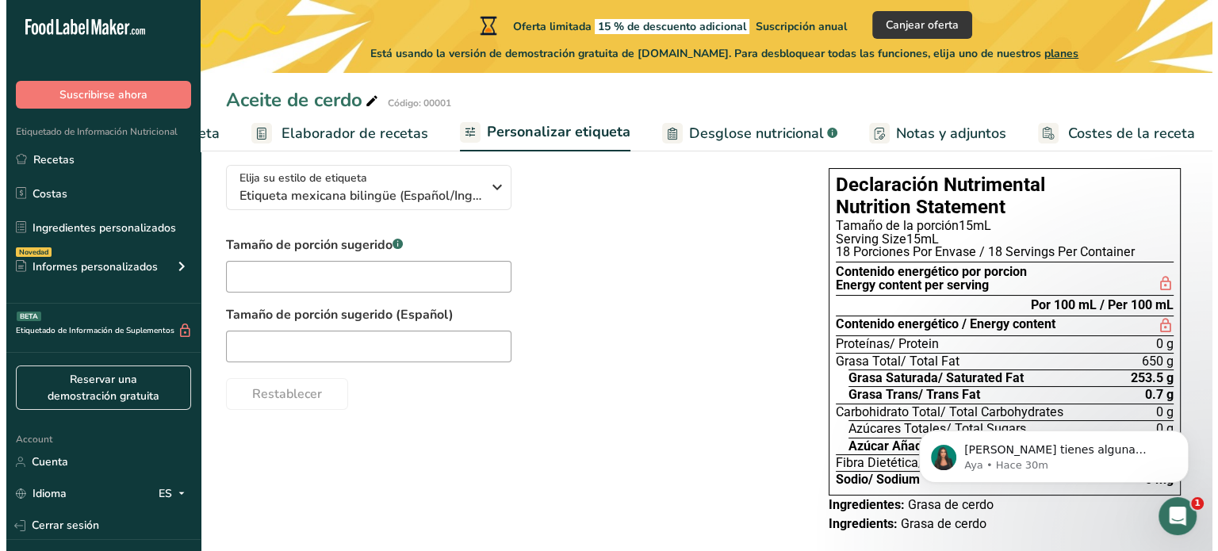
scroll to position [118, 0]
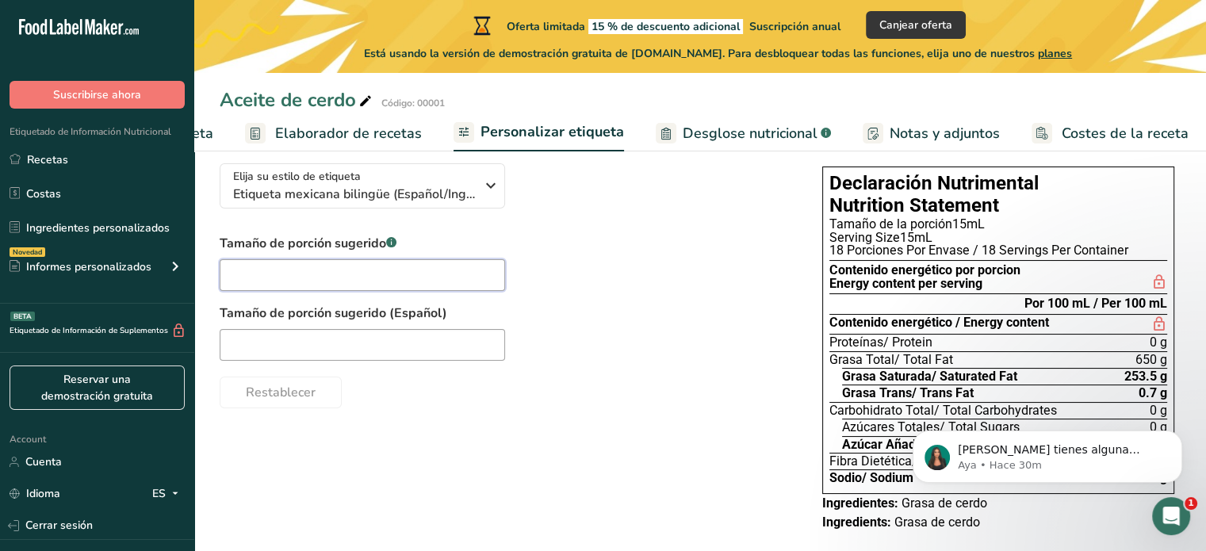
click at [404, 269] on input "text" at bounding box center [363, 275] width 286 height 32
type input "14g"
click at [339, 337] on input "text" at bounding box center [363, 345] width 286 height 32
type input "14 g"
click at [707, 129] on span "Desglose nutricional" at bounding box center [750, 133] width 135 height 21
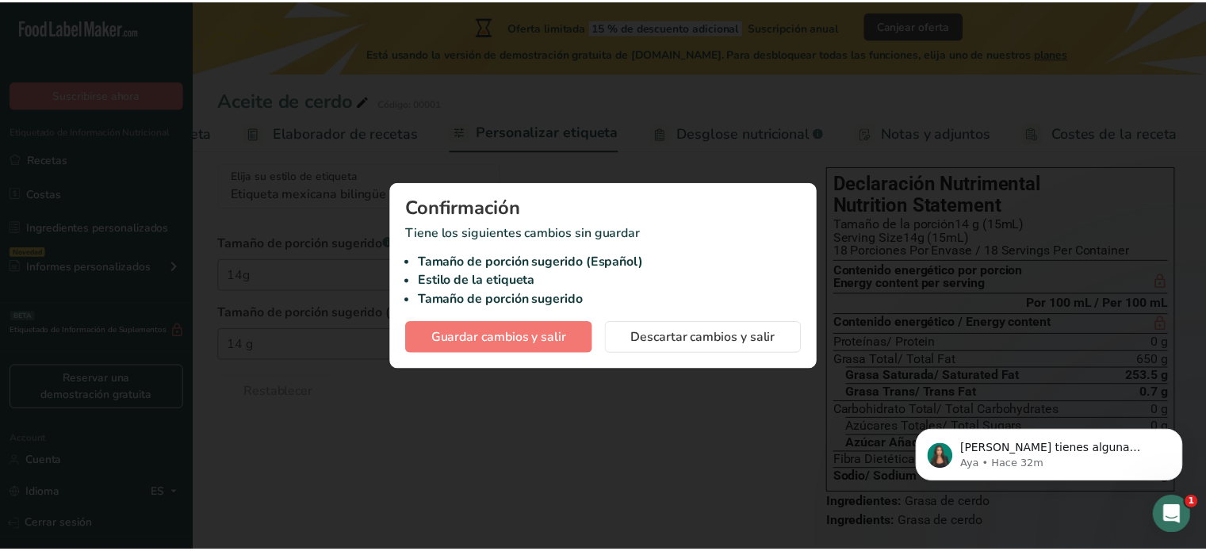
scroll to position [0, 178]
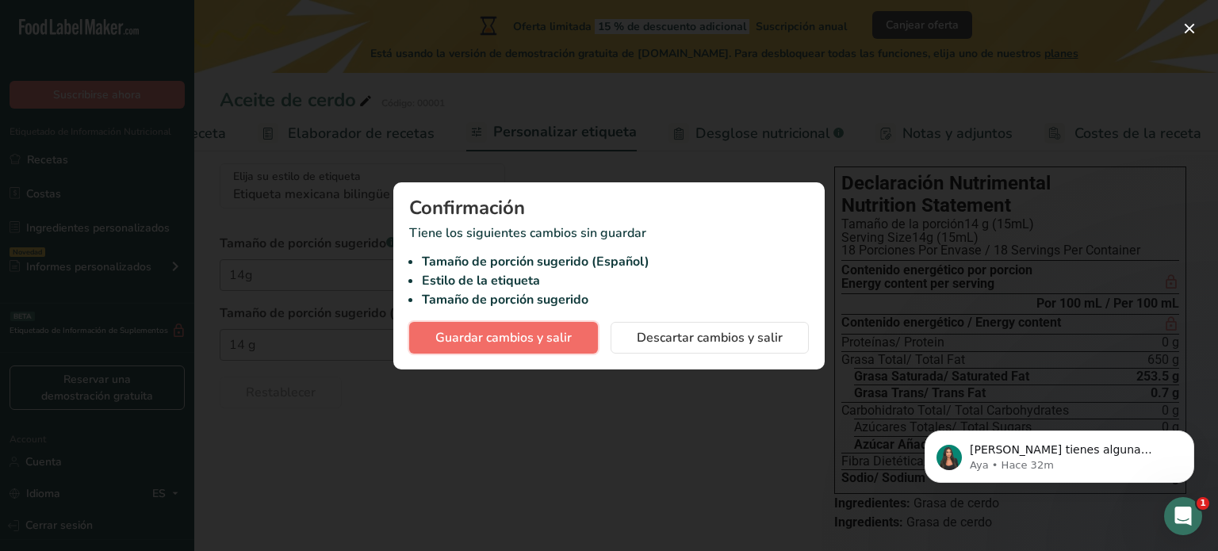
click at [527, 339] on span "Guardar cambios y salir" at bounding box center [503, 337] width 136 height 19
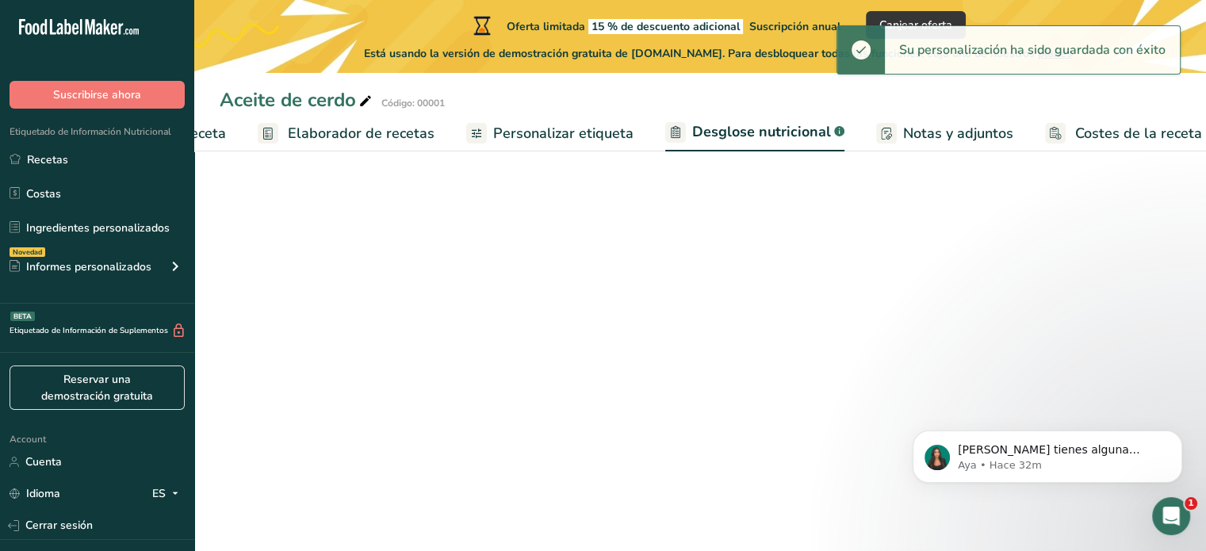
select select "Calories"
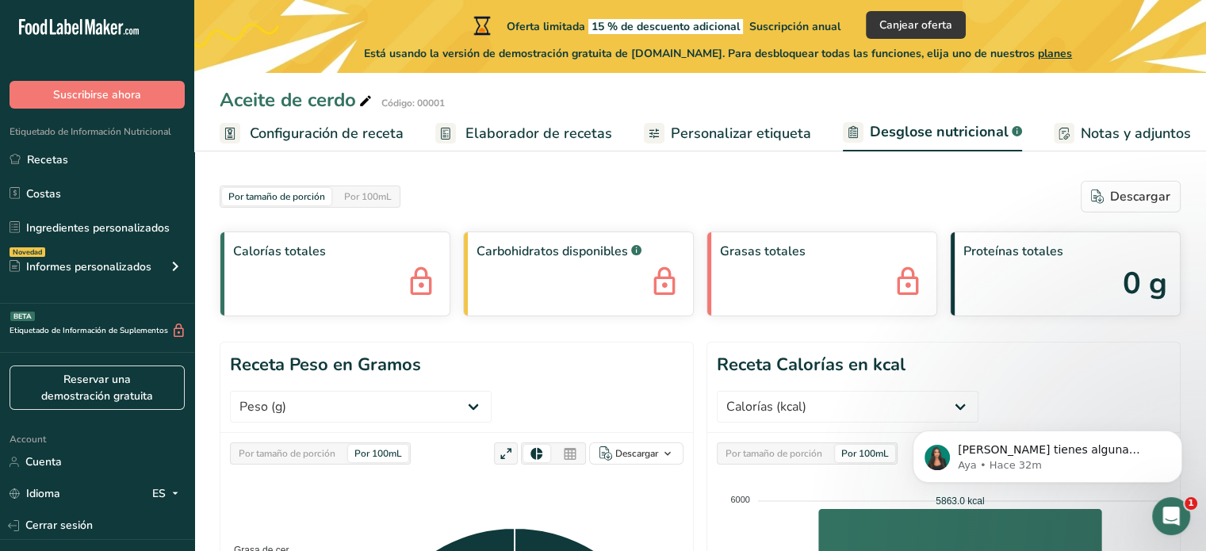
click at [325, 139] on span "Configuración de receta" at bounding box center [327, 133] width 154 height 21
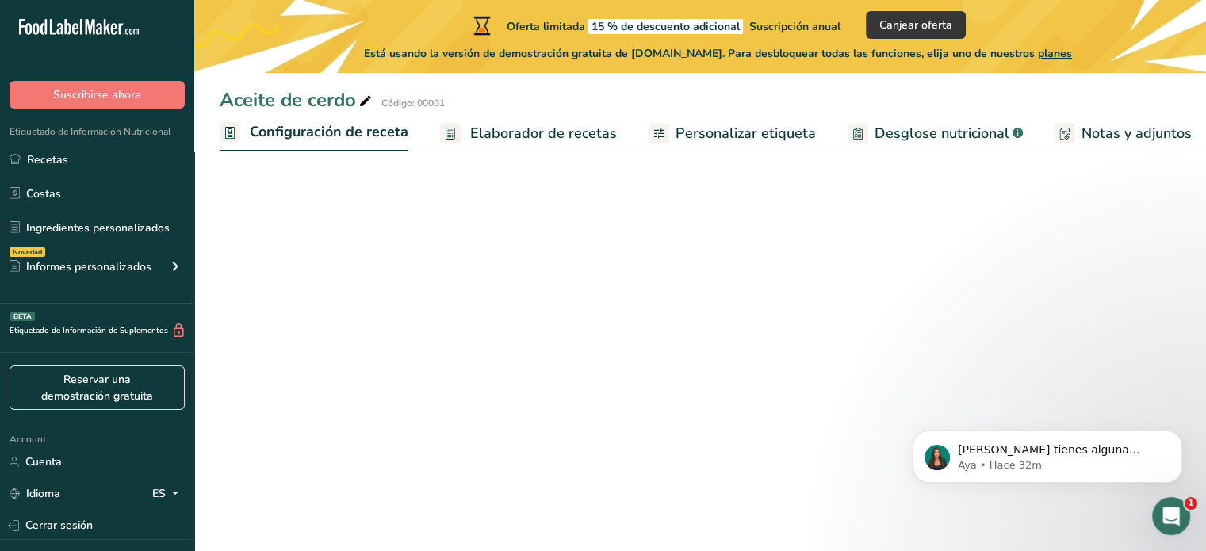
scroll to position [0, 6]
select select "22"
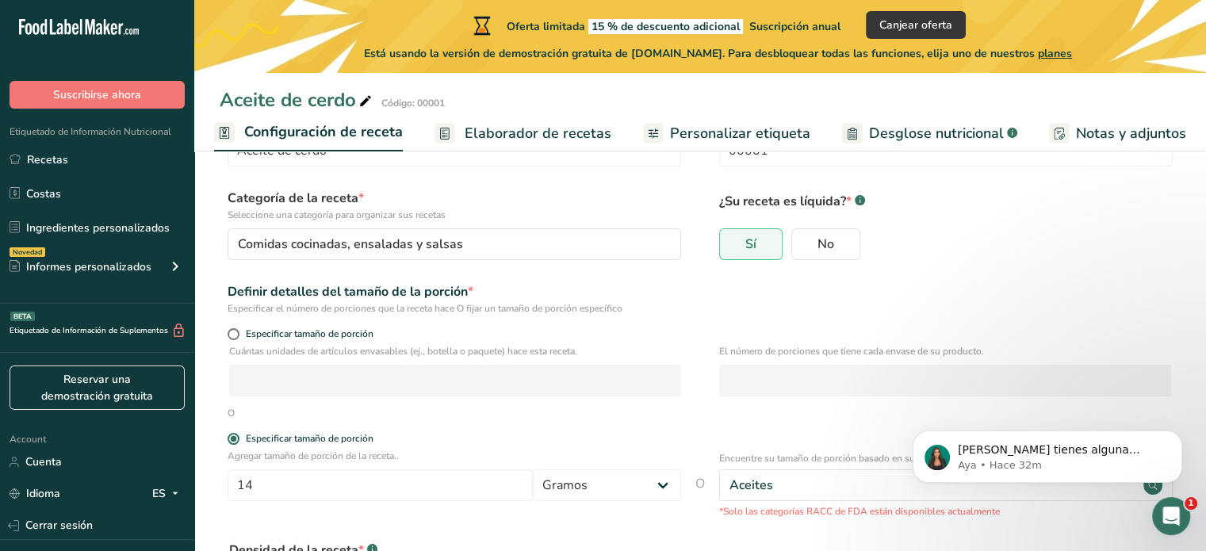
scroll to position [278, 0]
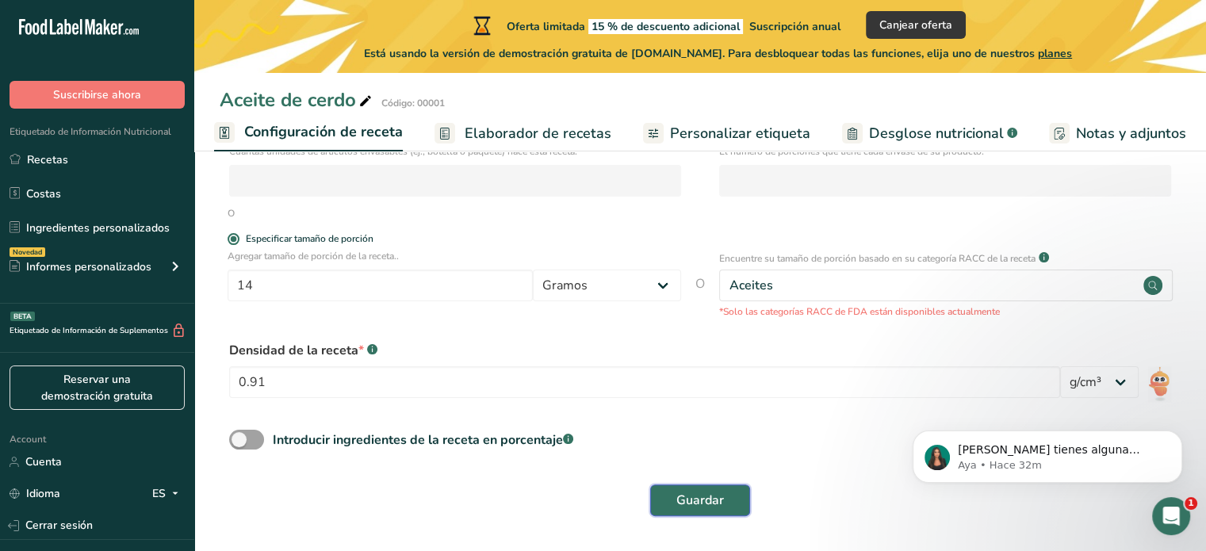
click at [700, 507] on span "Guardar" at bounding box center [701, 500] width 48 height 19
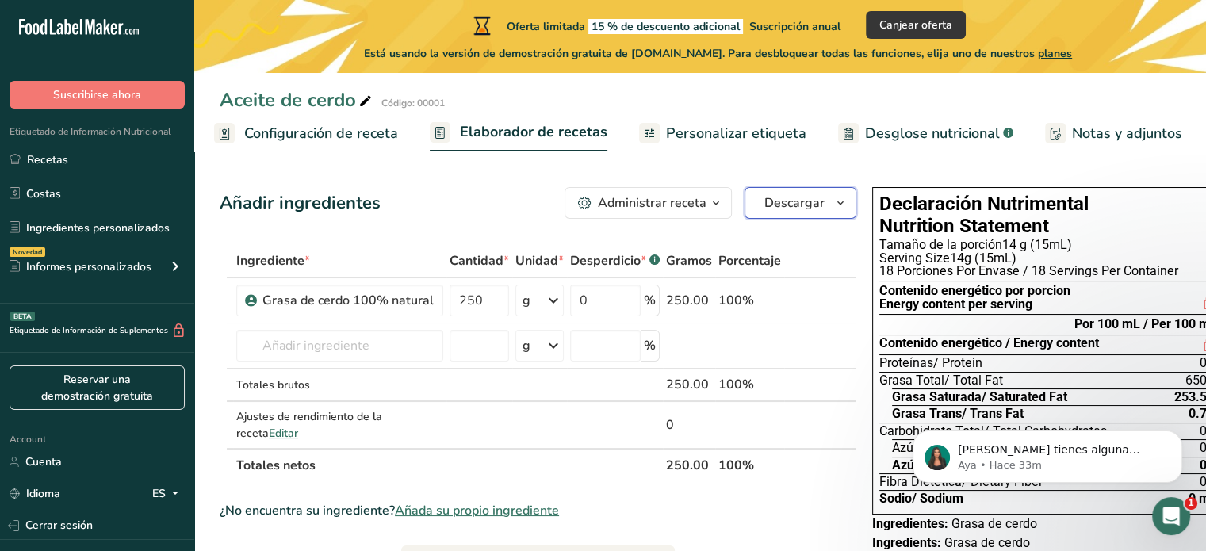
click at [793, 207] on span "Descargar" at bounding box center [795, 203] width 60 height 19
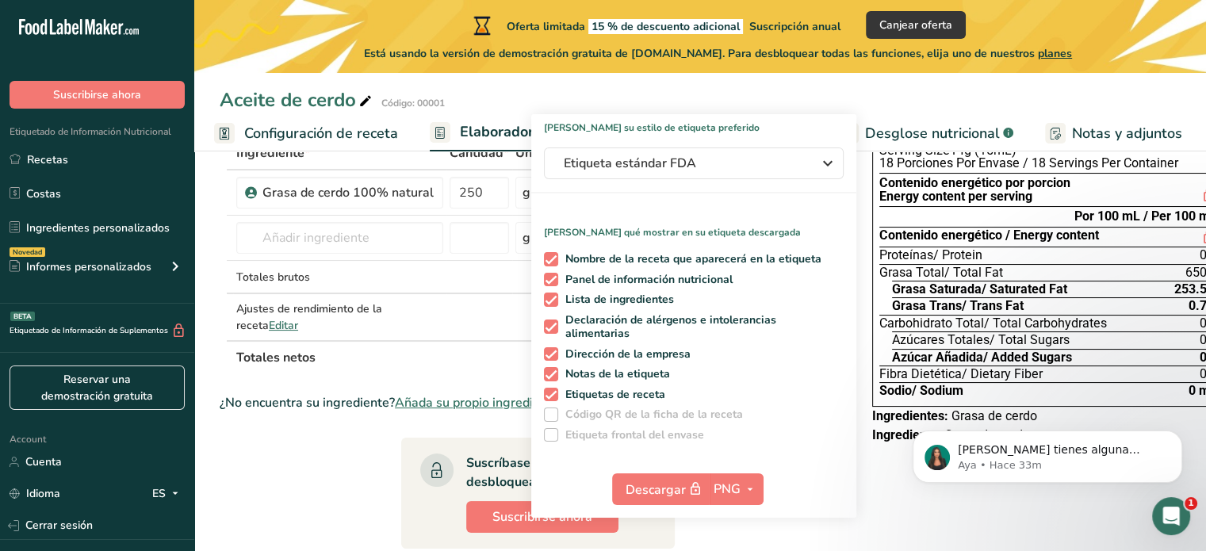
scroll to position [110, 0]
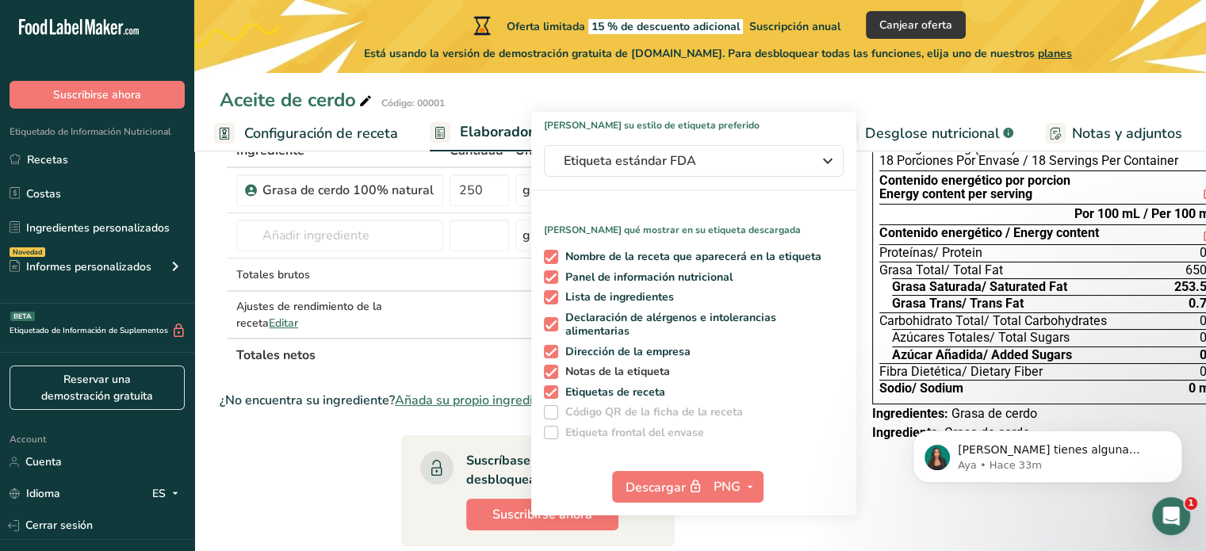
click at [546, 372] on span at bounding box center [551, 372] width 14 height 14
click at [546, 372] on input "Notas de la etiqueta" at bounding box center [549, 371] width 10 height 10
checkbox input "false"
click at [546, 323] on span at bounding box center [551, 324] width 14 height 14
click at [546, 323] on input "Declaración de alérgenos e intolerancias alimentarias" at bounding box center [549, 325] width 10 height 10
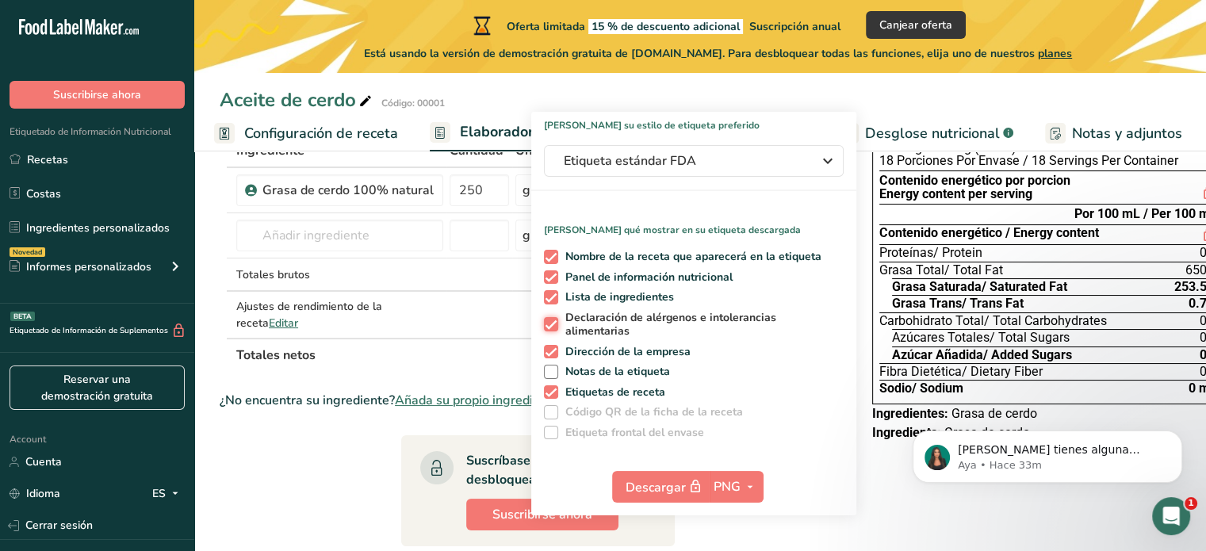
checkbox input "false"
click at [544, 392] on span at bounding box center [551, 392] width 14 height 14
click at [544, 392] on input "Etiquetas de receta" at bounding box center [549, 392] width 10 height 10
checkbox input "false"
click at [548, 357] on span at bounding box center [551, 352] width 14 height 14
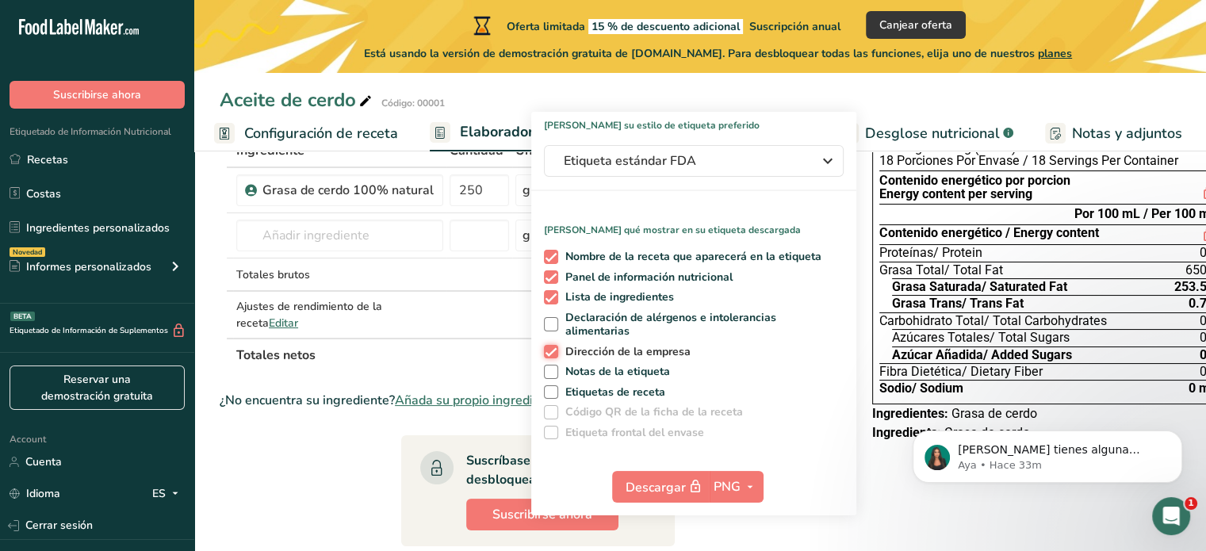
click at [548, 357] on input "Dirección de la empresa" at bounding box center [549, 352] width 10 height 10
checkbox input "false"
click at [548, 296] on span at bounding box center [551, 297] width 14 height 14
click at [548, 296] on input "Lista de ingredientes" at bounding box center [549, 297] width 10 height 10
checkbox input "false"
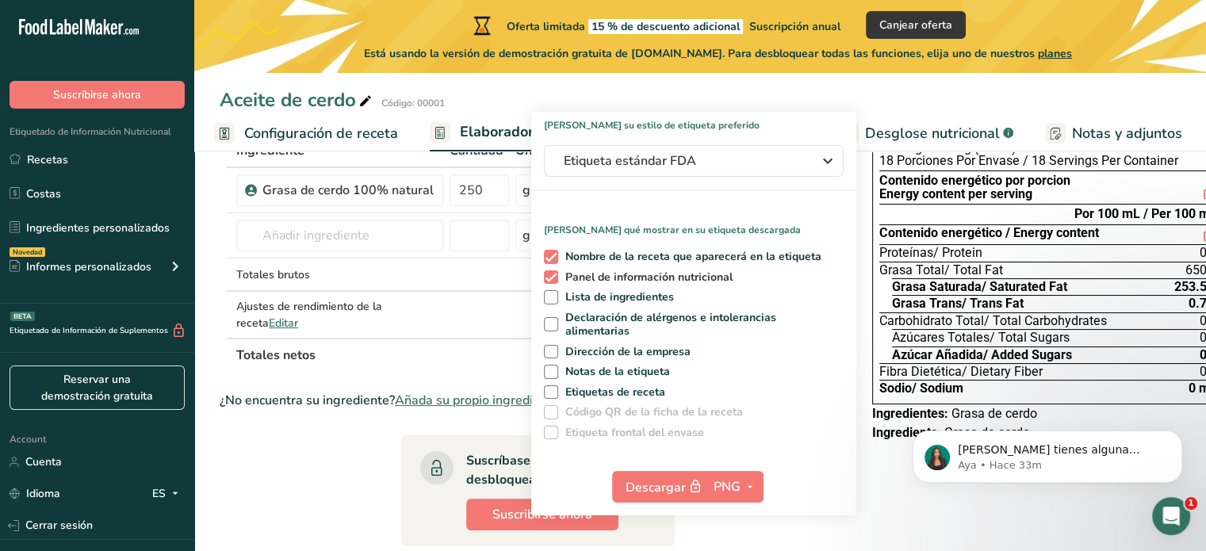
click at [548, 278] on span at bounding box center [551, 277] width 14 height 14
click at [548, 278] on input "Panel de información nutricional" at bounding box center [549, 277] width 10 height 10
click at [744, 489] on icon "button" at bounding box center [750, 487] width 13 height 20
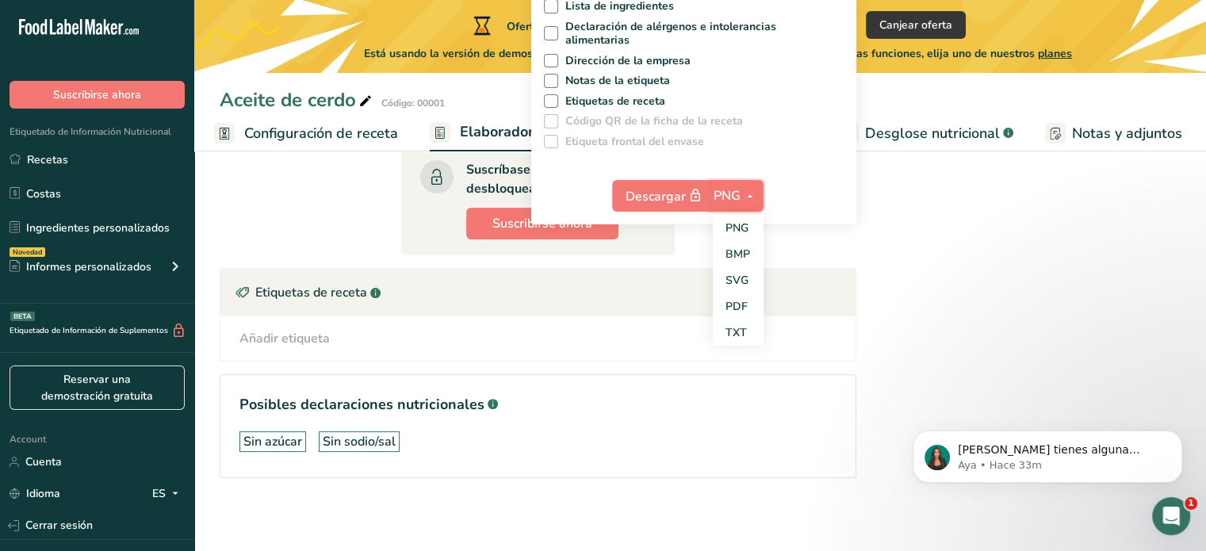
scroll to position [382, 0]
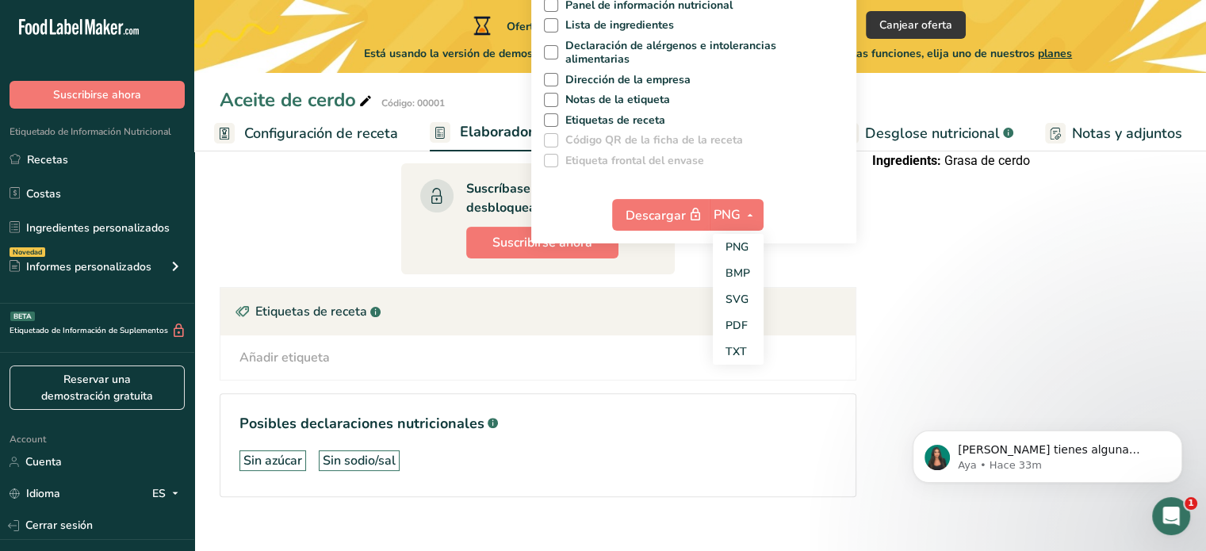
click at [1115, 350] on div "Declaración Nutrimental Nutrition Statement Tamaño de la porción 14 g (15mL) Se…" at bounding box center [1048, 173] width 365 height 749
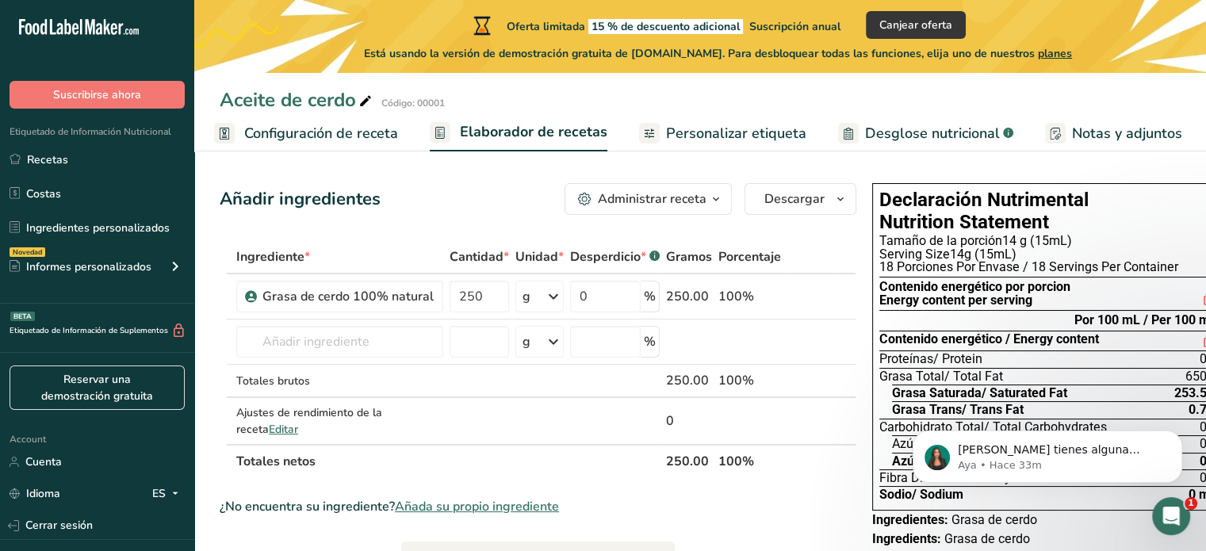
scroll to position [0, 0]
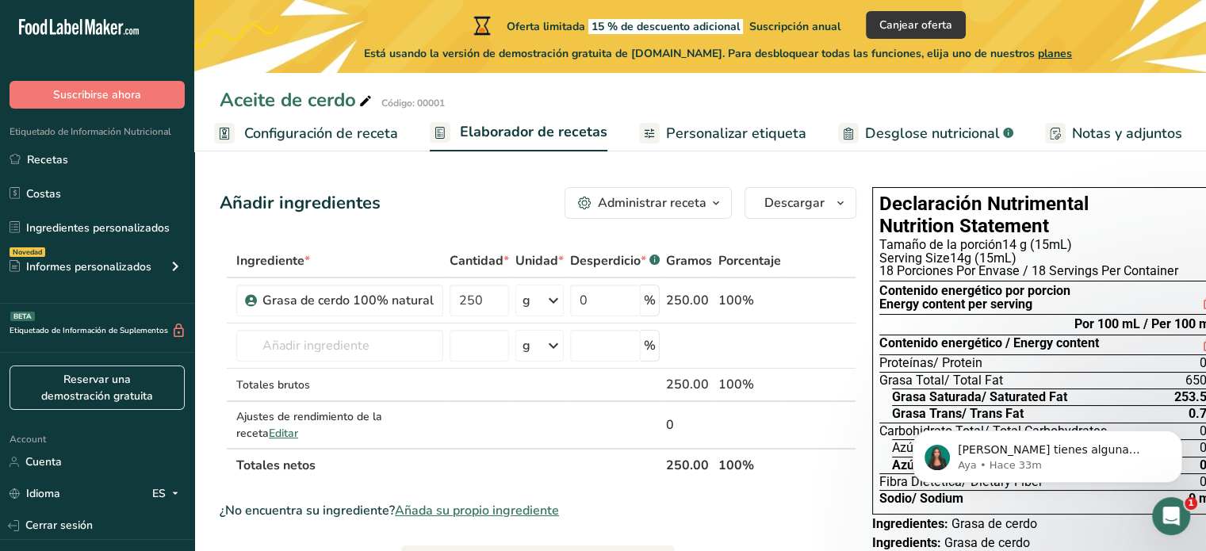
click at [712, 205] on icon "button" at bounding box center [716, 204] width 13 height 20
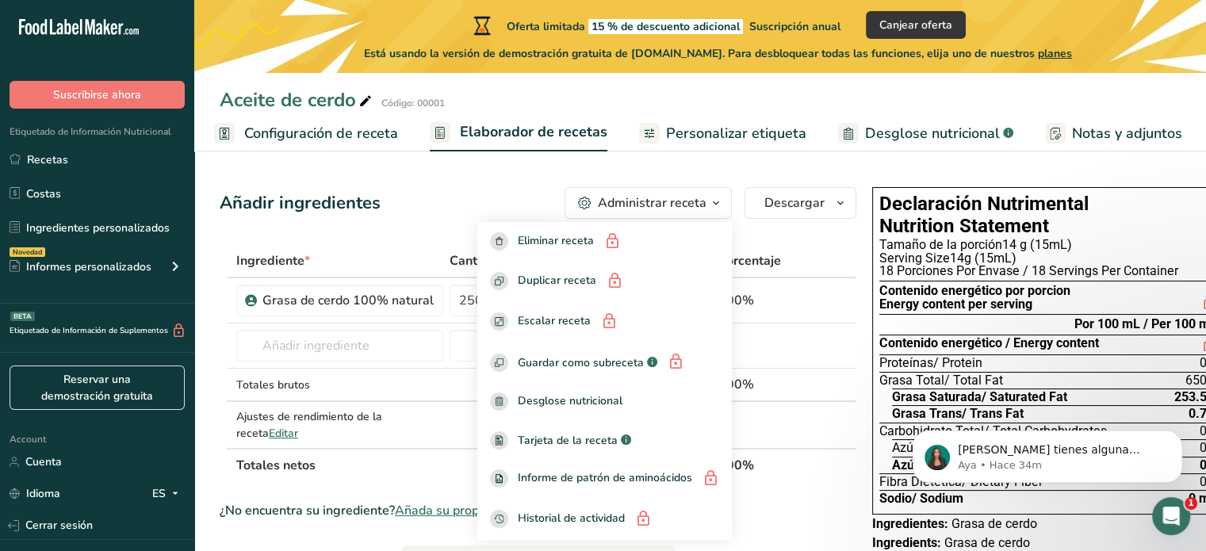
click at [700, 198] on div "Administrar receta" at bounding box center [652, 203] width 109 height 19
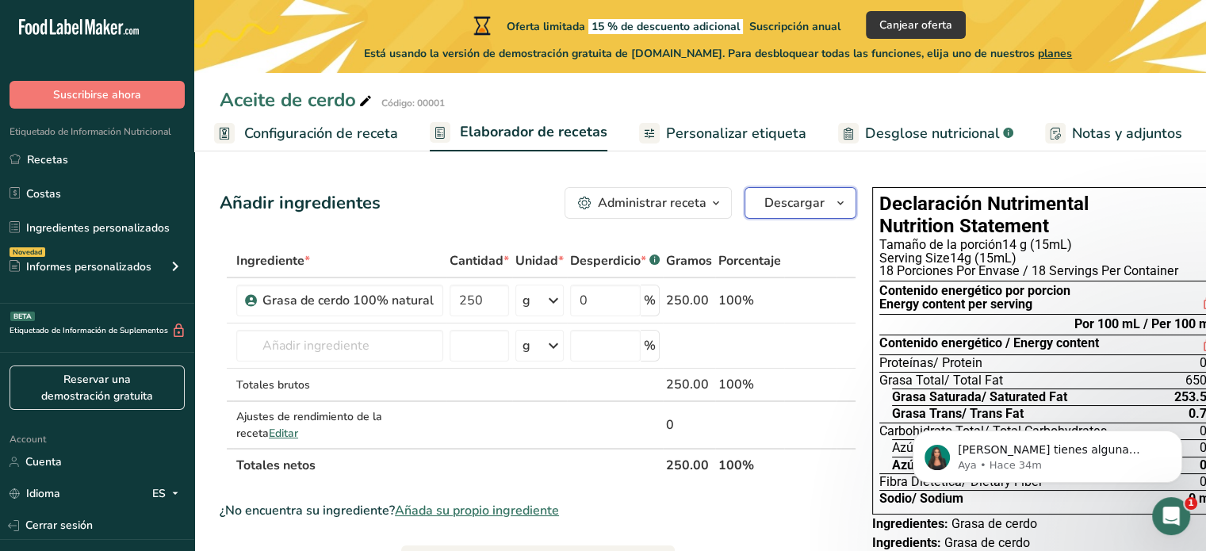
click at [807, 198] on span "Descargar" at bounding box center [795, 203] width 60 height 19
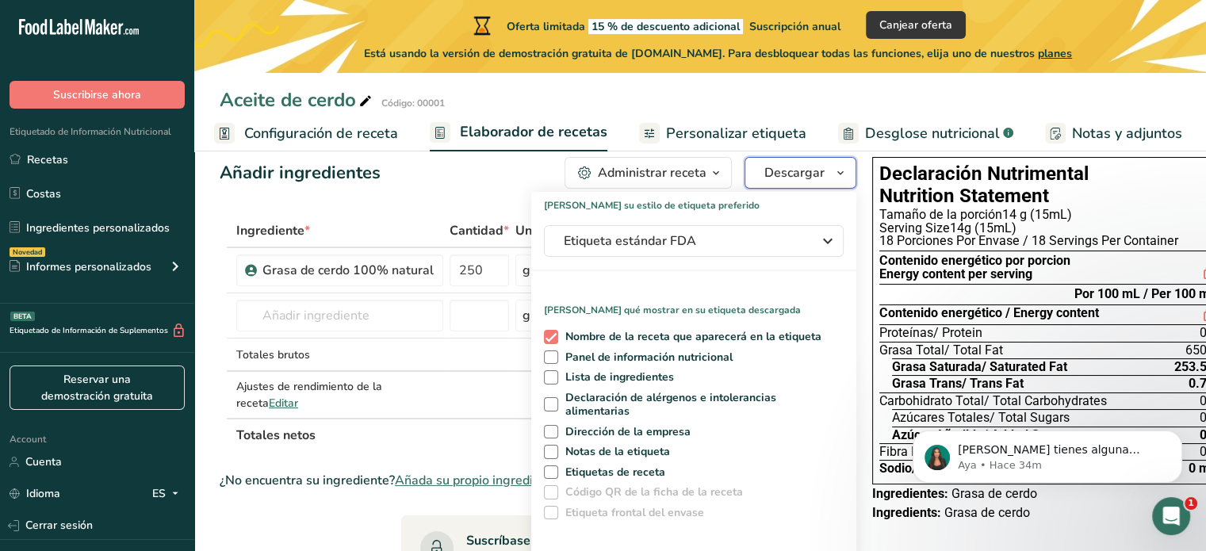
scroll to position [32, 0]
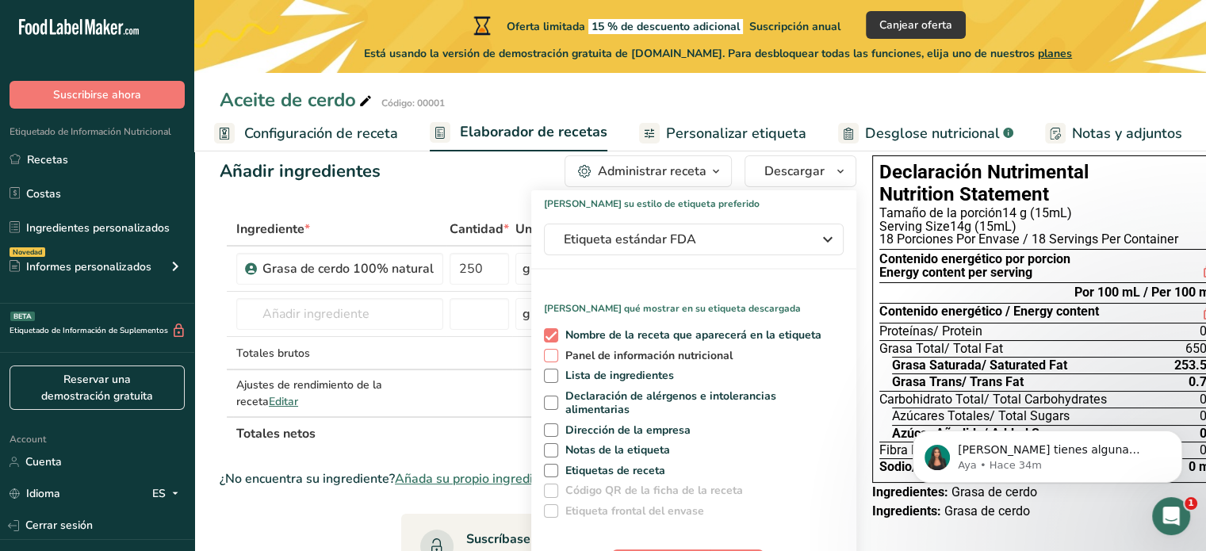
click at [546, 355] on span at bounding box center [551, 356] width 14 height 14
click at [546, 355] on input "Panel de información nutricional" at bounding box center [549, 356] width 10 height 10
checkbox input "true"
click at [544, 377] on span at bounding box center [551, 376] width 14 height 14
click at [544, 377] on input "Lista de ingredientes" at bounding box center [549, 375] width 10 height 10
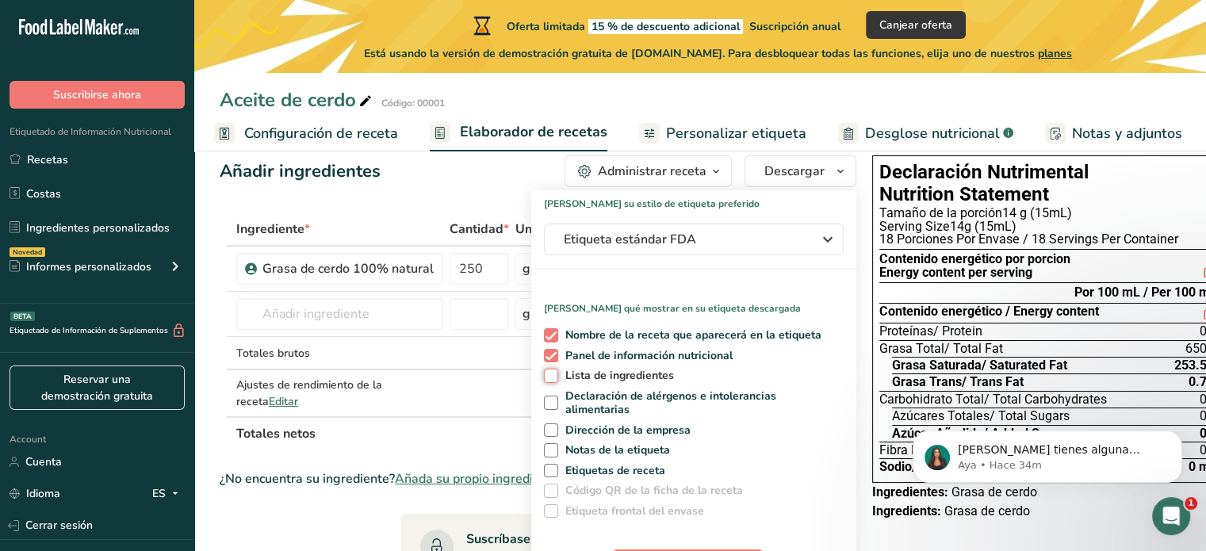
checkbox input "true"
click at [549, 471] on span at bounding box center [551, 471] width 14 height 14
click at [549, 471] on input "Etiquetas de receta" at bounding box center [549, 471] width 10 height 10
checkbox input "true"
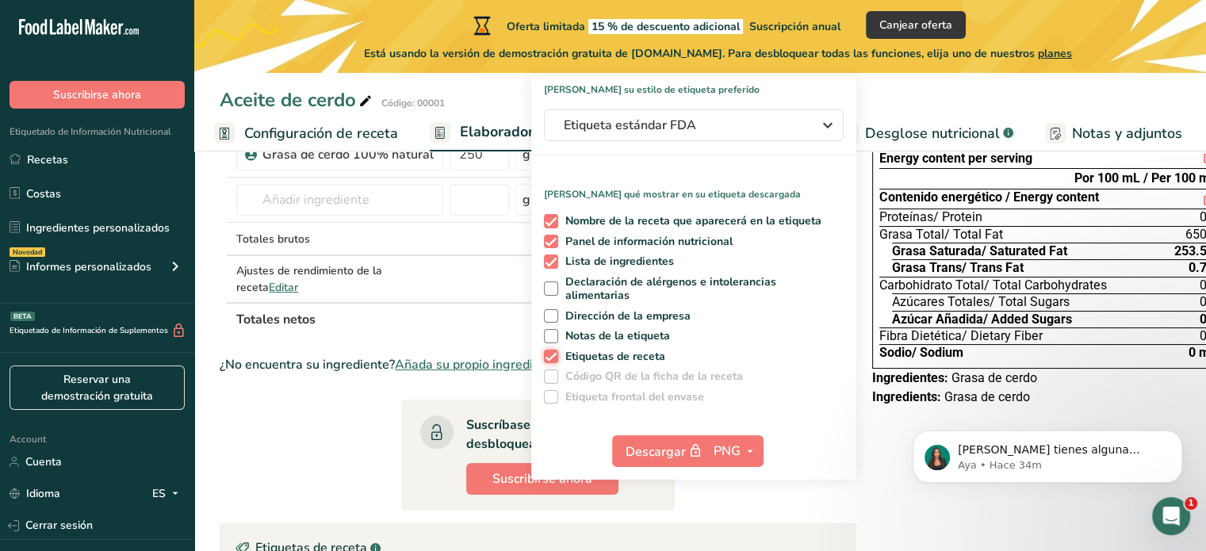
scroll to position [149, 0]
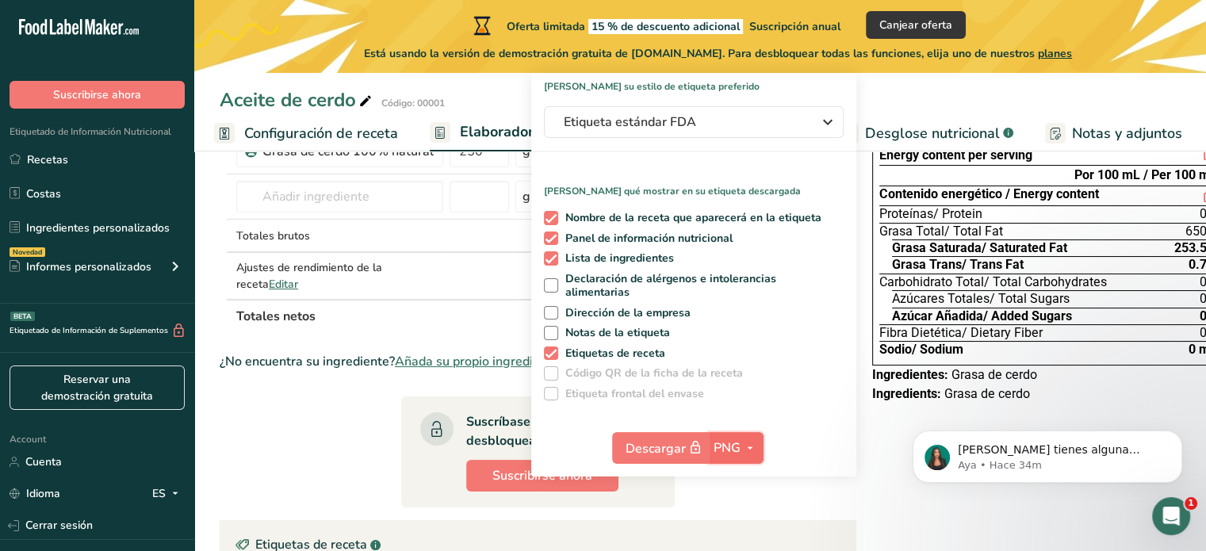
click at [727, 443] on span "PNG" at bounding box center [727, 448] width 27 height 19
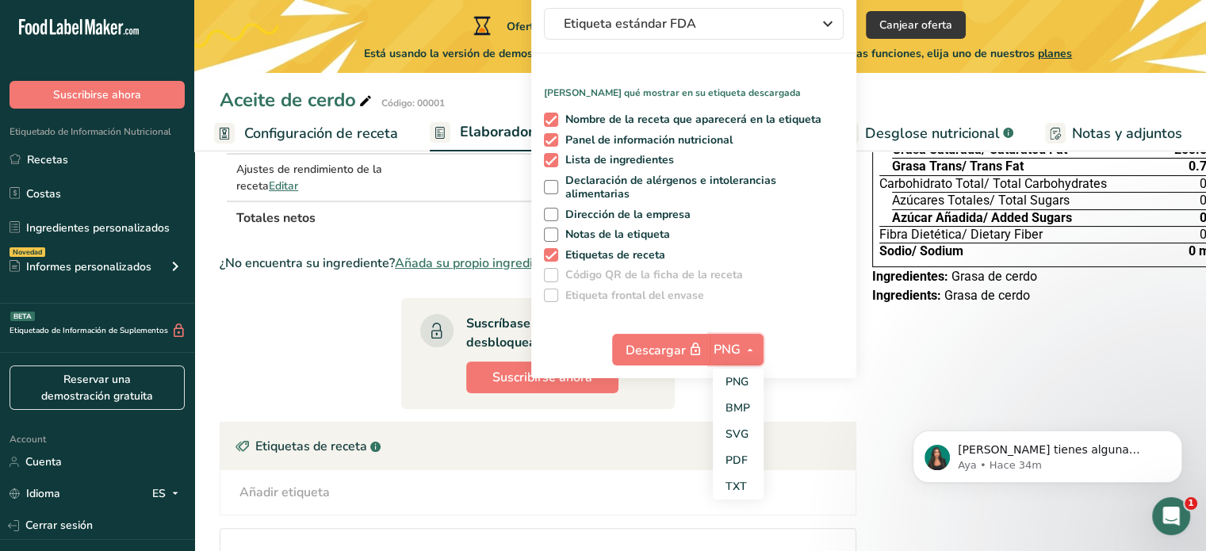
scroll to position [237, 0]
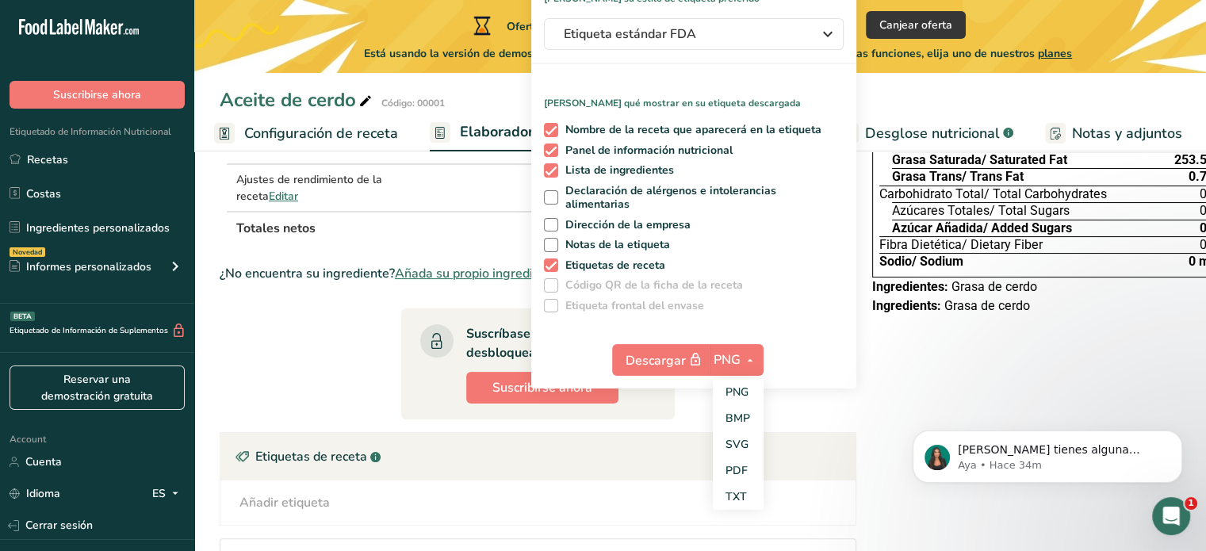
click at [788, 348] on div "Descargar PNG PNG BMP SVG PDF TXT" at bounding box center [693, 363] width 325 height 51
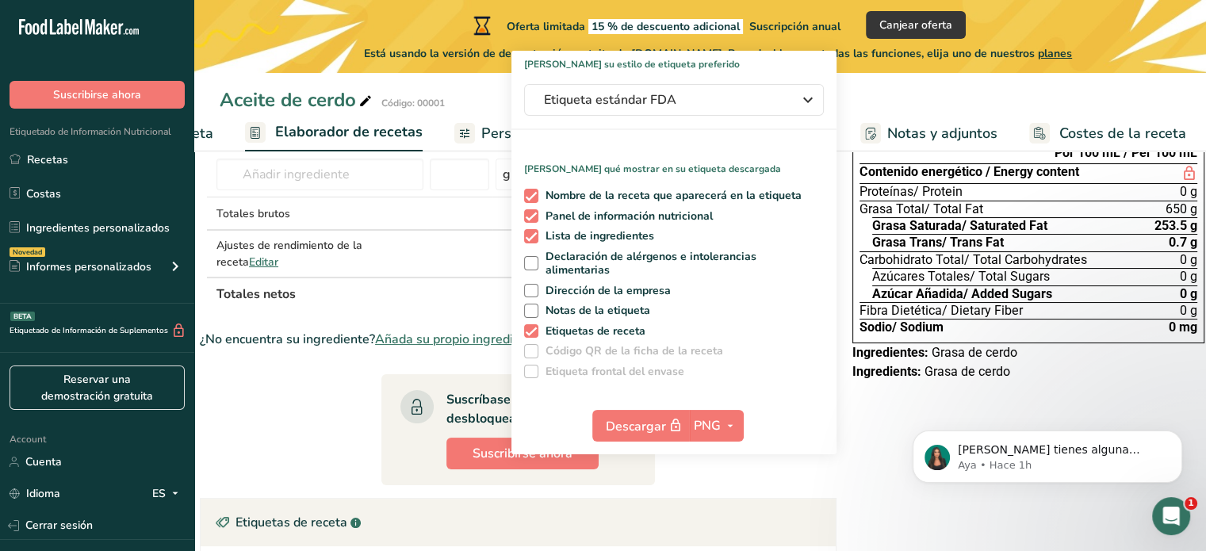
scroll to position [168, 0]
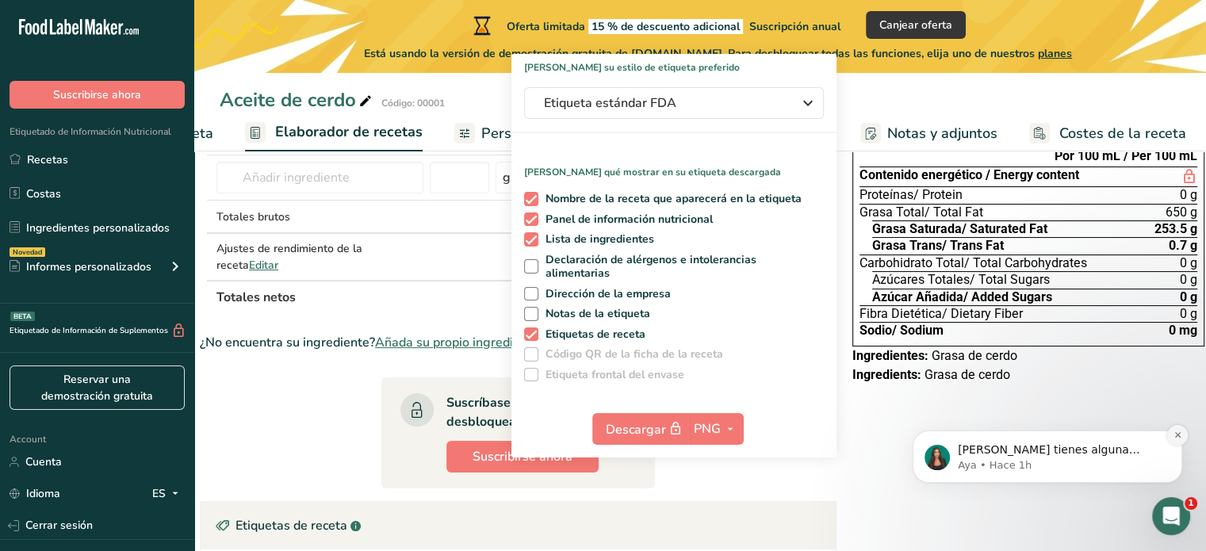
click at [1175, 435] on icon "Dismiss notification" at bounding box center [1178, 435] width 9 height 9
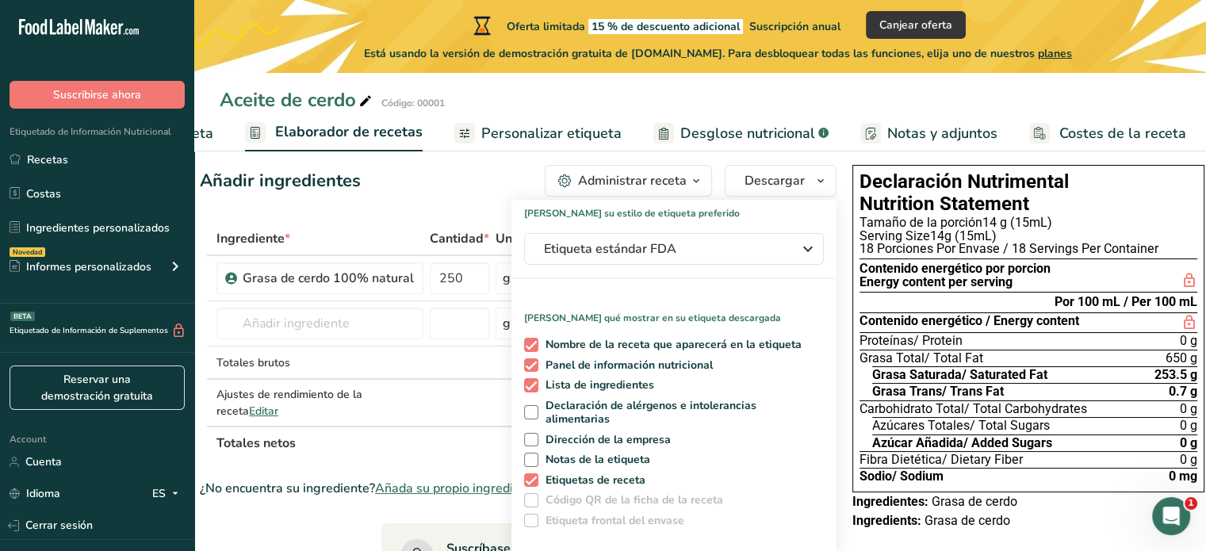
scroll to position [20, 0]
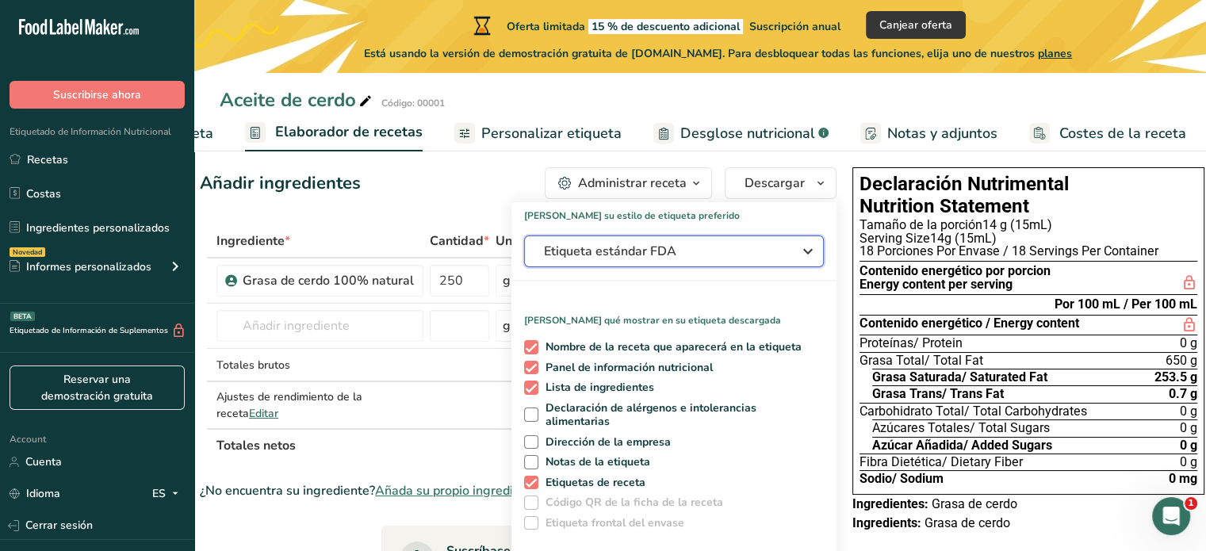
click at [749, 247] on span "Etiqueta estándar FDA" at bounding box center [663, 251] width 238 height 19
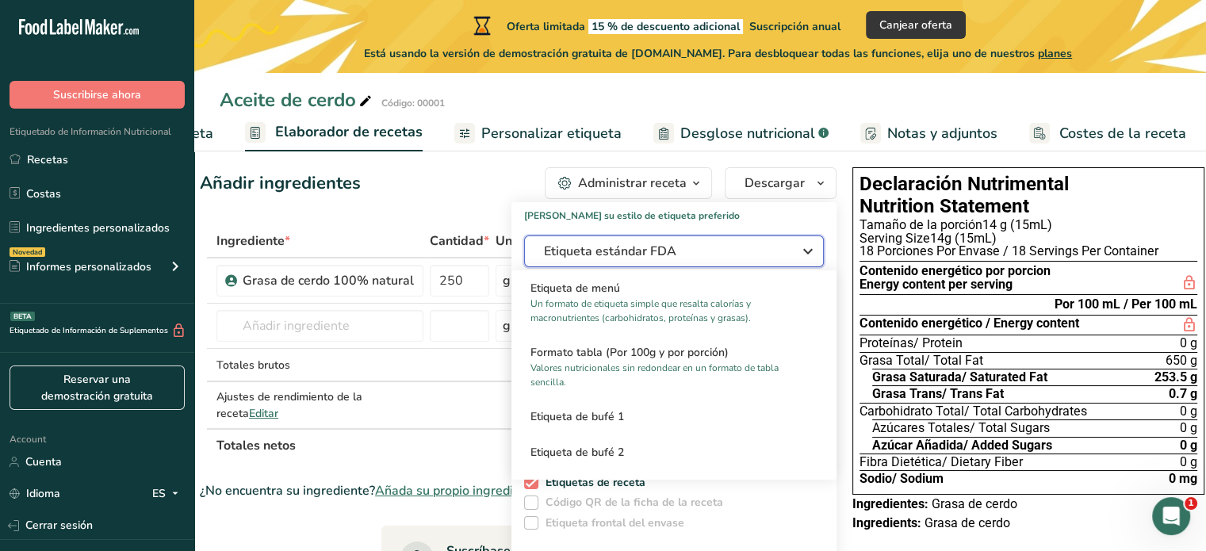
scroll to position [526, 0]
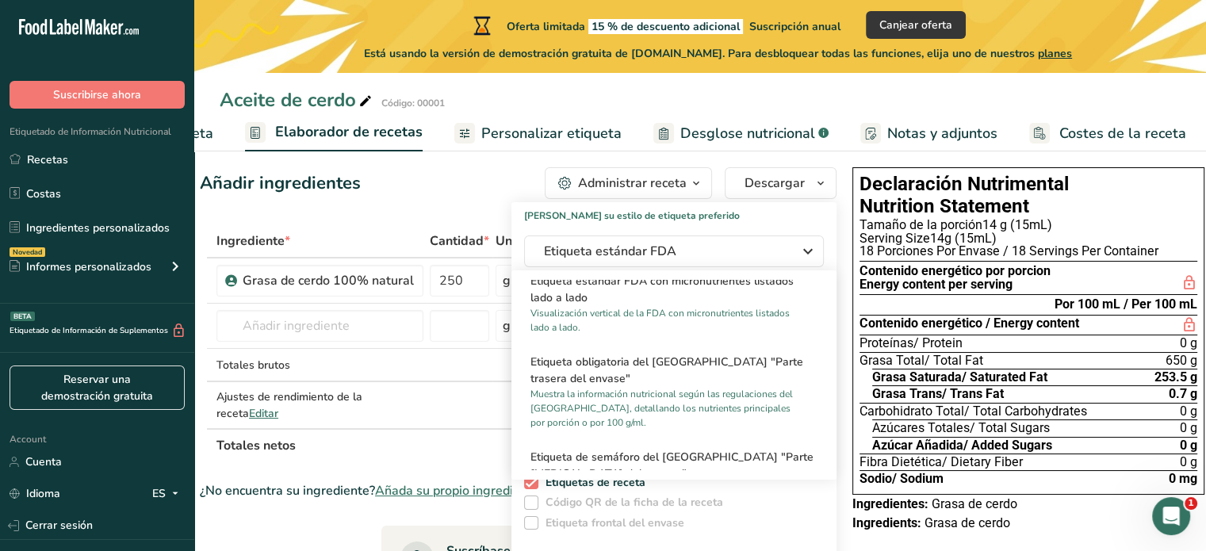
click at [1048, 90] on div "Aceite de cerdo Código: 00001" at bounding box center [700, 100] width 1012 height 29
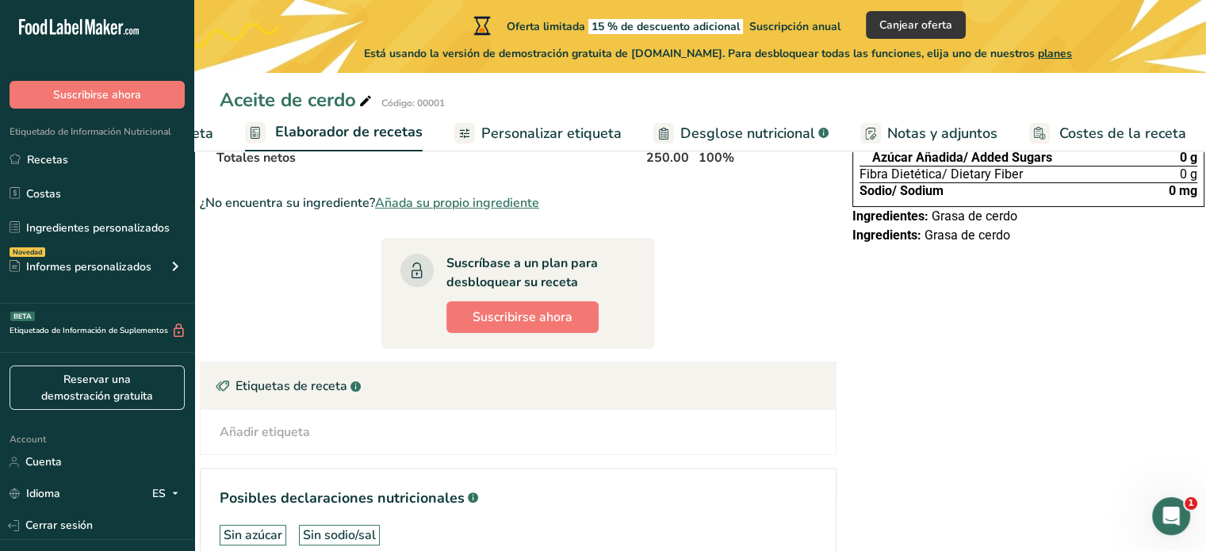
scroll to position [305, 0]
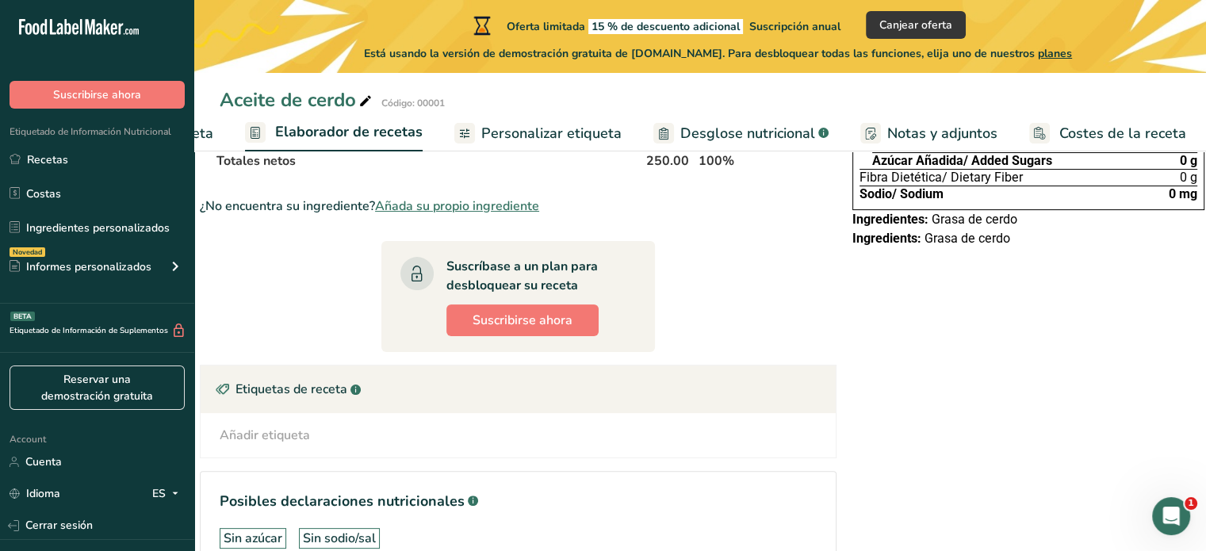
click at [201, 132] on span "Configuración de receta" at bounding box center [136, 133] width 154 height 21
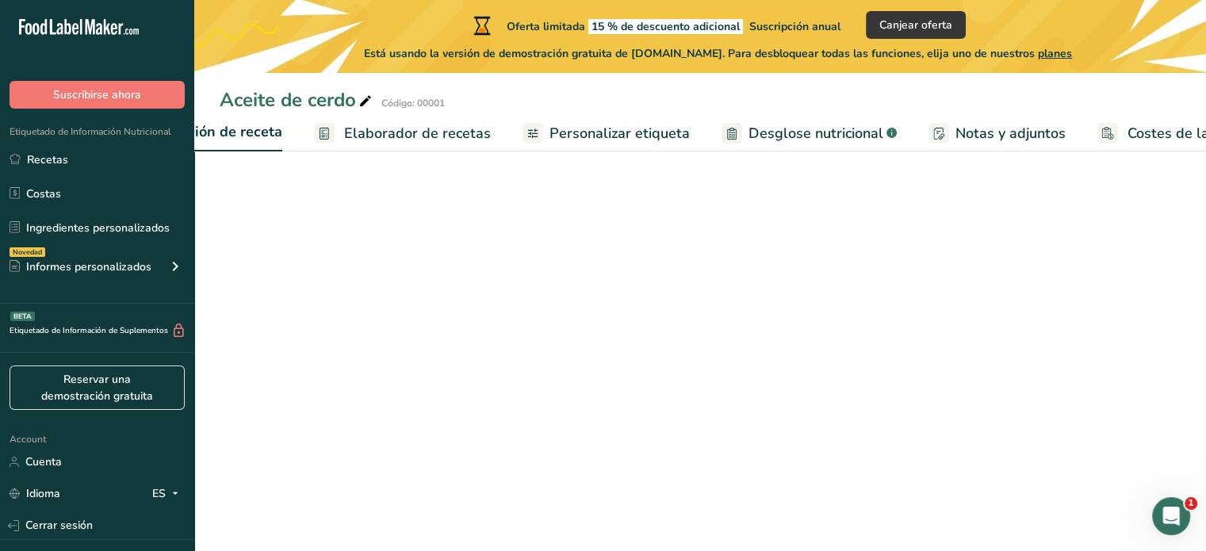
scroll to position [0, 6]
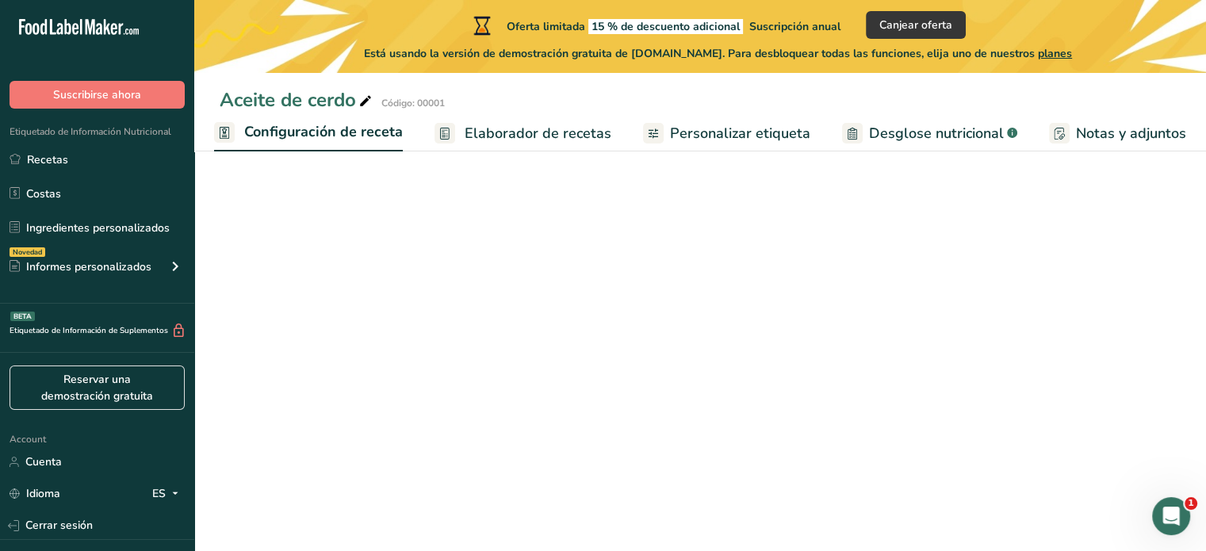
select select "22"
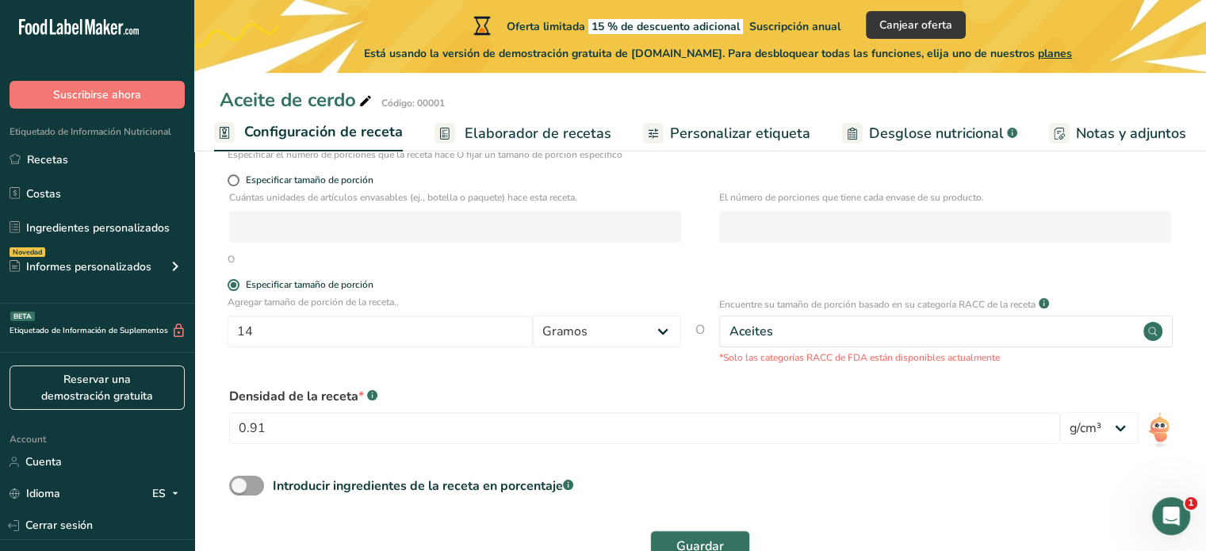
scroll to position [278, 0]
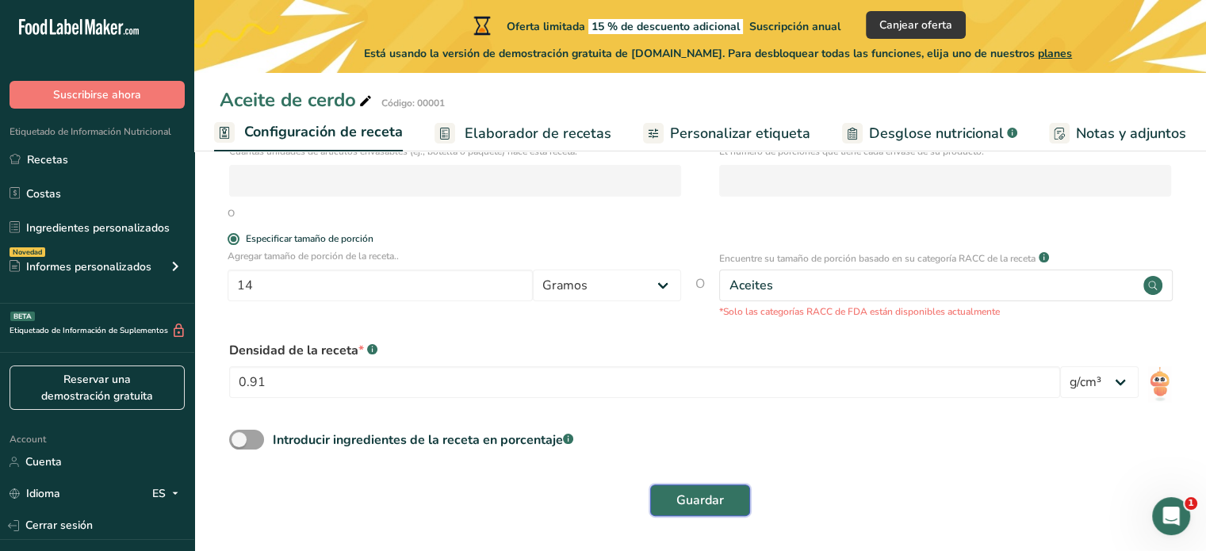
click at [732, 494] on button "Guardar" at bounding box center [700, 501] width 100 height 32
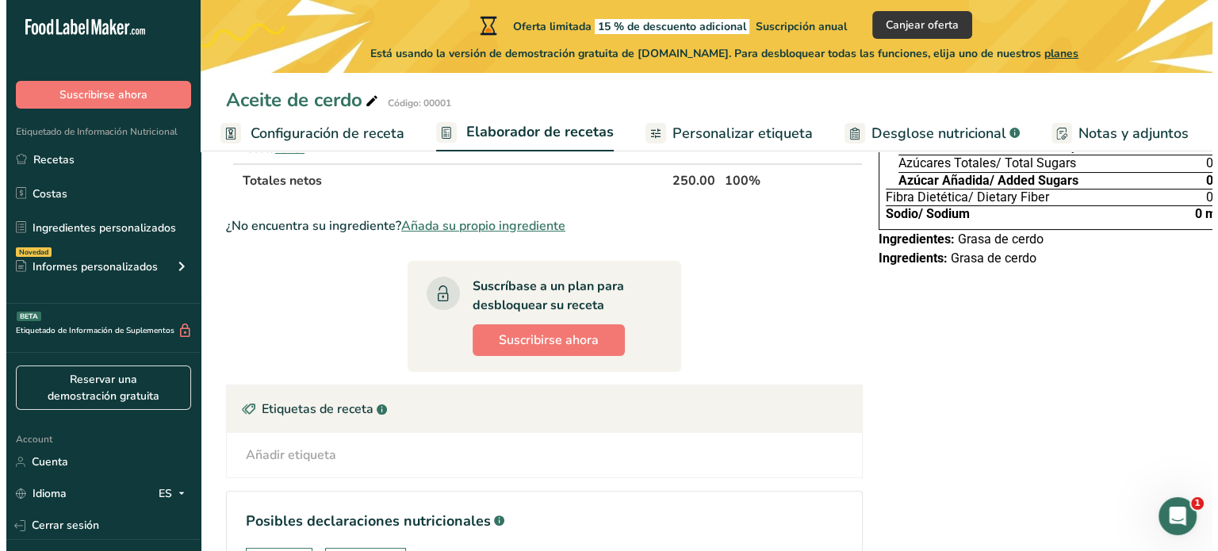
scroll to position [283, 0]
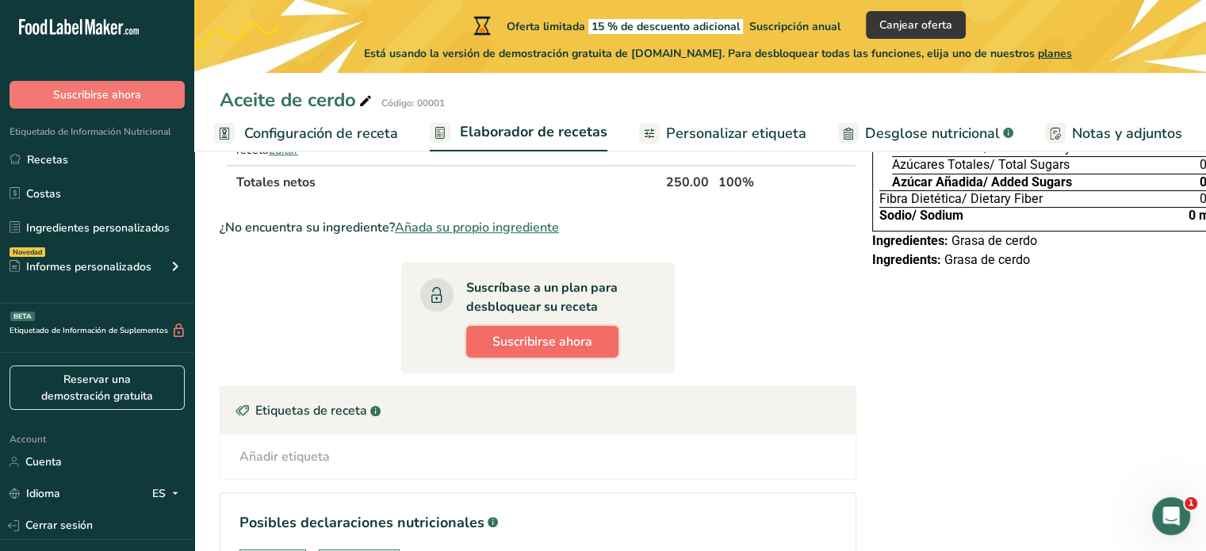
click at [565, 335] on span "Suscribirse ahora" at bounding box center [543, 341] width 100 height 19
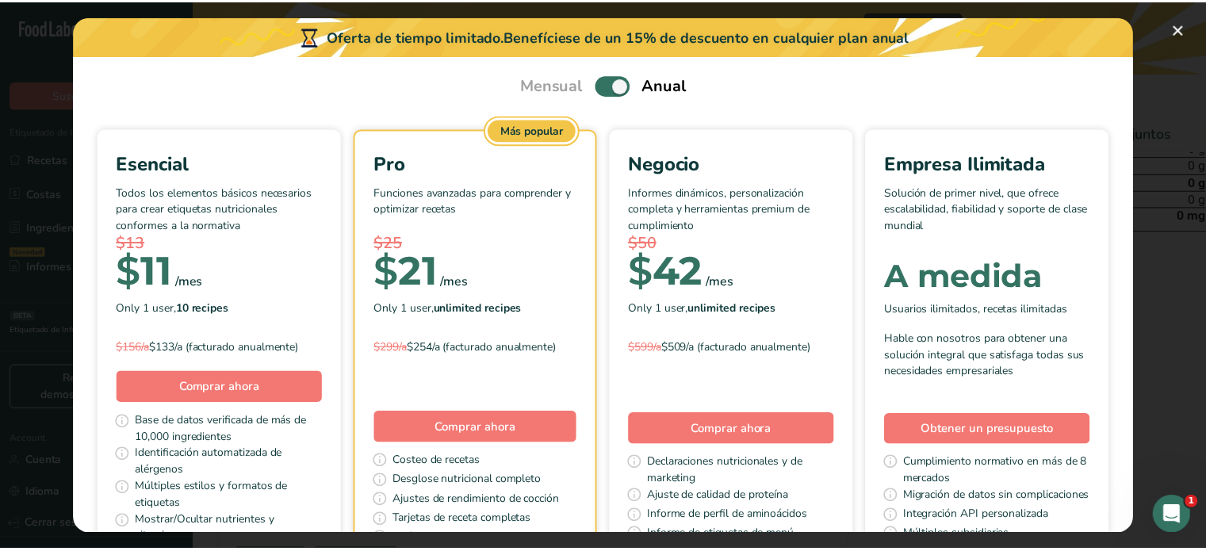
scroll to position [0, 0]
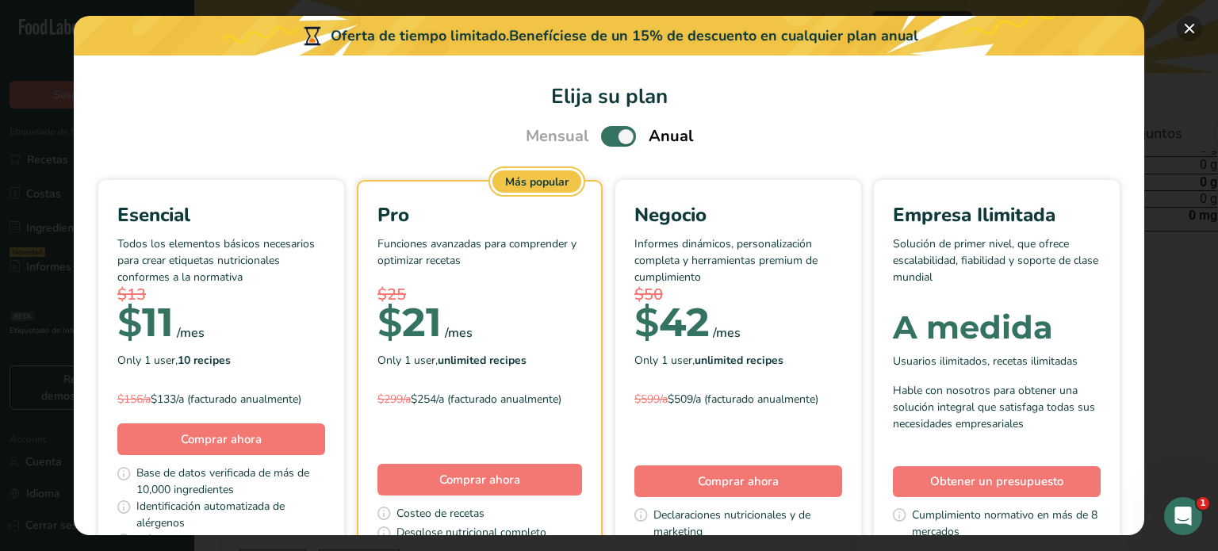
click at [1193, 25] on button "Pick Your Pricing Plan Modal" at bounding box center [1189, 28] width 25 height 25
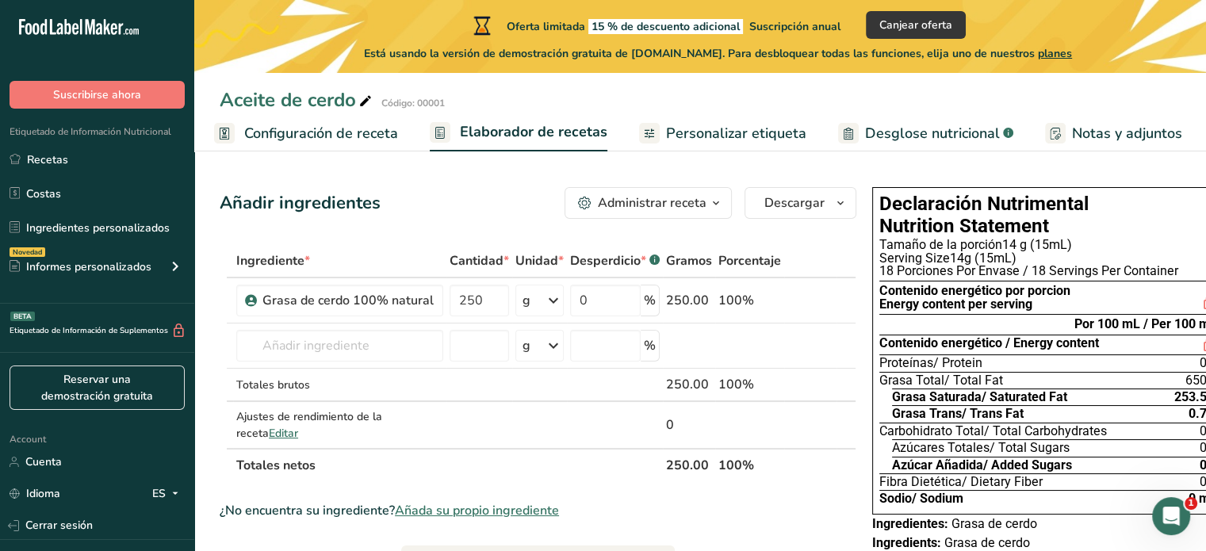
click at [359, 133] on span "Configuración de receta" at bounding box center [321, 133] width 154 height 21
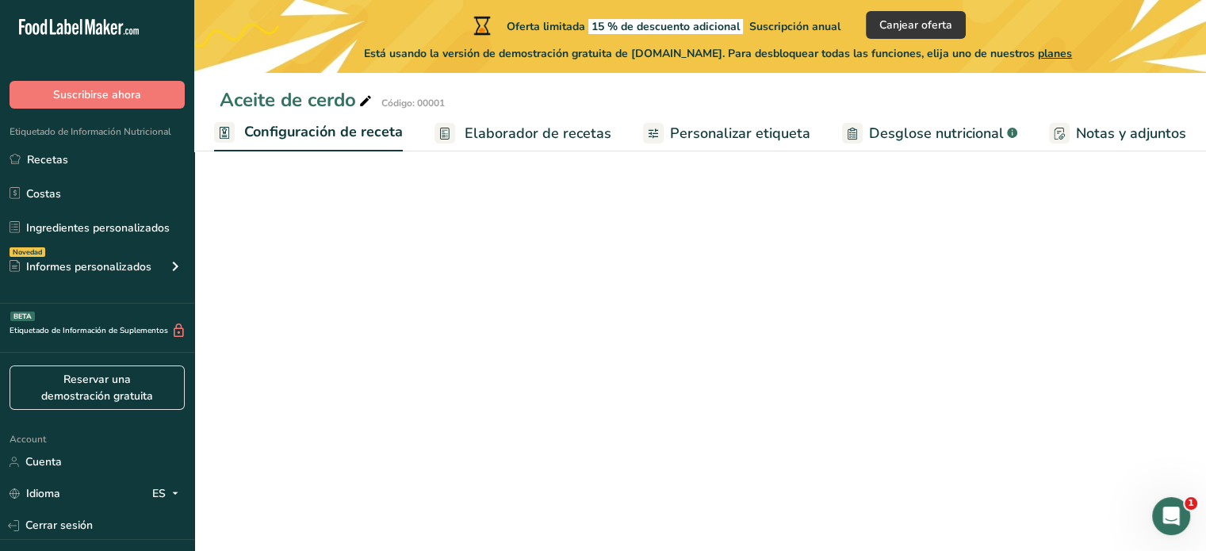
select select "22"
